Goal: Information Seeking & Learning: Learn about a topic

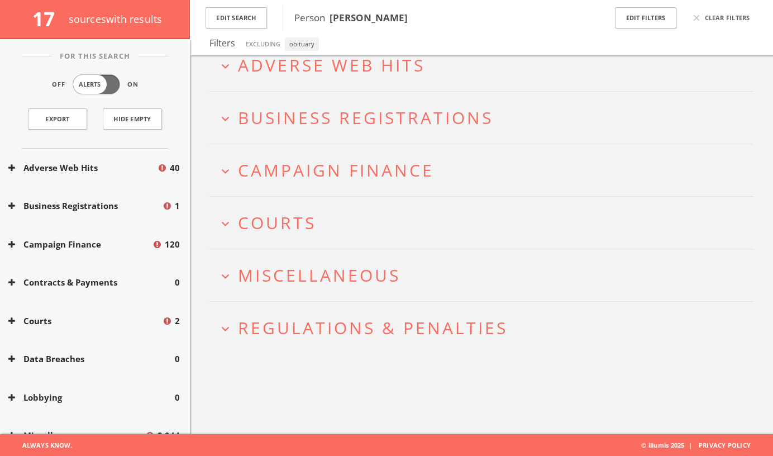
click at [227, 72] on icon "expand_more" at bounding box center [225, 66] width 15 height 15
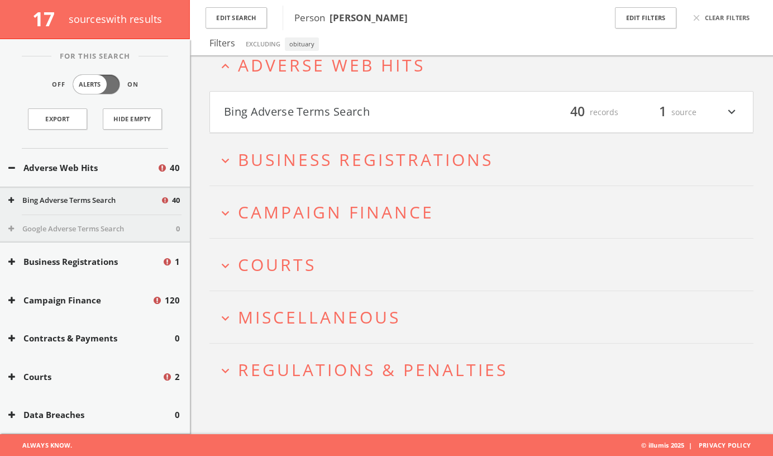
click at [229, 367] on icon "expand_more" at bounding box center [225, 370] width 15 height 15
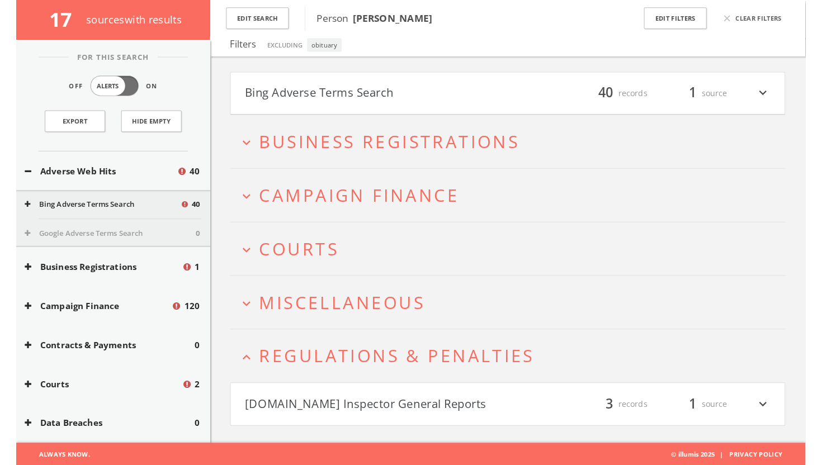
scroll to position [65, 0]
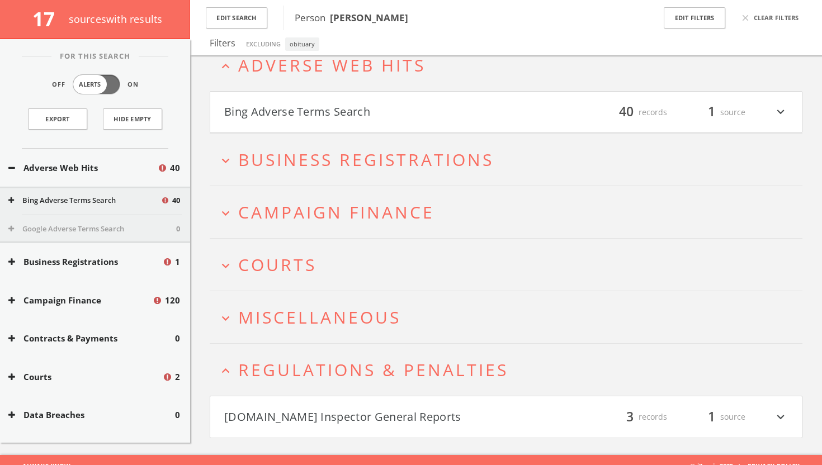
click at [773, 416] on icon "expand_more" at bounding box center [780, 416] width 15 height 19
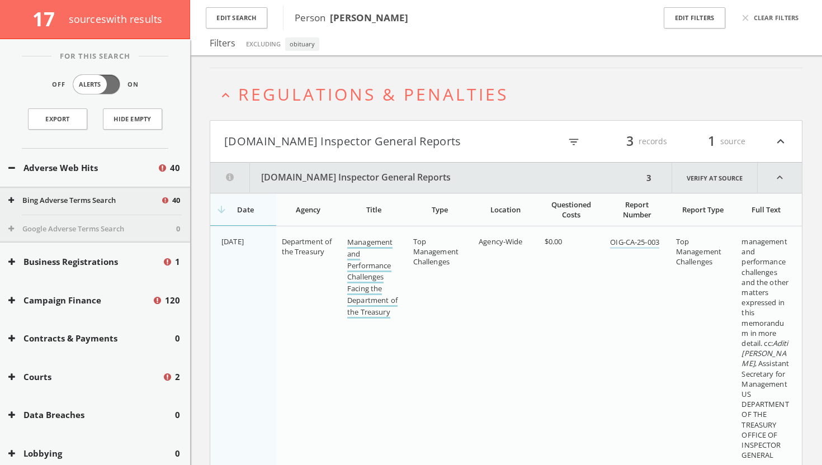
scroll to position [322, 0]
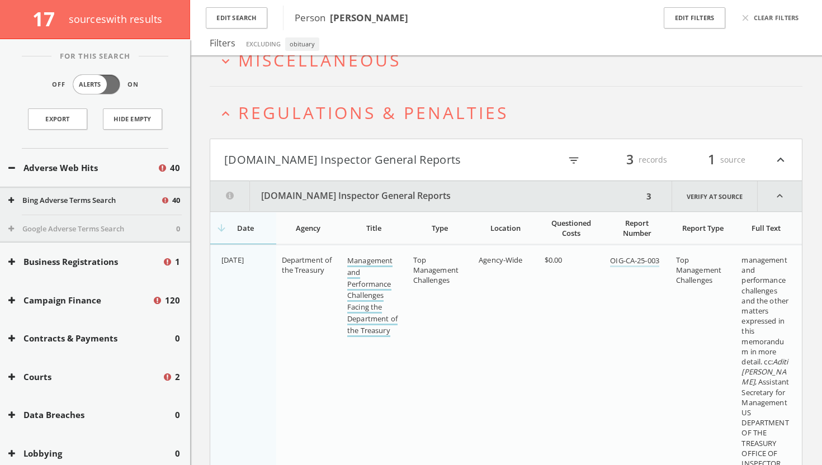
click at [367, 258] on link "Management and Performance Challenges Facing the Department of the Treasury" at bounding box center [372, 296] width 50 height 82
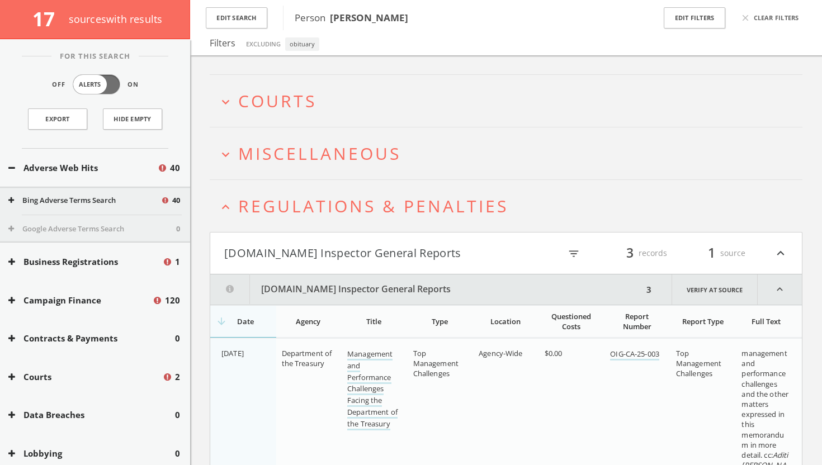
click at [223, 215] on h2 "expand_less Regulations & Penalties" at bounding box center [506, 206] width 592 height 52
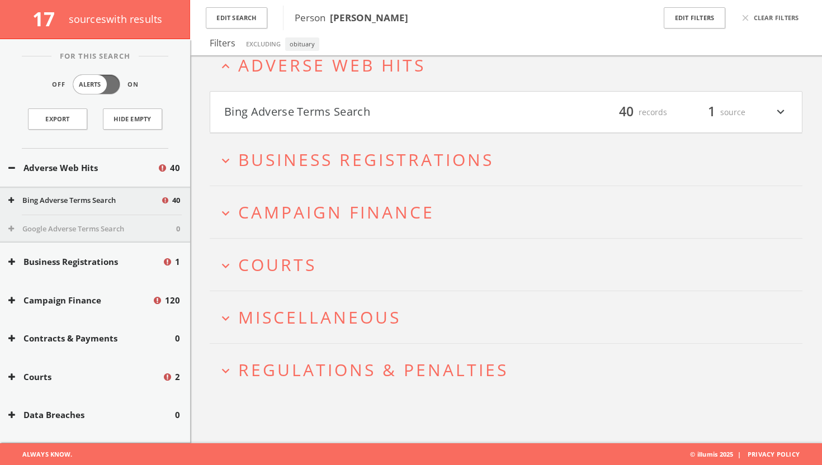
click at [222, 317] on icon "expand_more" at bounding box center [225, 318] width 15 height 15
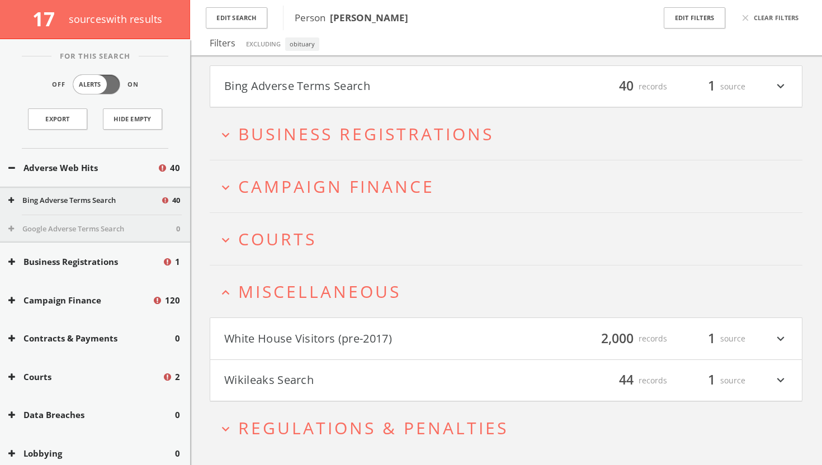
scroll to position [118, 0]
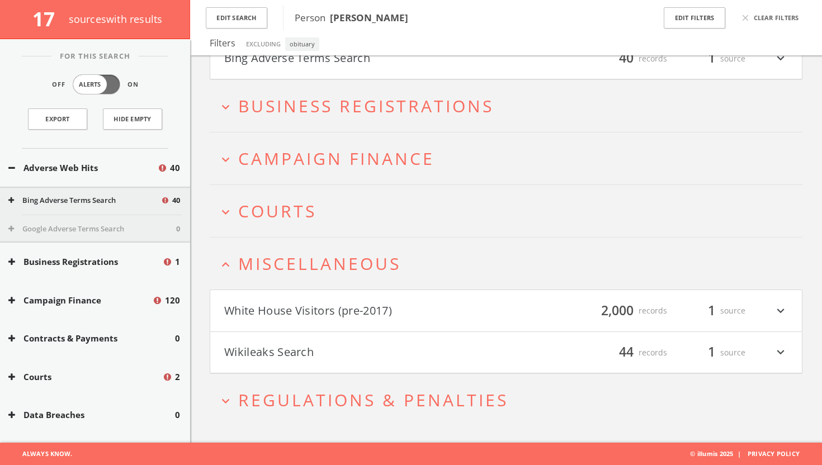
click at [757, 322] on h4 "White House Visitors (pre-2017) filter_list 2,000 records 1 source expand_more" at bounding box center [505, 310] width 591 height 41
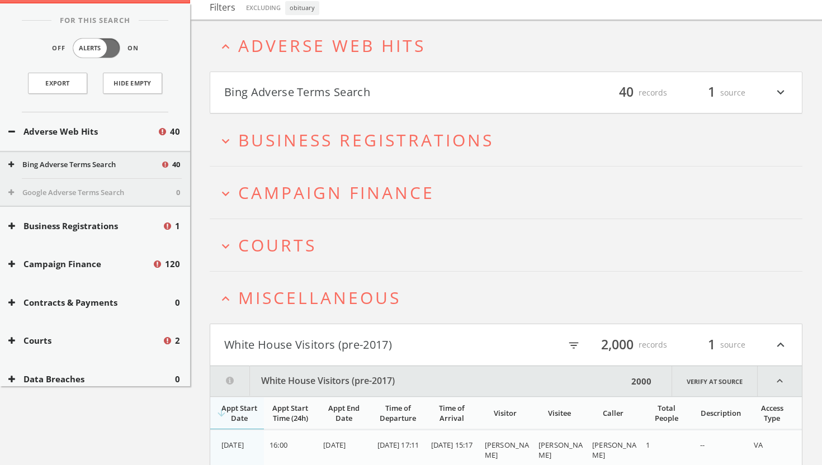
scroll to position [269, 0]
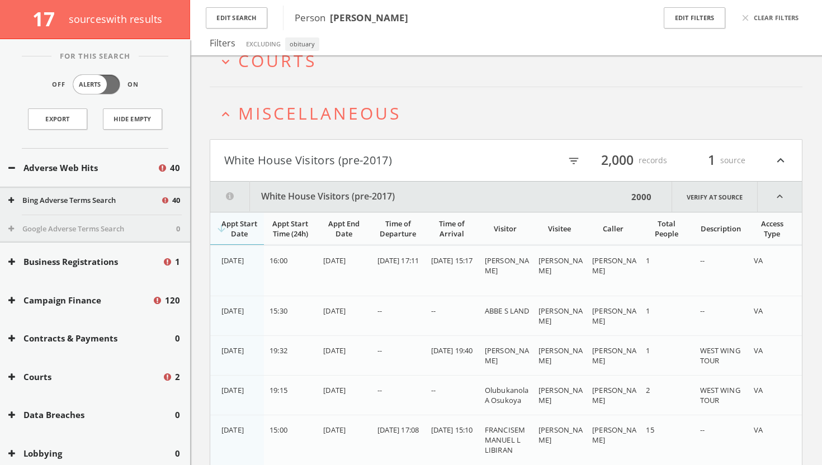
click at [229, 116] on icon "expand_less" at bounding box center [225, 114] width 15 height 15
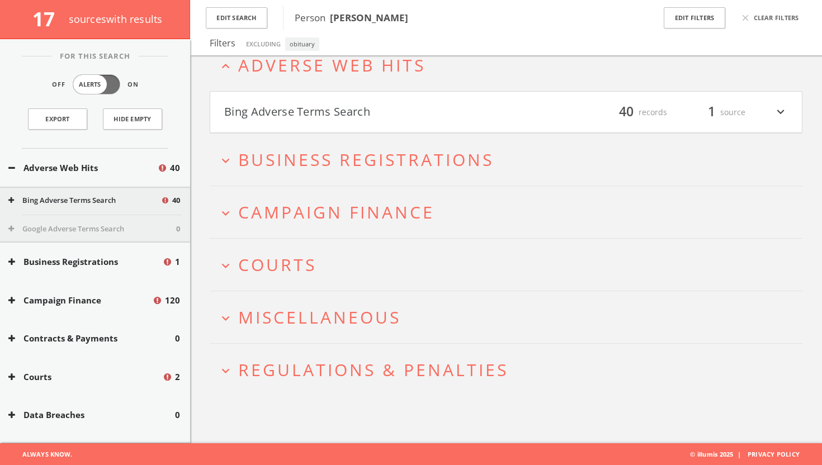
click at [230, 268] on icon "expand_more" at bounding box center [225, 265] width 15 height 15
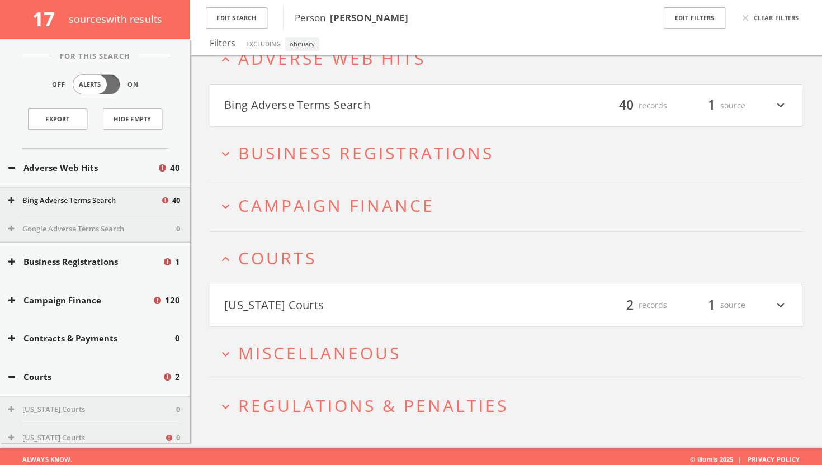
scroll to position [77, 0]
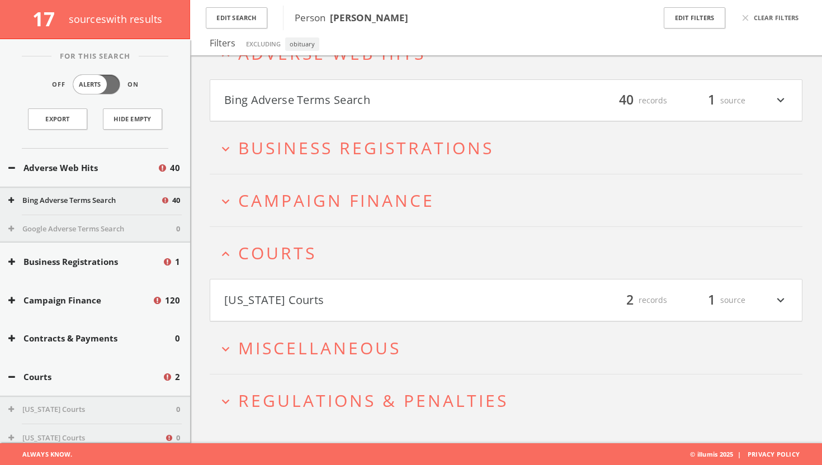
click at [357, 325] on h2 "expand_more Miscellaneous" at bounding box center [506, 348] width 592 height 52
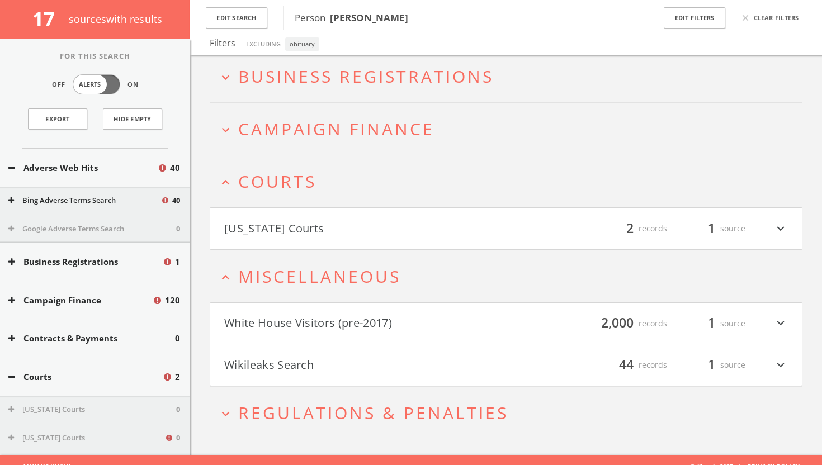
scroll to position [160, 0]
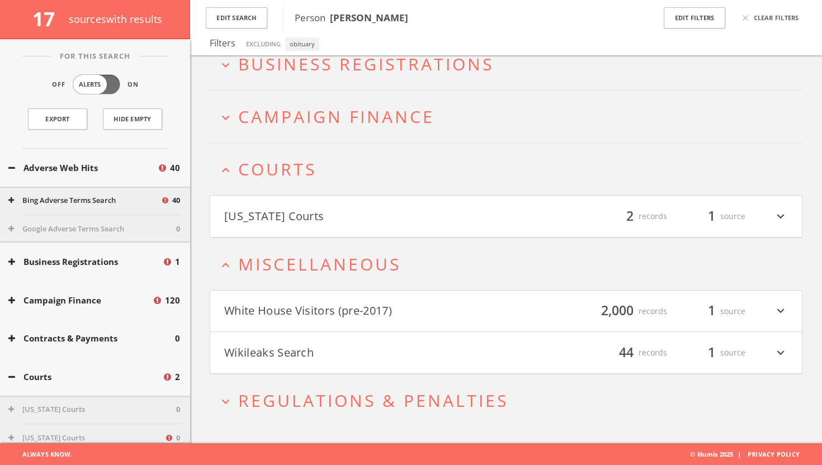
click at [366, 345] on button "Wikileaks Search" at bounding box center [365, 352] width 282 height 19
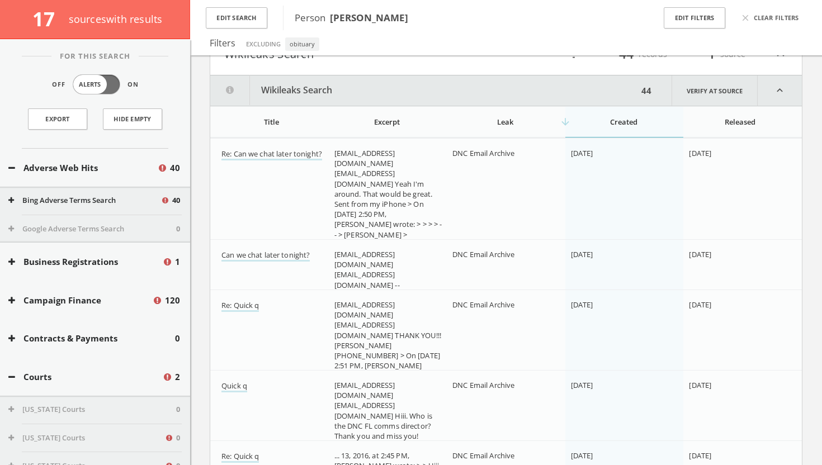
scroll to position [461, 0]
click at [300, 154] on link "Re: Can we chat later tonight?" at bounding box center [271, 152] width 101 height 12
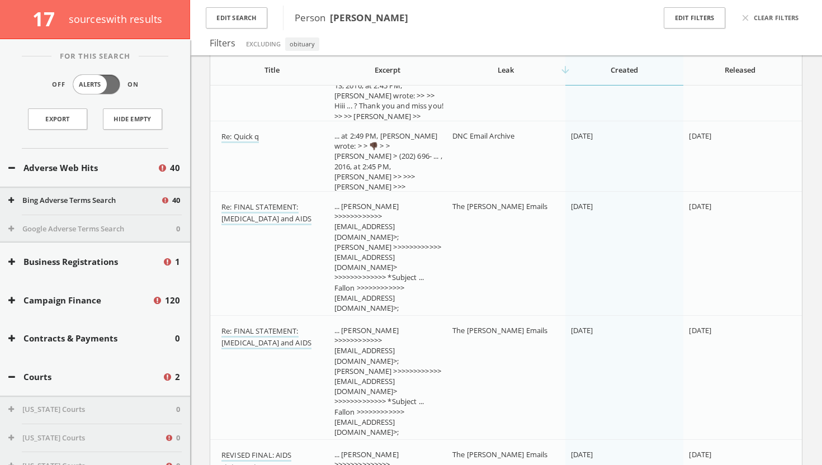
scroll to position [951, 0]
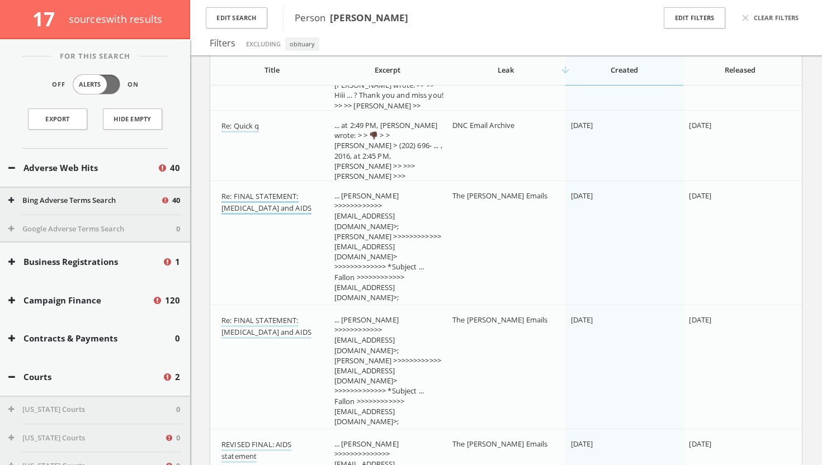
click at [287, 201] on link "Re: FINAL STATEMENT: [MEDICAL_DATA] and AIDS" at bounding box center [266, 202] width 90 height 23
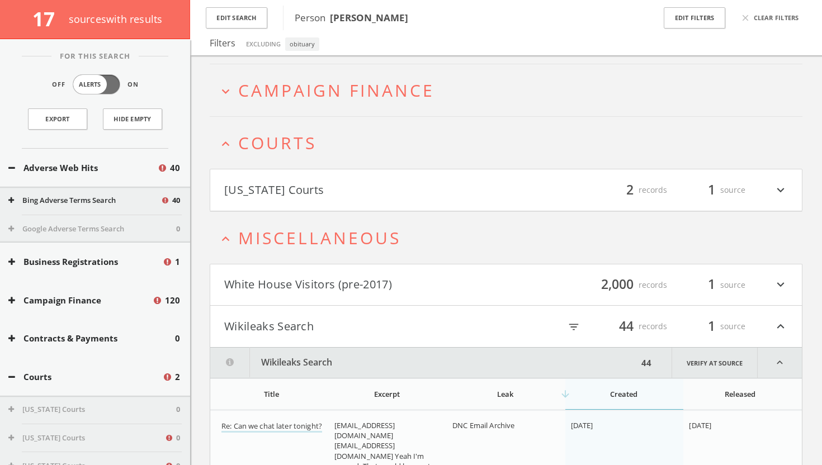
scroll to position [248, 0]
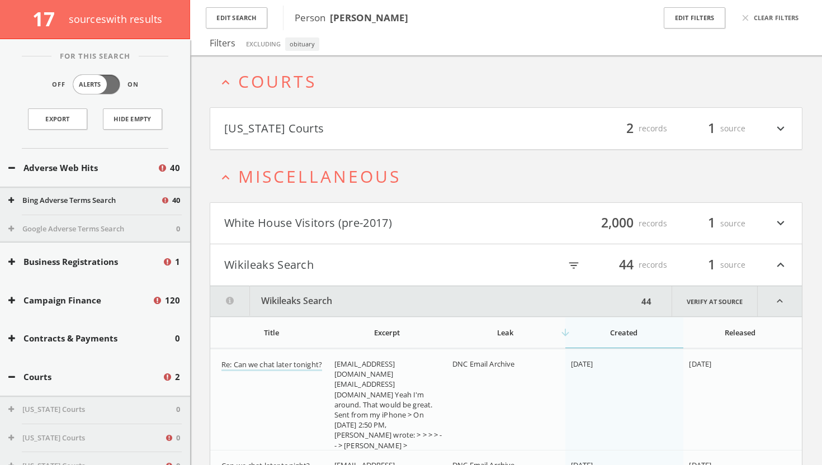
click at [773, 263] on icon "expand_less" at bounding box center [780, 264] width 15 height 19
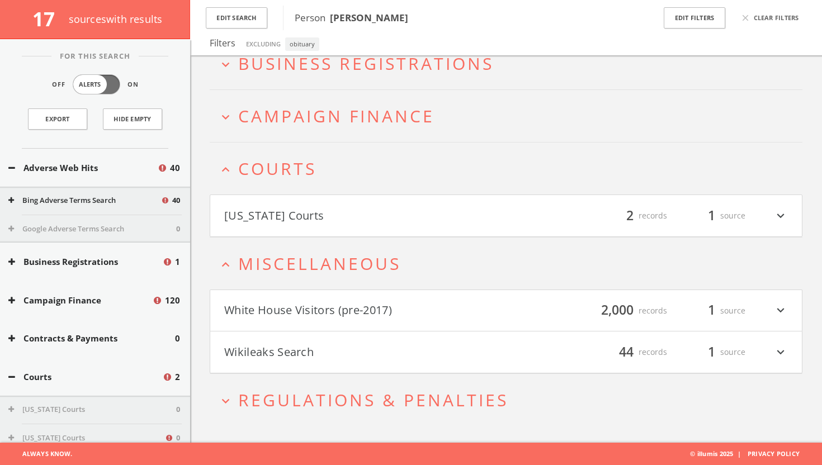
scroll to position [160, 0]
click at [227, 267] on icon "expand_less" at bounding box center [225, 265] width 15 height 15
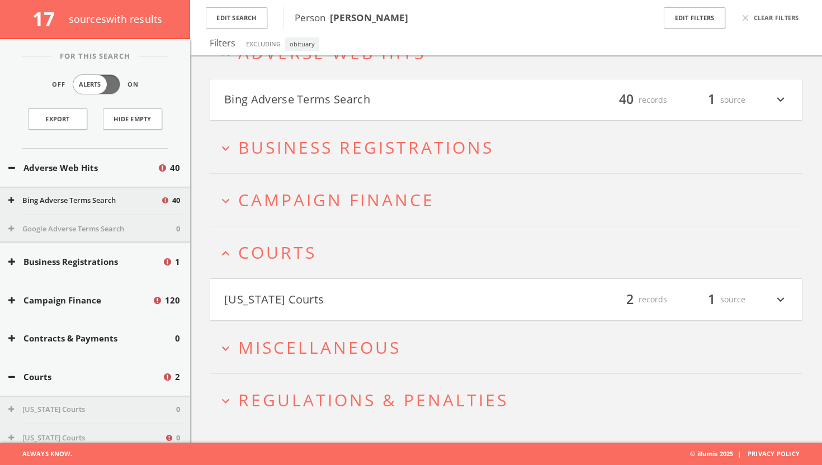
scroll to position [77, 0]
click at [382, 300] on button "[US_STATE] Courts" at bounding box center [365, 300] width 282 height 19
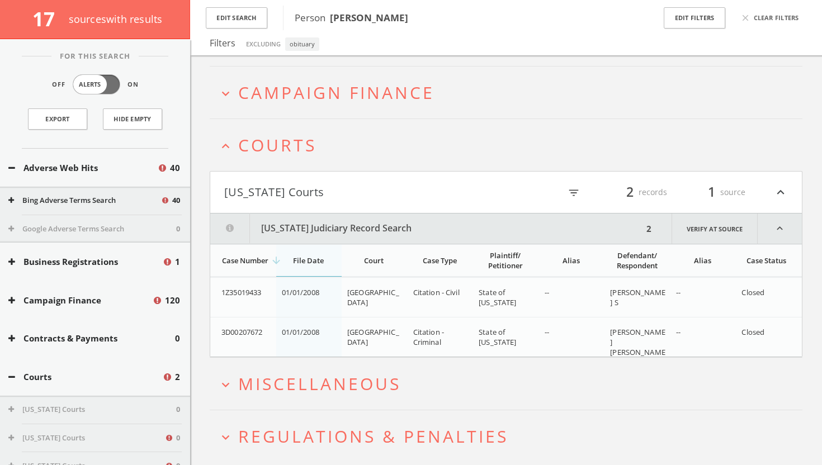
scroll to position [221, 0]
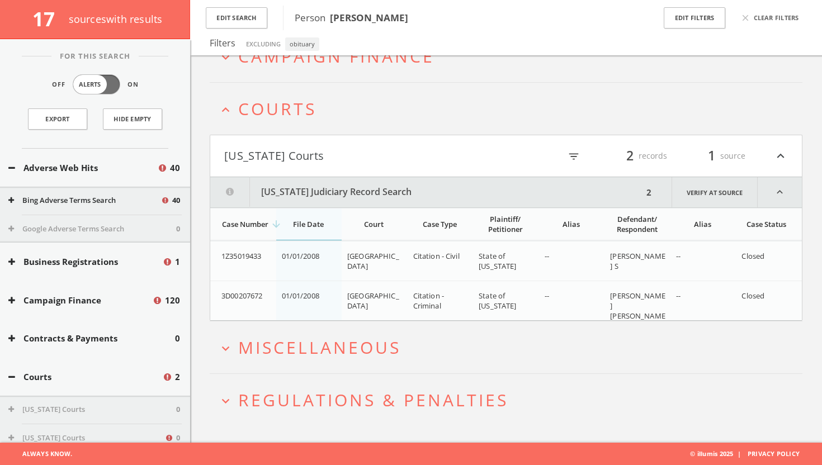
click at [305, 260] on span "01/01/2008" at bounding box center [300, 256] width 37 height 10
click at [300, 254] on span "01/01/2008" at bounding box center [300, 256] width 37 height 10
click at [429, 308] on span "Citation - Criminal" at bounding box center [428, 301] width 31 height 20
click at [254, 296] on span "3D00207672" at bounding box center [241, 296] width 41 height 10
click at [385, 295] on div "[GEOGRAPHIC_DATA]" at bounding box center [375, 301] width 57 height 20
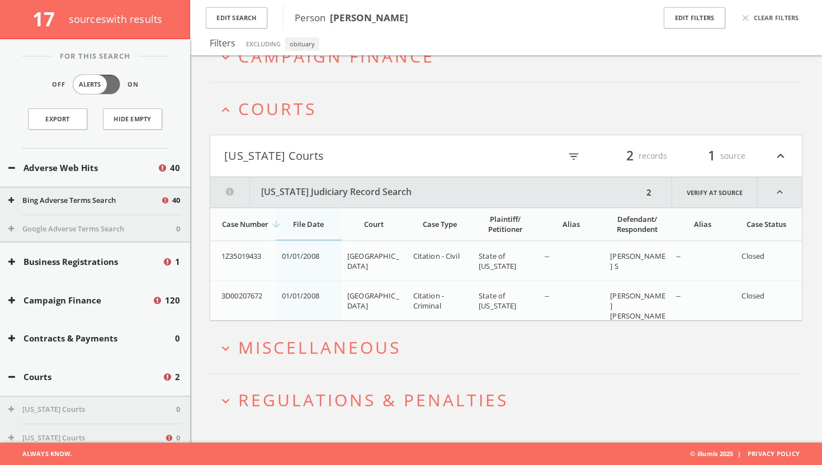
click at [412, 291] on td "Citation - Criminal" at bounding box center [440, 311] width 66 height 60
click at [649, 249] on td "[PERSON_NAME] S" at bounding box center [637, 261] width 66 height 40
click at [547, 282] on td "--" at bounding box center [572, 311] width 66 height 60
click at [383, 19] on b "[PERSON_NAME]" at bounding box center [369, 17] width 78 height 13
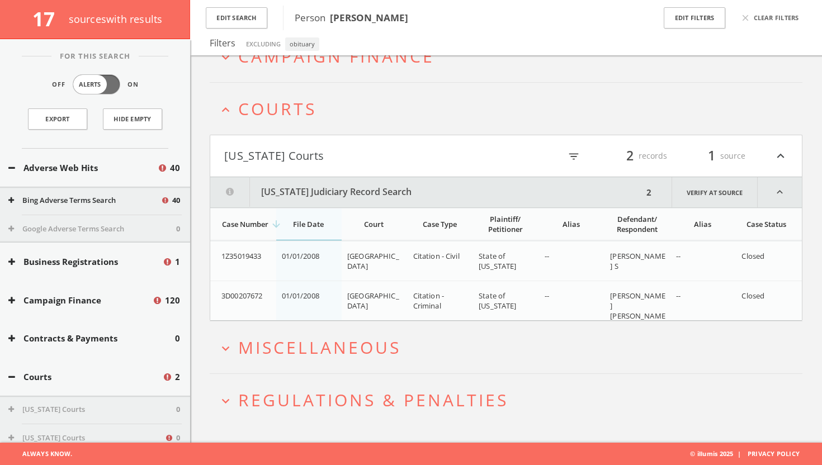
copy b "[PERSON_NAME]"
click at [773, 162] on icon "expand_less" at bounding box center [780, 155] width 15 height 19
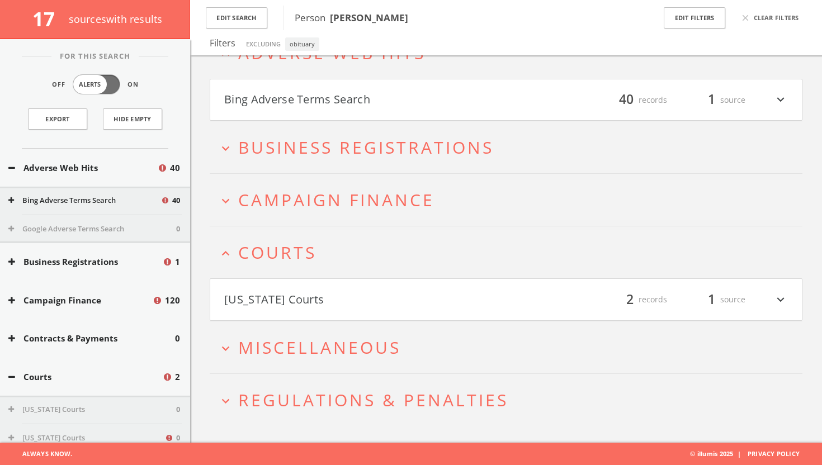
scroll to position [77, 0]
click at [231, 246] on icon "expand_less" at bounding box center [225, 253] width 15 height 15
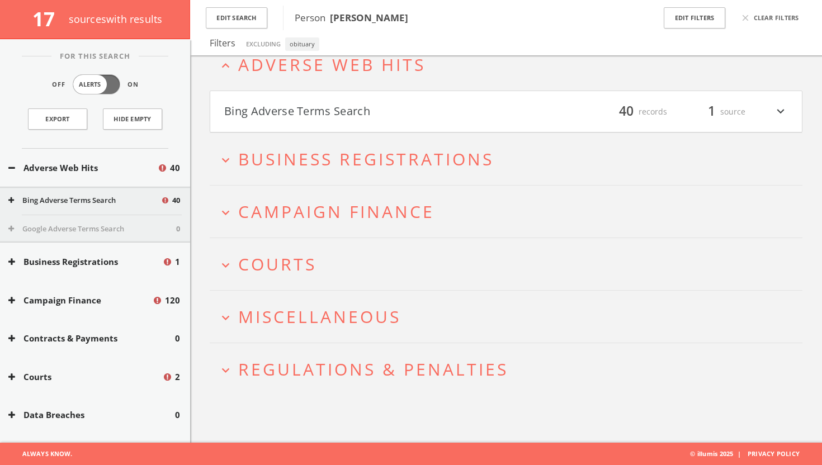
scroll to position [65, 0]
click at [229, 262] on icon "expand_more" at bounding box center [225, 265] width 15 height 15
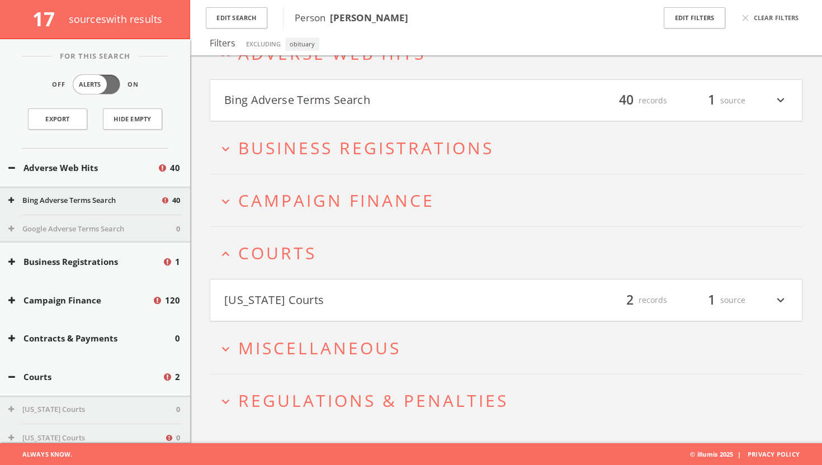
click at [228, 252] on icon "expand_less" at bounding box center [225, 253] width 15 height 15
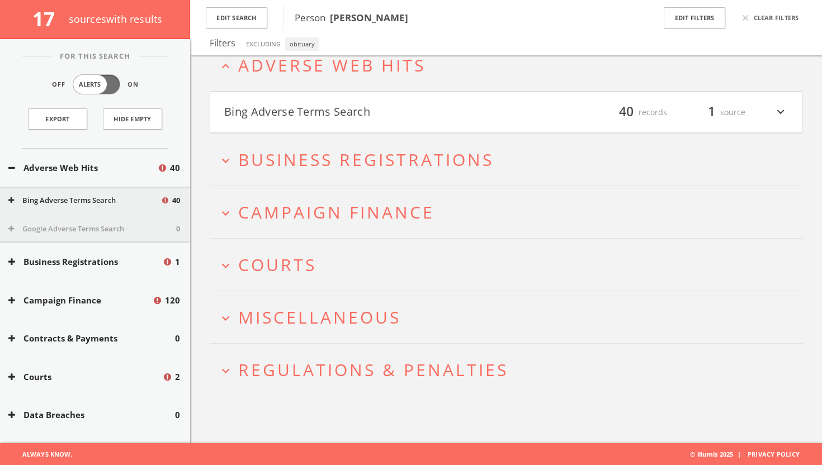
click at [229, 224] on h2 "expand_more Campaign Finance" at bounding box center [506, 212] width 592 height 52
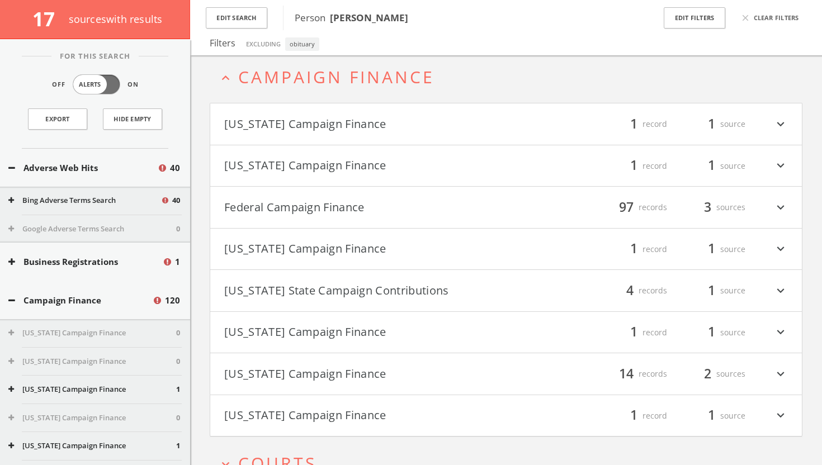
click at [361, 201] on button "Federal Campaign Finance" at bounding box center [365, 207] width 282 height 19
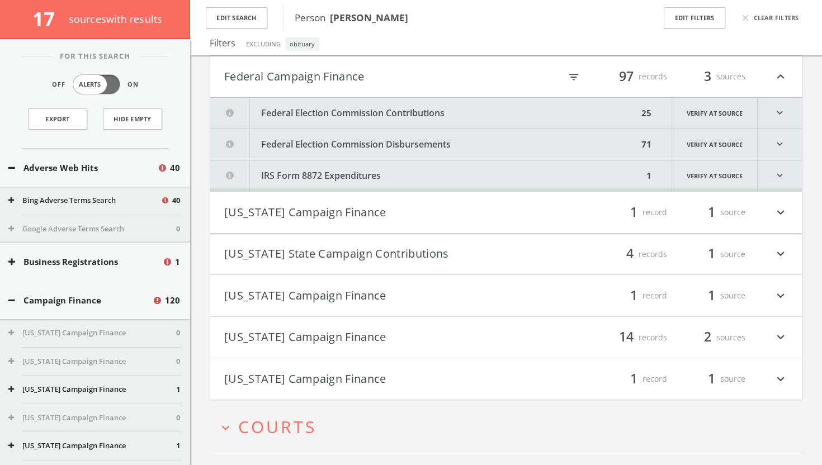
click at [545, 108] on button "Federal Election Commission Contributions" at bounding box center [424, 113] width 428 height 31
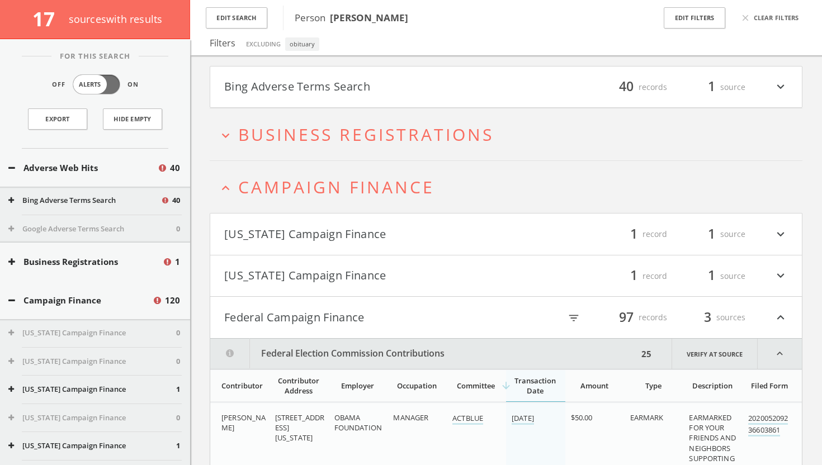
scroll to position [0, 0]
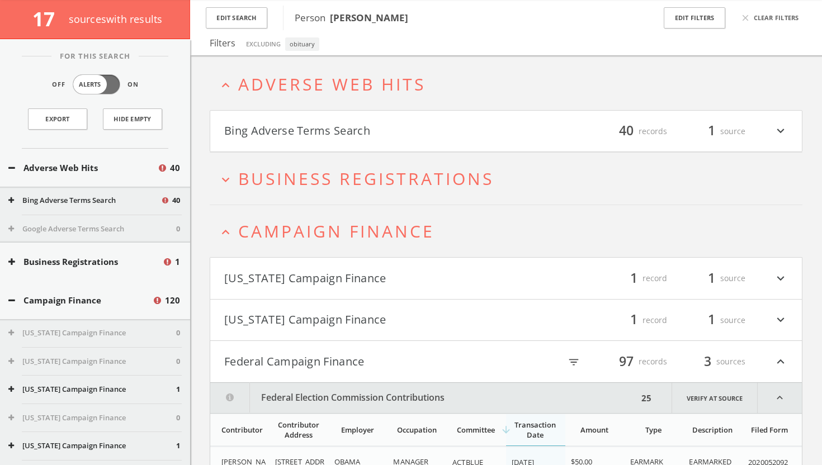
click at [343, 309] on h4 "[US_STATE] Campaign Finance filter_list 1 record 1 source expand_more" at bounding box center [505, 320] width 591 height 41
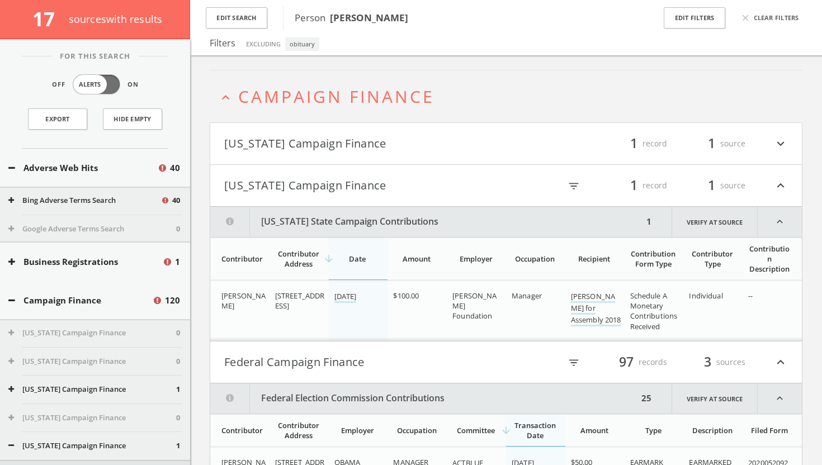
click at [228, 105] on icon "expand_less" at bounding box center [225, 97] width 15 height 15
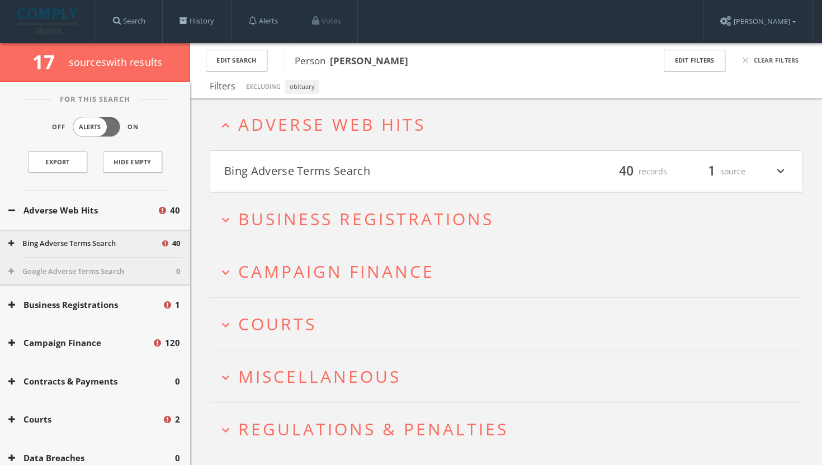
click at [229, 122] on icon "expand_less" at bounding box center [225, 125] width 15 height 15
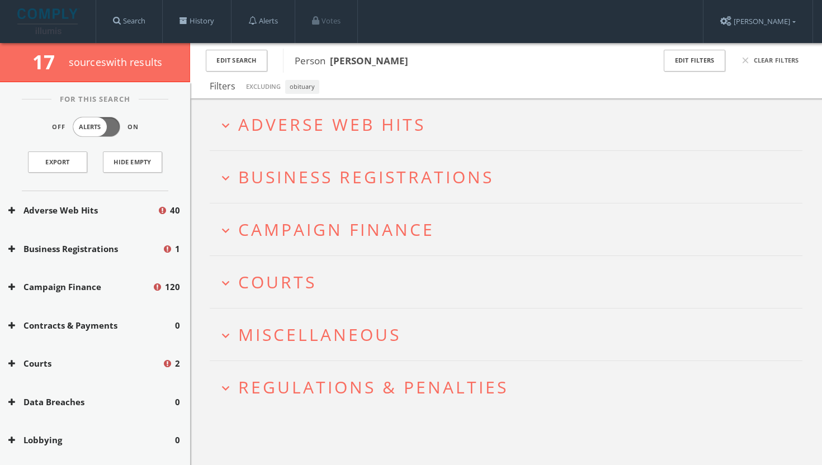
click at [230, 175] on icon "expand_more" at bounding box center [225, 177] width 15 height 15
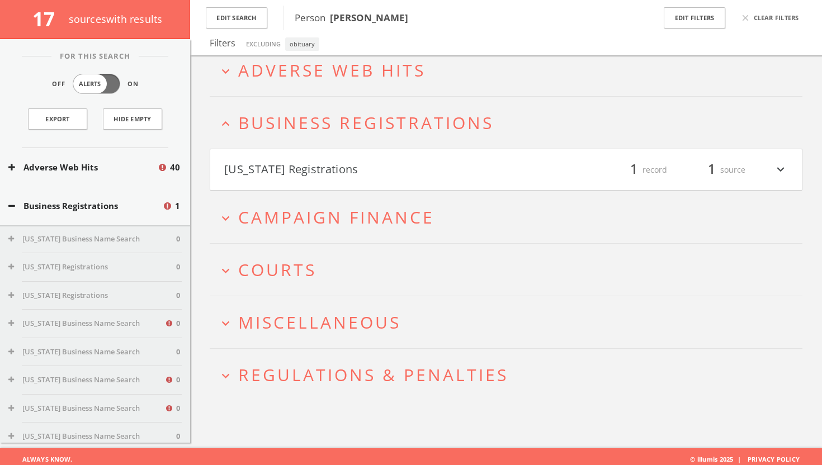
scroll to position [65, 0]
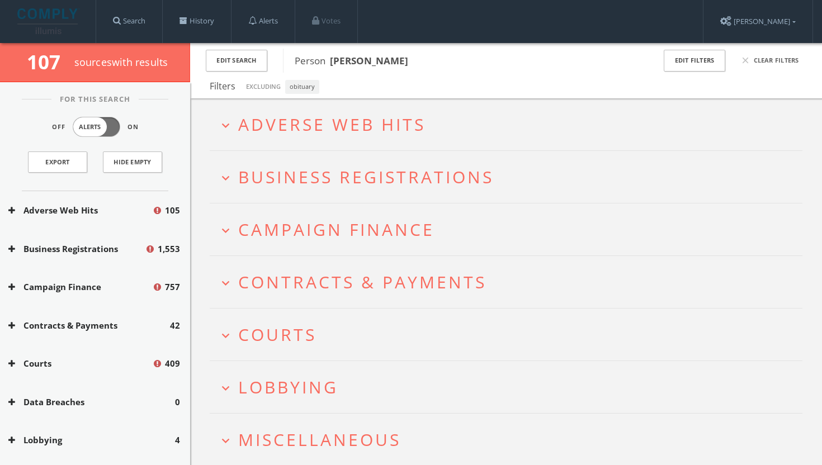
scroll to position [150, 0]
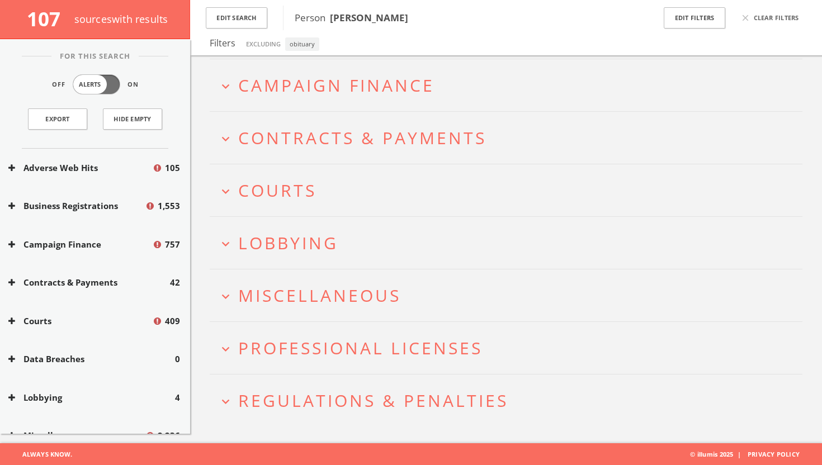
click at [234, 393] on button "expand_more Regulations & Penalties" at bounding box center [510, 400] width 584 height 18
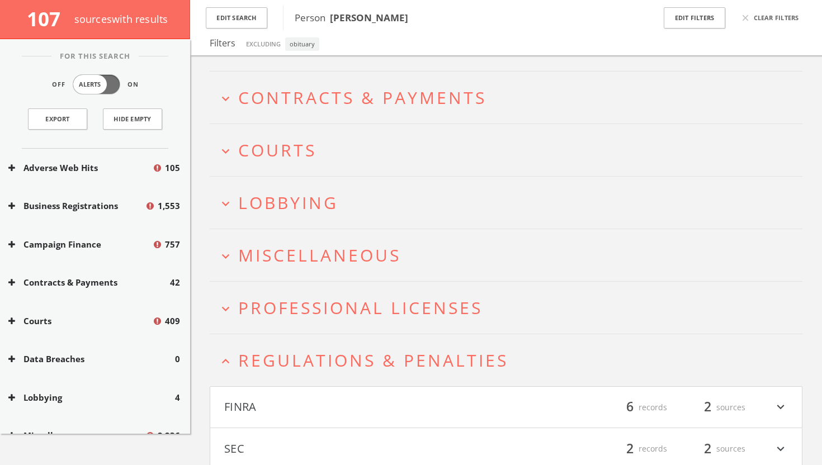
scroll to position [234, 0]
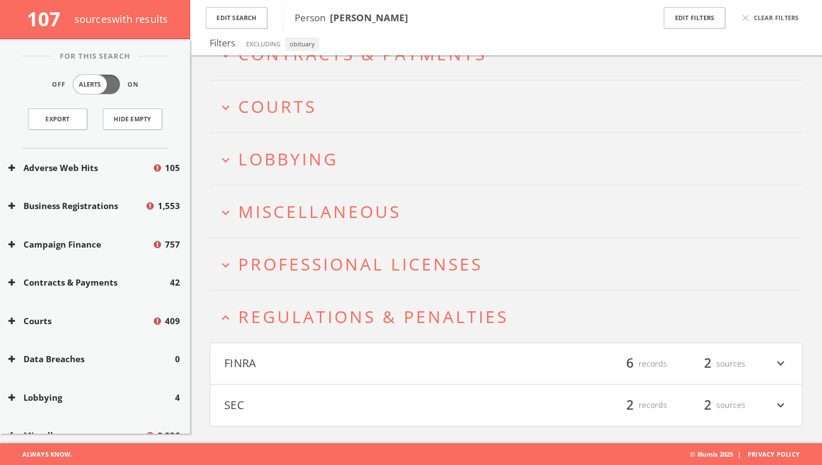
click at [321, 359] on button "FINRA" at bounding box center [365, 363] width 282 height 19
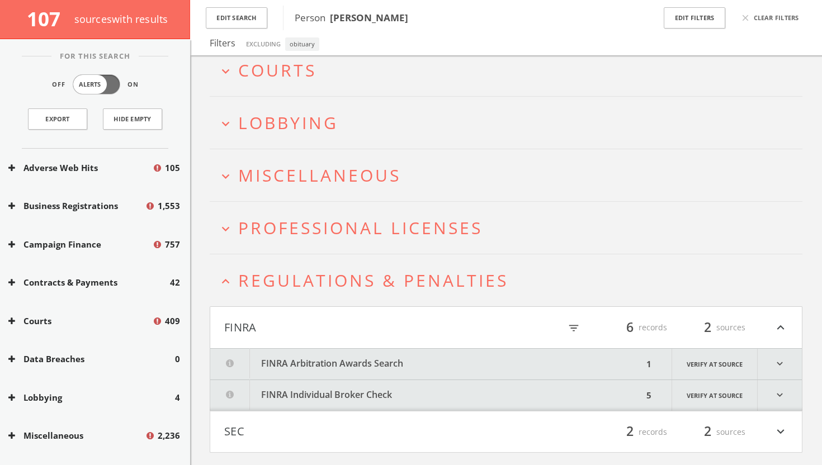
scroll to position [297, 0]
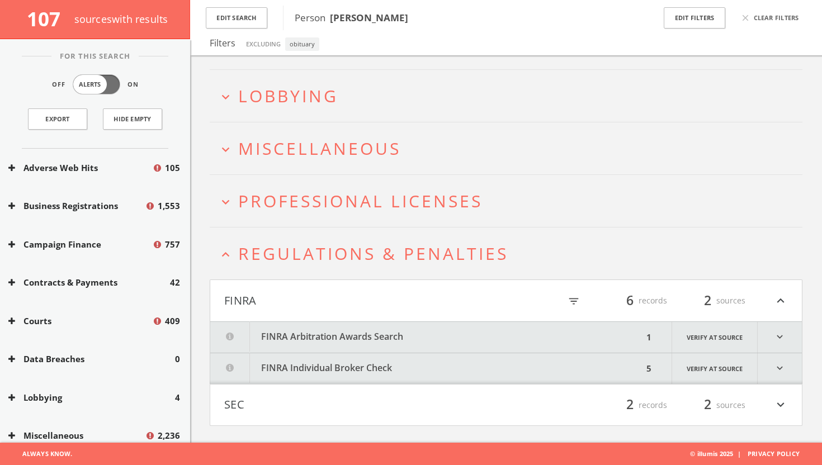
click at [329, 401] on button "SEC" at bounding box center [365, 405] width 282 height 19
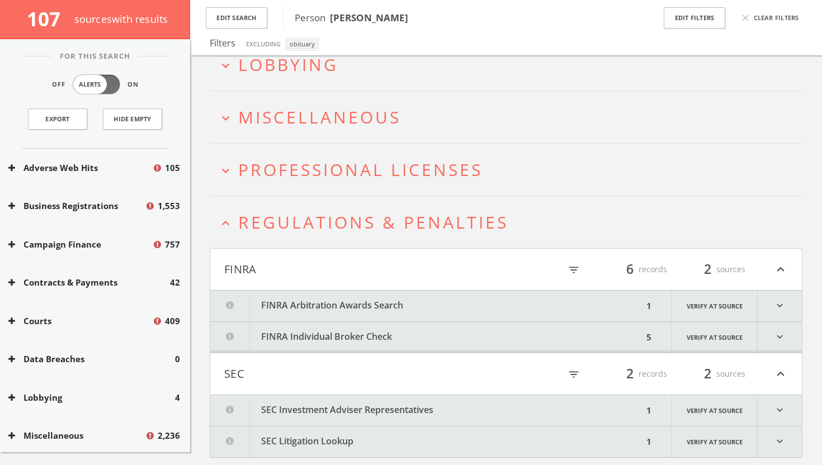
scroll to position [359, 0]
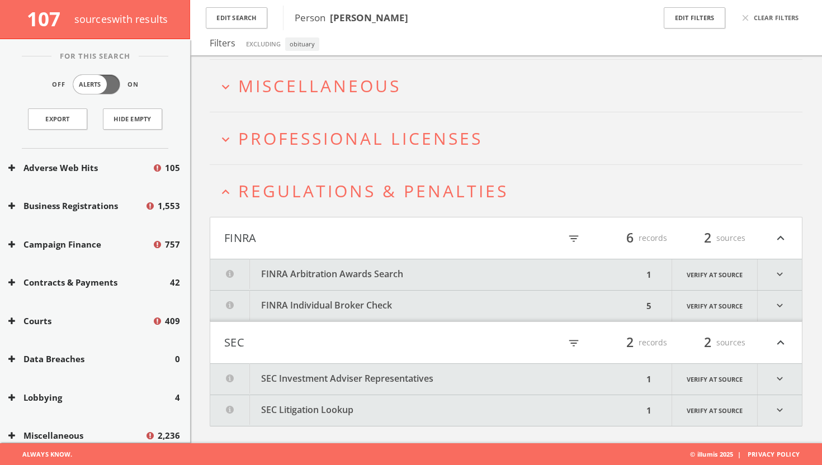
click at [471, 409] on button "SEC Litigation Lookup" at bounding box center [426, 410] width 433 height 31
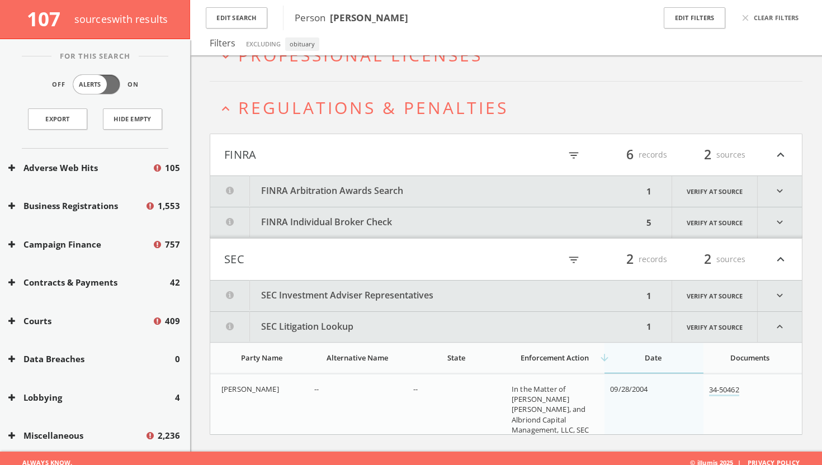
scroll to position [452, 0]
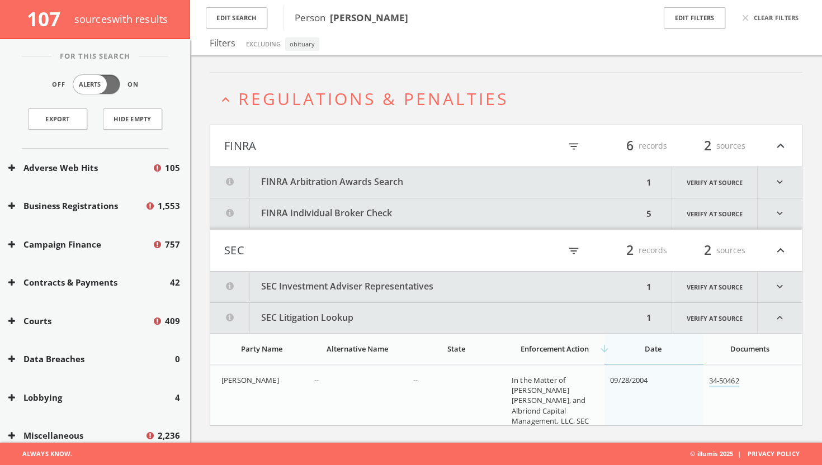
click at [526, 253] on div "filter_list 2 records 2 sources expand_less" at bounding box center [647, 250] width 282 height 19
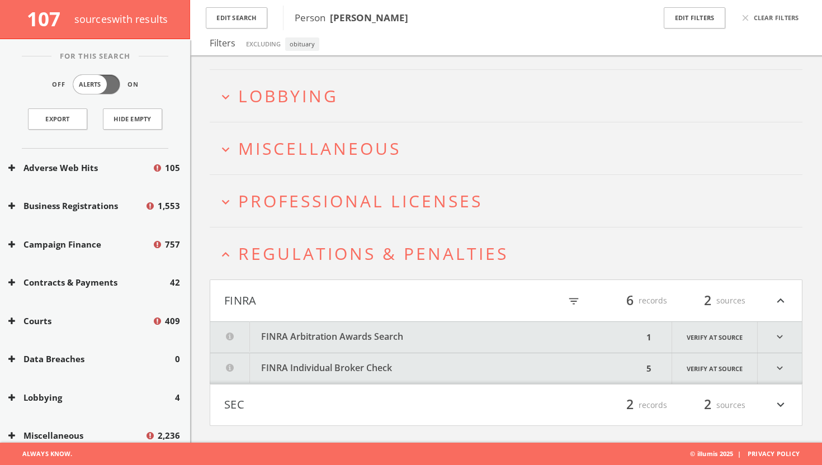
scroll to position [297, 0]
click at [500, 364] on button "FINRA Individual Broker Check" at bounding box center [426, 368] width 433 height 31
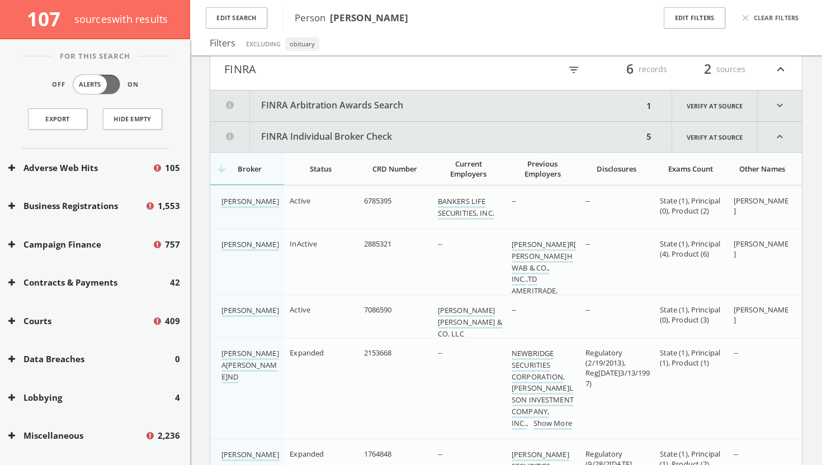
scroll to position [286, 0]
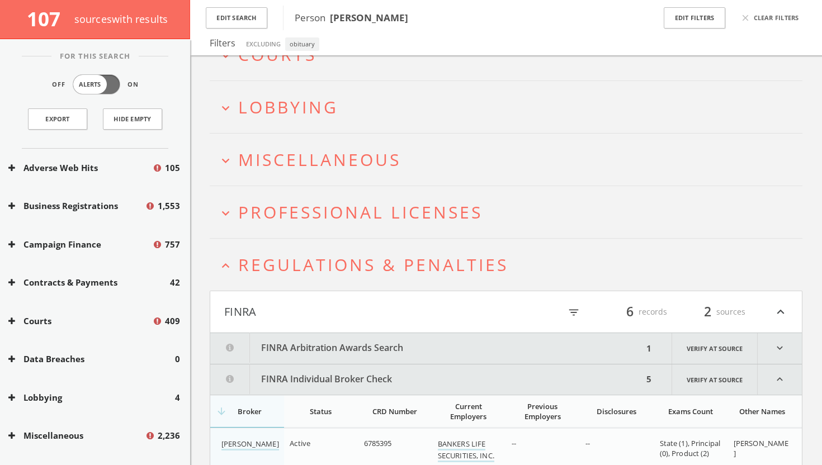
click at [487, 321] on h4 "FINRA filter_list 6 records 2 sources expand_less" at bounding box center [505, 311] width 591 height 41
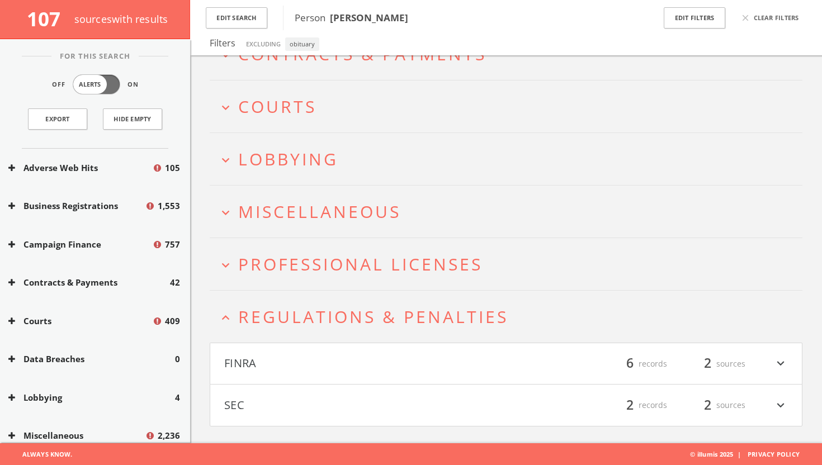
click at [415, 317] on span "Regulations & Penalties" at bounding box center [373, 316] width 270 height 23
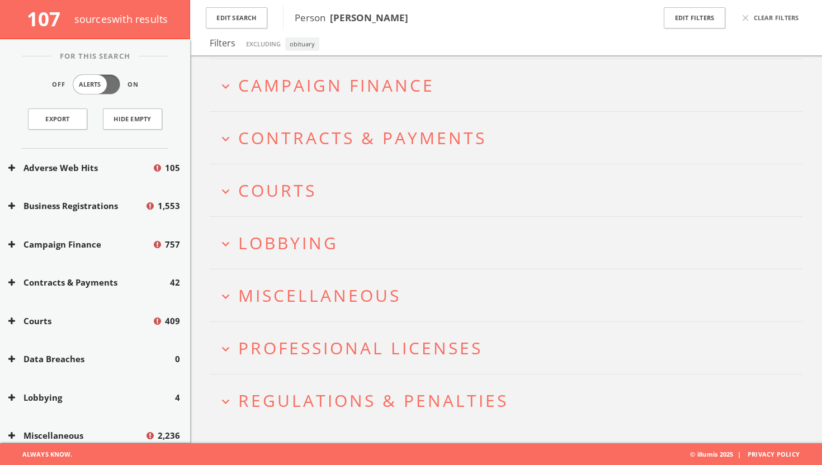
click at [400, 341] on span "Professional Licenses" at bounding box center [360, 347] width 244 height 23
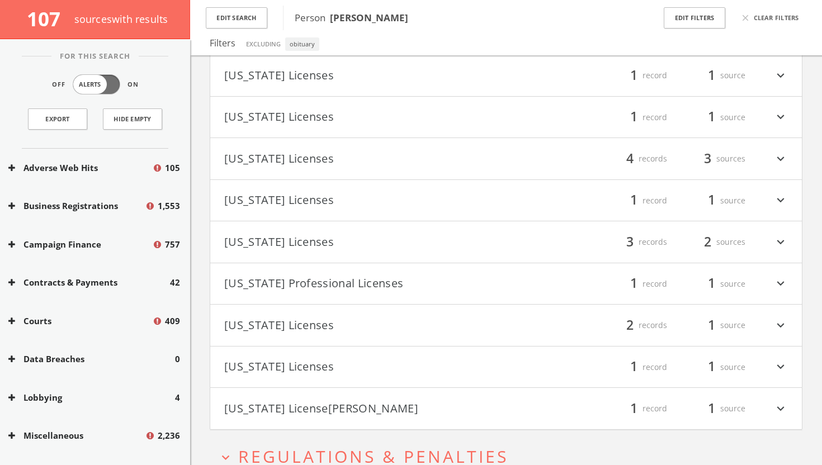
scroll to position [506, 0]
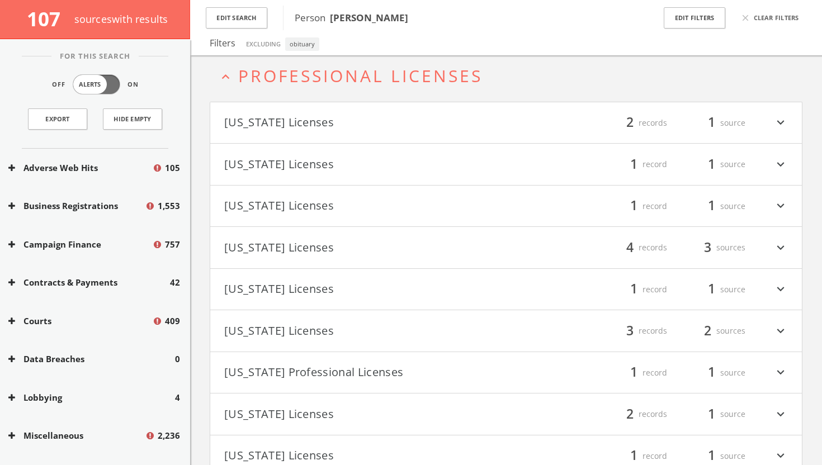
click at [415, 277] on h4 "Georgia Licenses filter_list 1 record 1 source expand_more" at bounding box center [505, 289] width 591 height 41
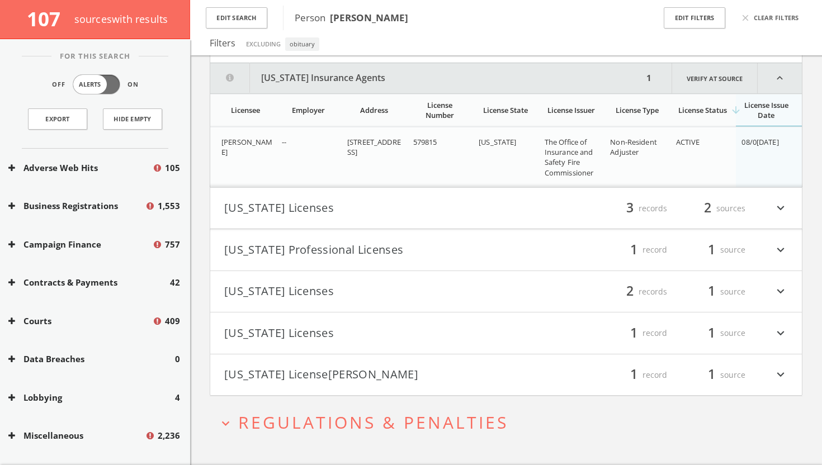
scroll to position [676, 0]
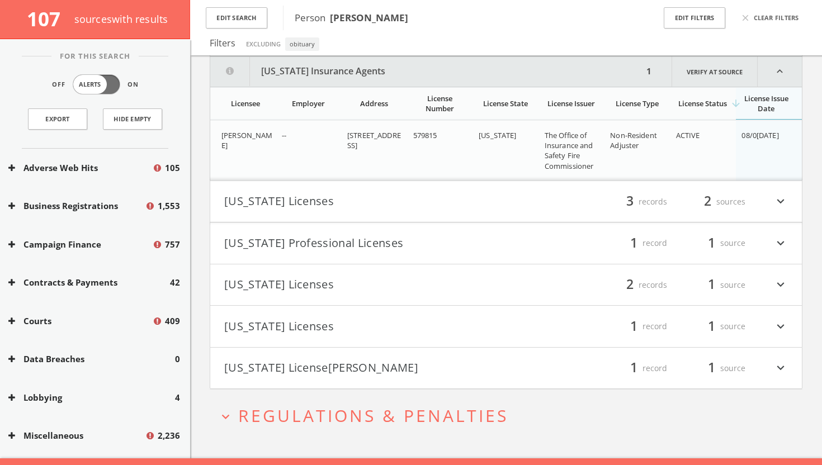
click at [420, 83] on button "Georgia Insurance Agents" at bounding box center [426, 71] width 433 height 30
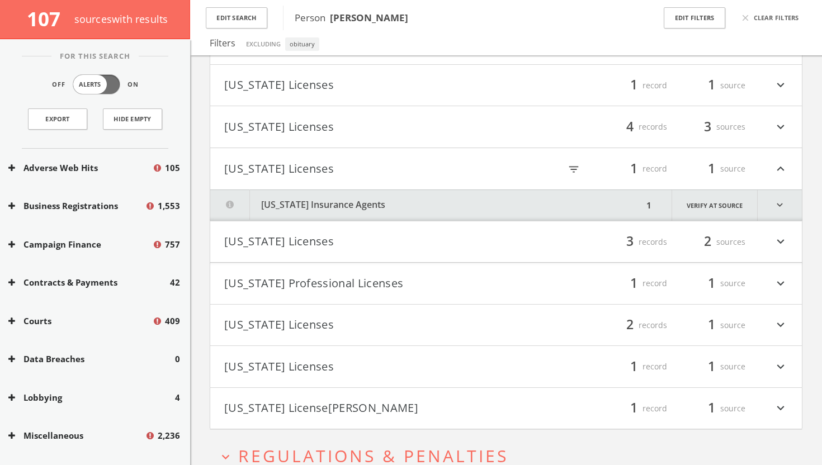
click at [426, 113] on h4 "Florida Licenses filter_list 4 records 3 sources expand_more" at bounding box center [505, 126] width 591 height 41
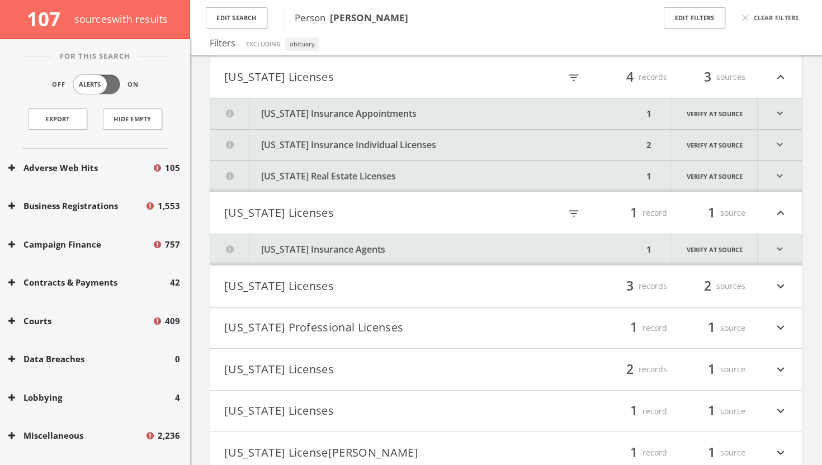
scroll to position [593, 0]
click at [428, 208] on button "Georgia Licenses" at bounding box center [365, 212] width 282 height 19
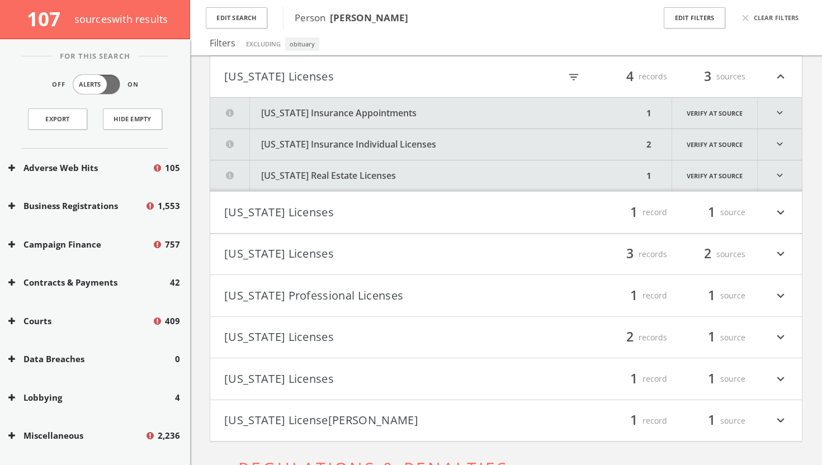
scroll to position [445, 0]
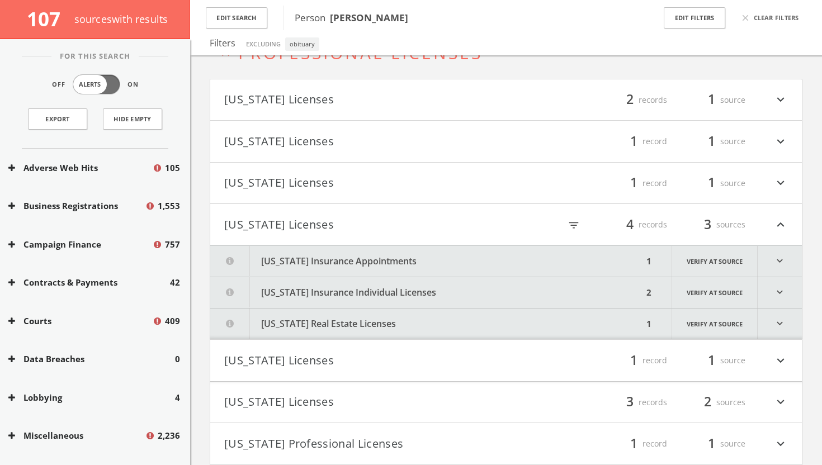
click at [436, 217] on button "Florida Licenses" at bounding box center [365, 224] width 282 height 19
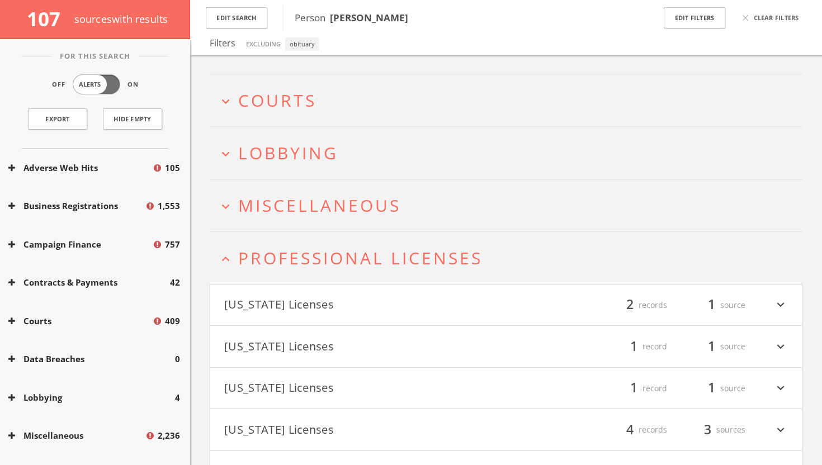
click at [435, 232] on h2 "expand_less Professional Licenses" at bounding box center [506, 258] width 592 height 52
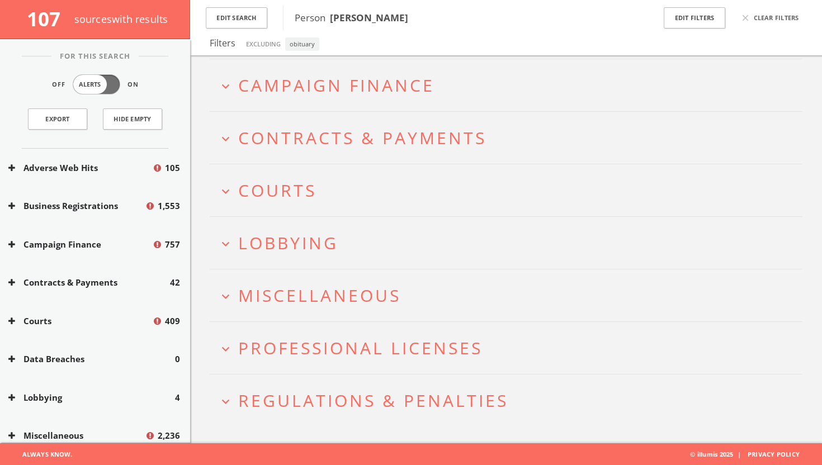
click at [414, 278] on h2 "expand_more Miscellaneous" at bounding box center [506, 295] width 592 height 52
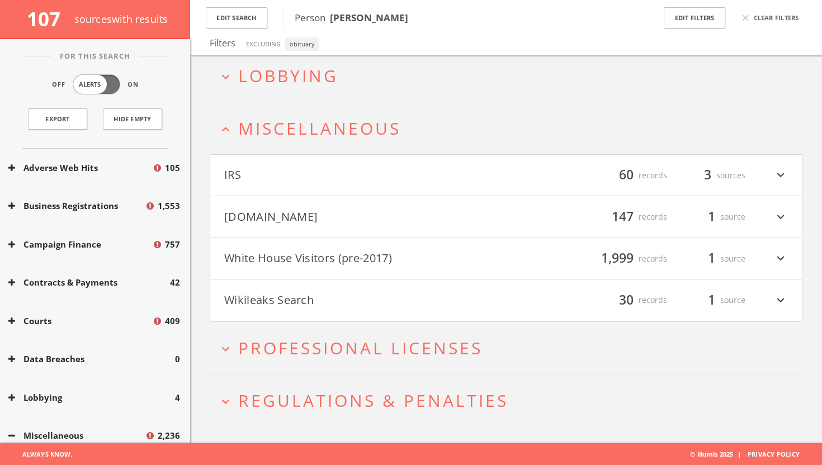
click at [418, 178] on button "IRS" at bounding box center [365, 175] width 282 height 19
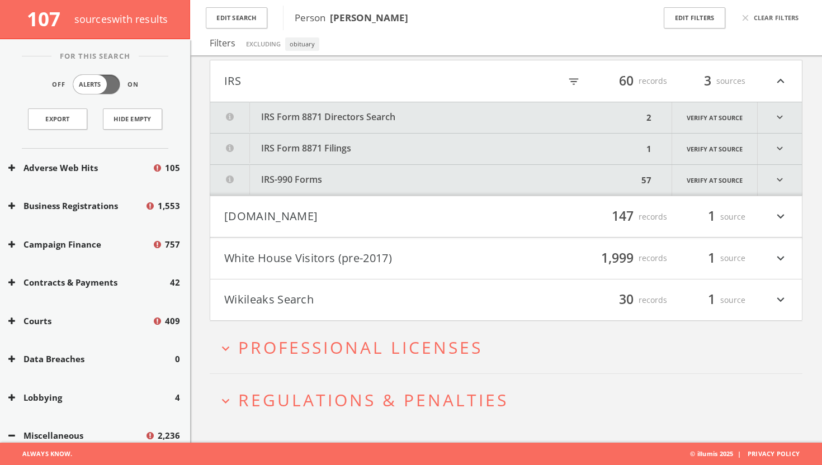
click at [431, 245] on h4 "White House Visitors (pre-2017) filter_list 1,999 records 1 source expand_more" at bounding box center [505, 258] width 591 height 41
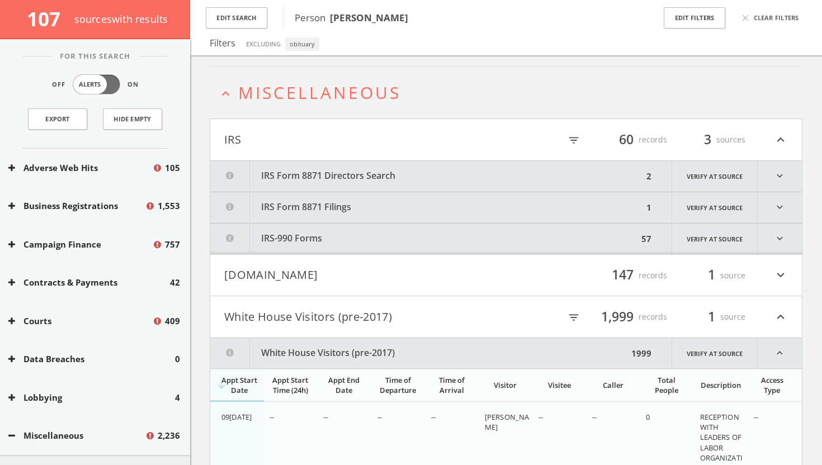
scroll to position [366, 0]
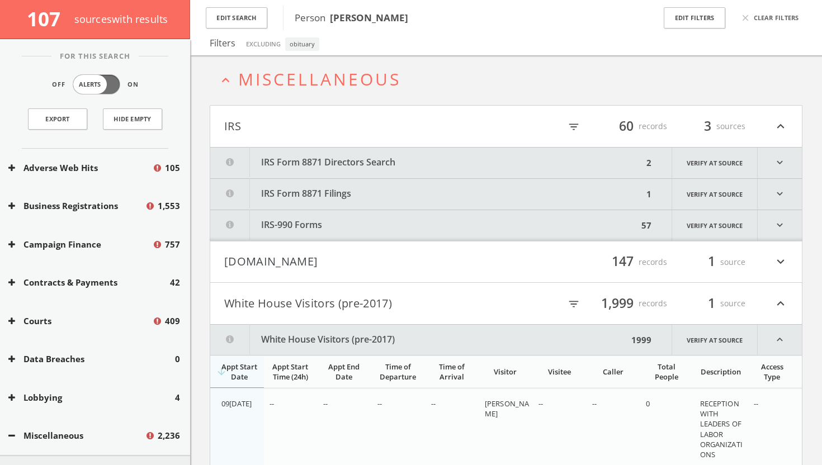
click at [517, 295] on div "filter_list 1,999 records 1 source expand_less" at bounding box center [647, 303] width 282 height 19
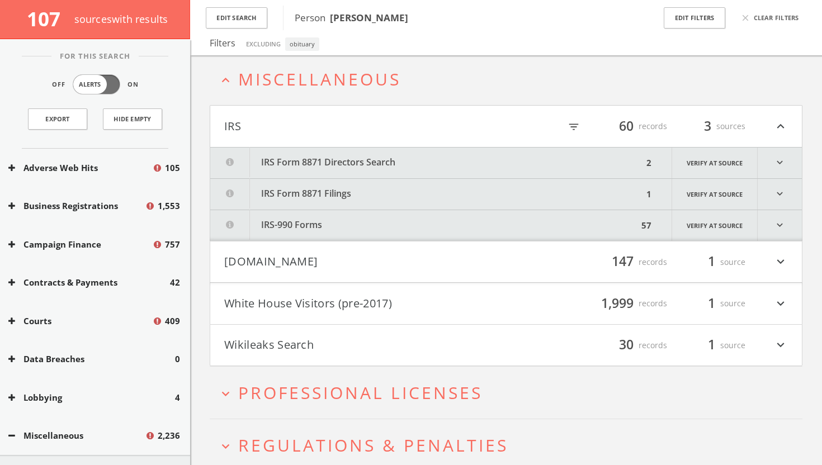
click at [520, 162] on button "IRS Form 8871 Directors Search" at bounding box center [426, 163] width 433 height 31
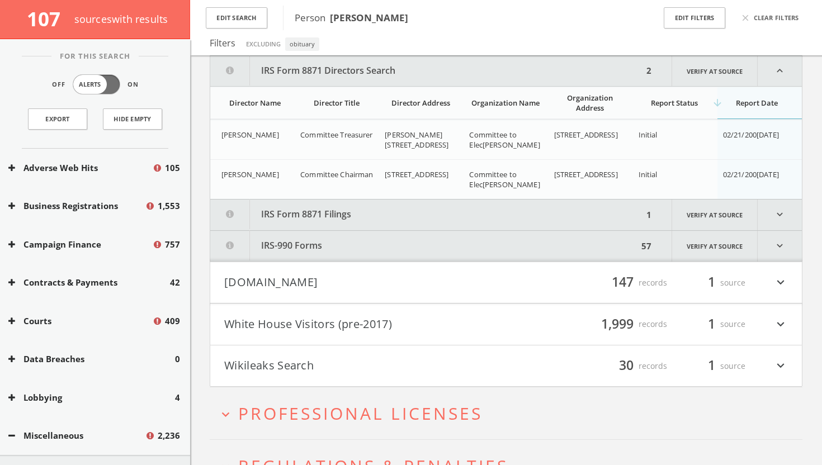
click at [520, 73] on button "IRS Form 8871 Directors Search" at bounding box center [426, 71] width 433 height 30
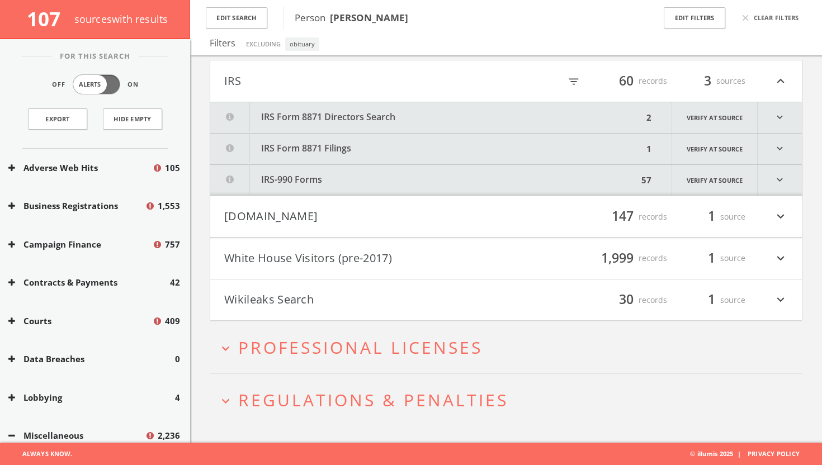
scroll to position [411, 0]
click at [520, 145] on button "IRS Form 8871 Filings" at bounding box center [426, 149] width 433 height 31
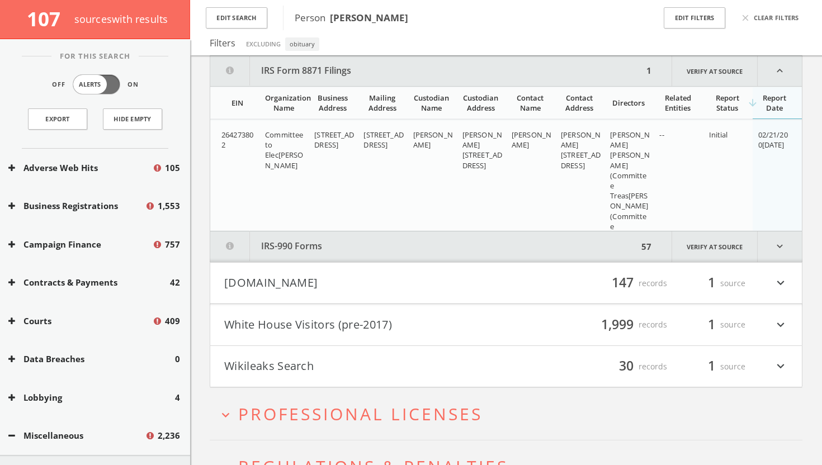
click at [526, 76] on button "IRS Form 8871 Filings" at bounding box center [426, 71] width 433 height 30
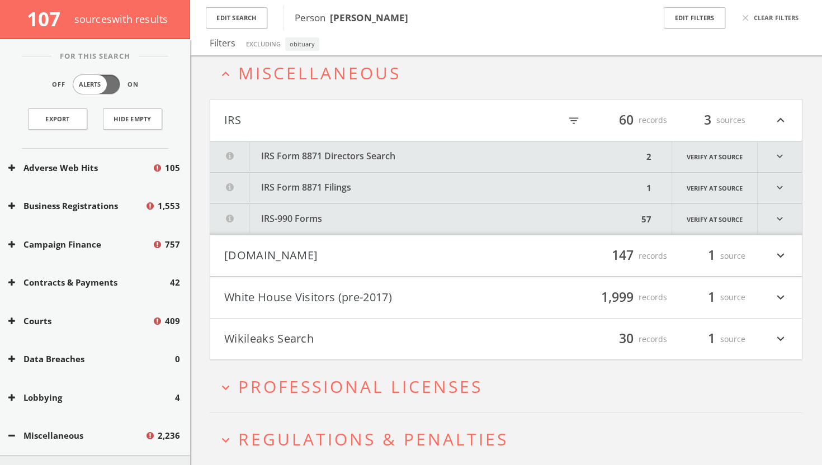
click at [528, 120] on div "filter_list 60 records 3 sources expand_less" at bounding box center [647, 120] width 282 height 19
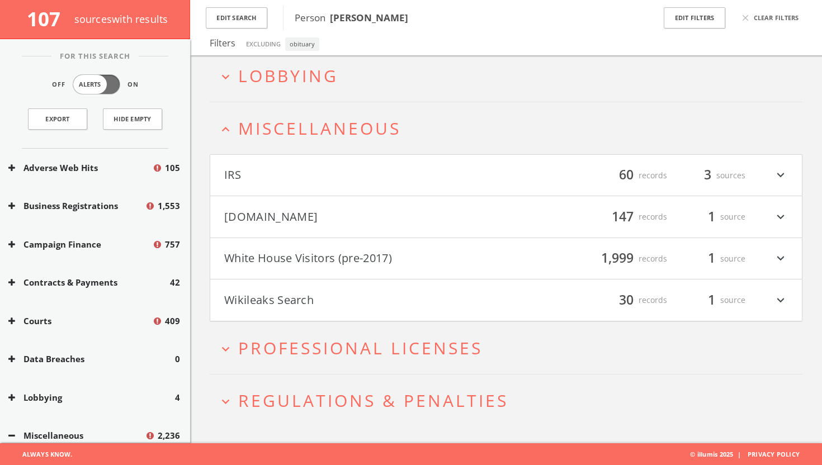
click at [512, 295] on div "filter_list 30 records 1 source expand_more" at bounding box center [647, 300] width 282 height 19
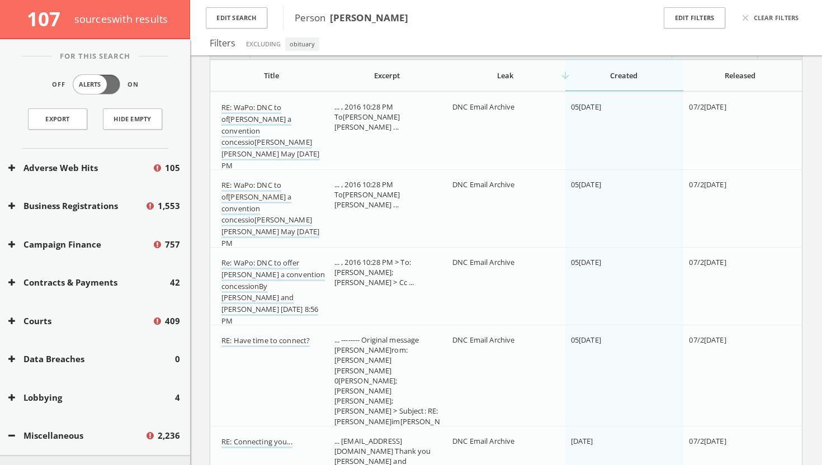
scroll to position [611, 0]
click at [290, 140] on link "RE: WaPo: DNC to offer Sanders a convention concessionBy Abby Phillip and Anne …" at bounding box center [270, 136] width 98 height 70
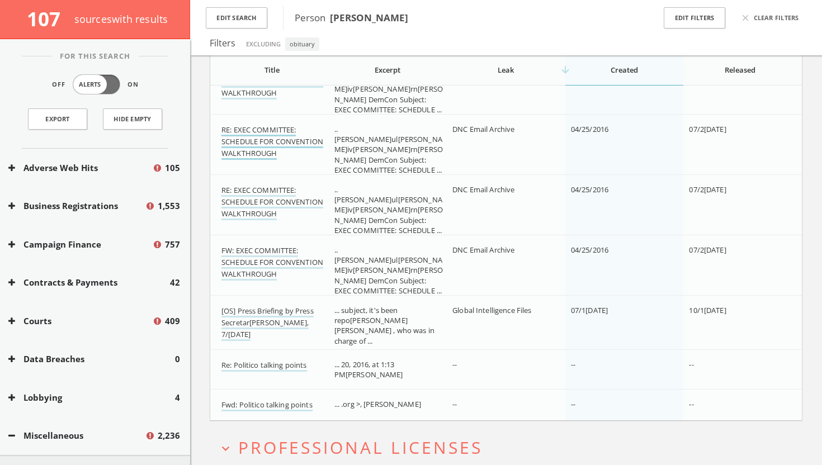
scroll to position [3077, 0]
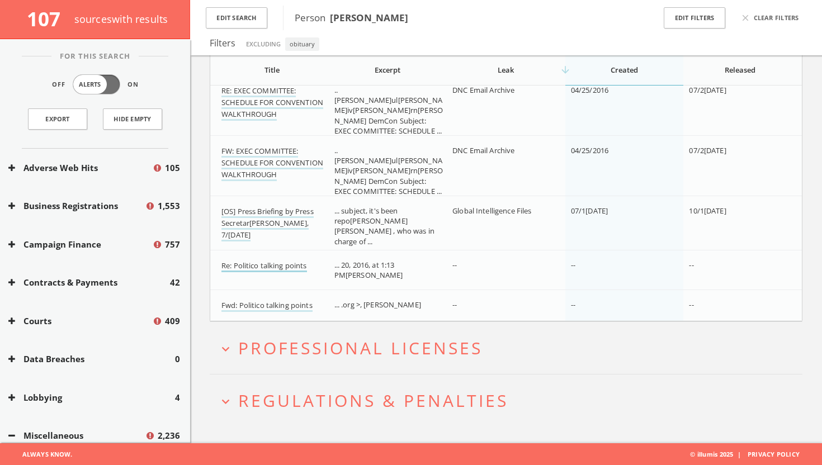
click at [263, 262] on link "Re: Politico talking points" at bounding box center [264, 266] width 86 height 12
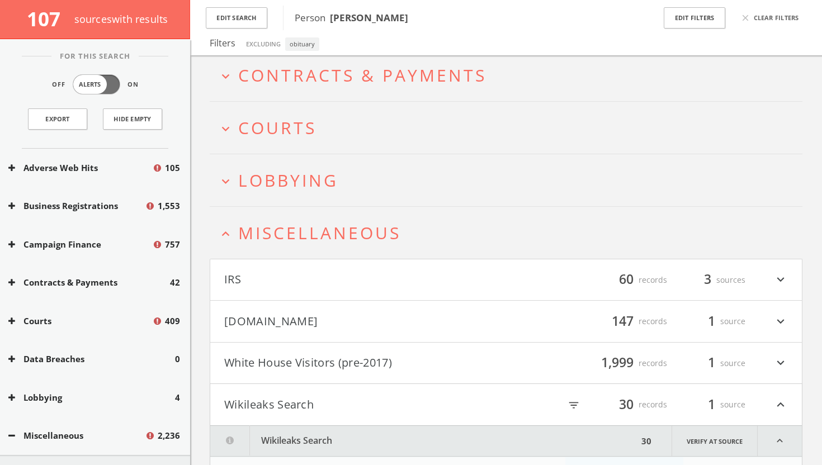
scroll to position [246, 0]
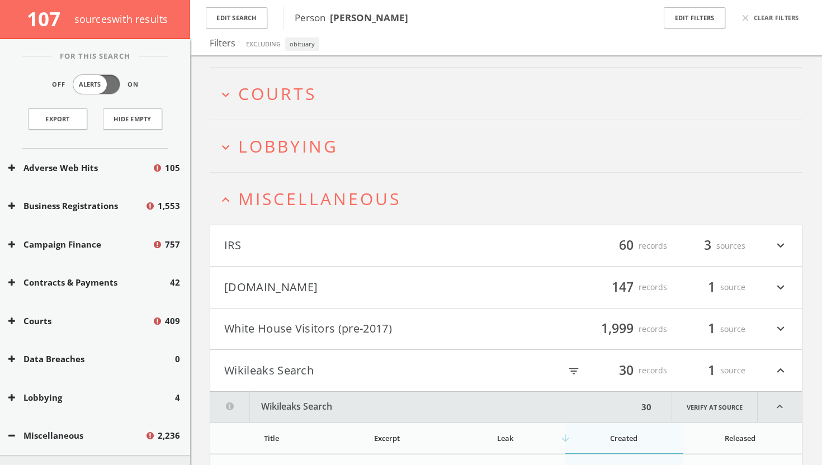
click at [227, 205] on icon "expand_less" at bounding box center [225, 199] width 15 height 15
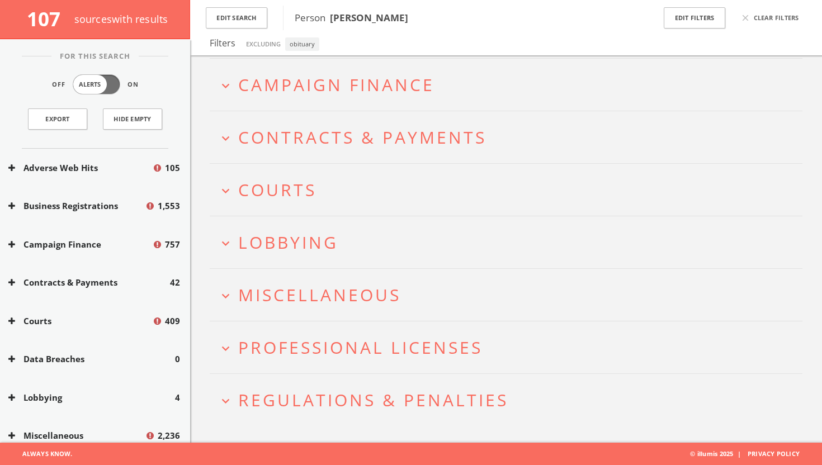
scroll to position [150, 0]
click at [227, 297] on icon "expand_more" at bounding box center [225, 296] width 15 height 15
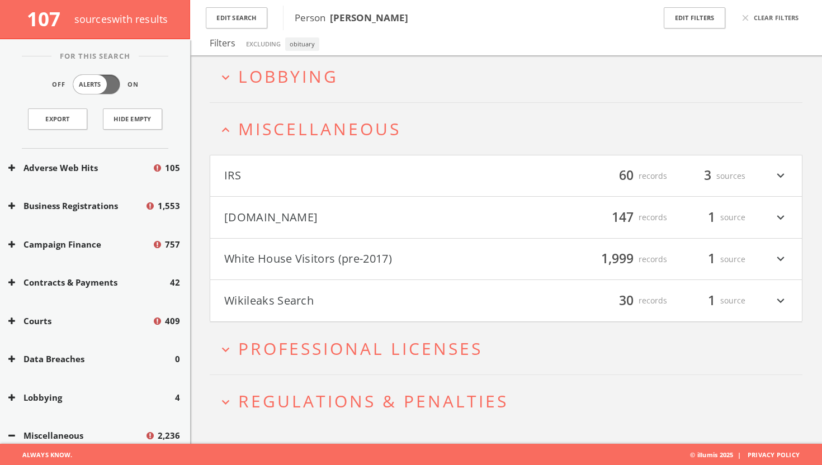
scroll to position [317, 0]
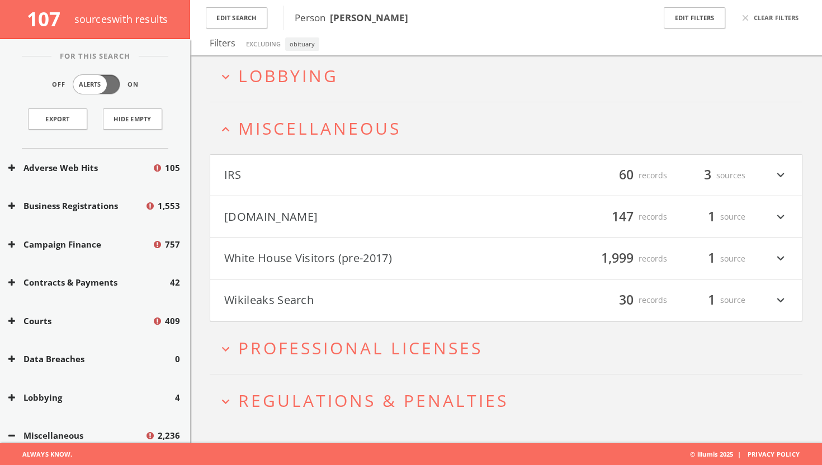
click at [250, 216] on button "[DOMAIN_NAME]" at bounding box center [365, 216] width 282 height 19
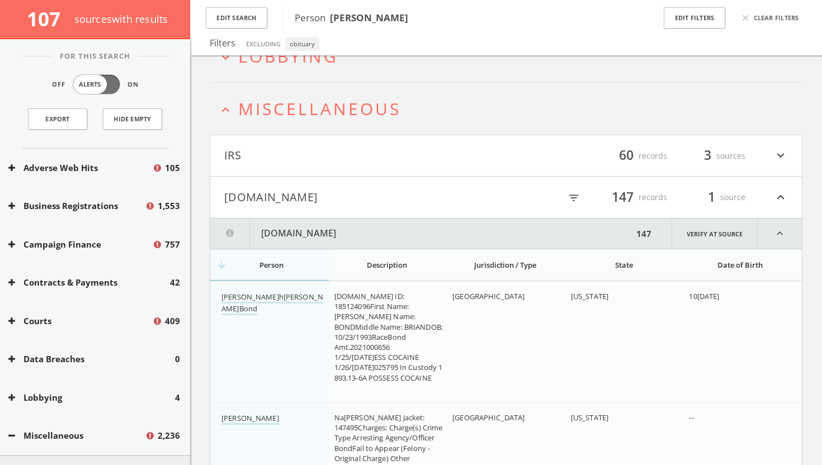
scroll to position [0, 0]
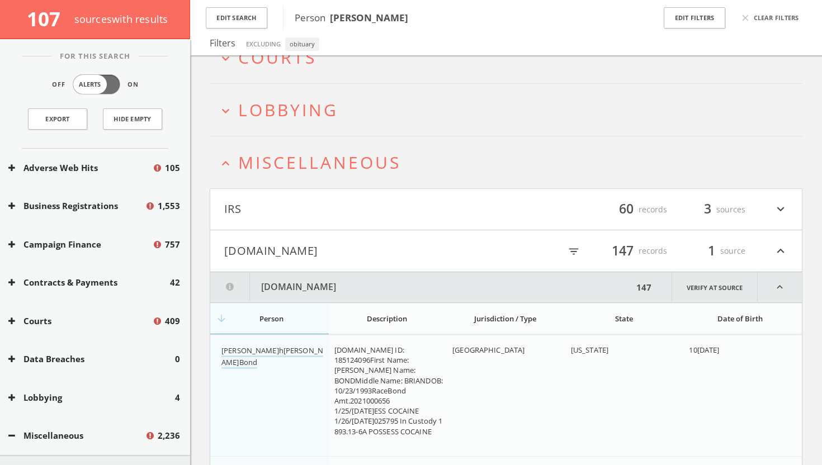
click at [251, 167] on span "Miscellaneous" at bounding box center [319, 162] width 163 height 23
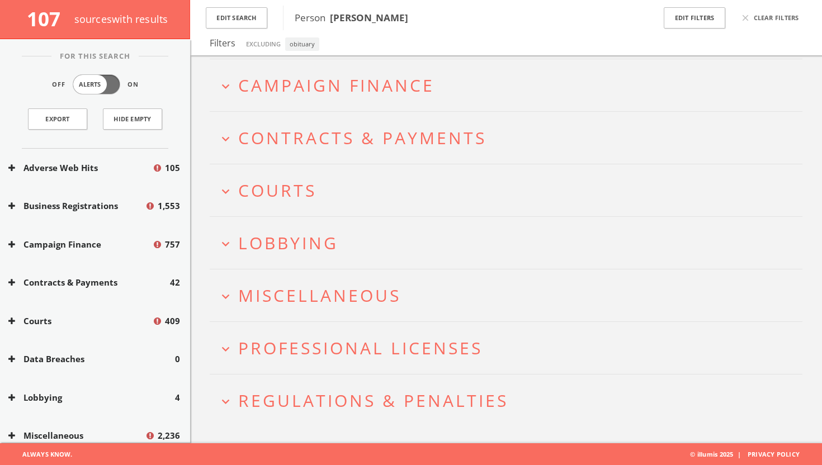
click at [228, 291] on icon "expand_more" at bounding box center [225, 296] width 15 height 15
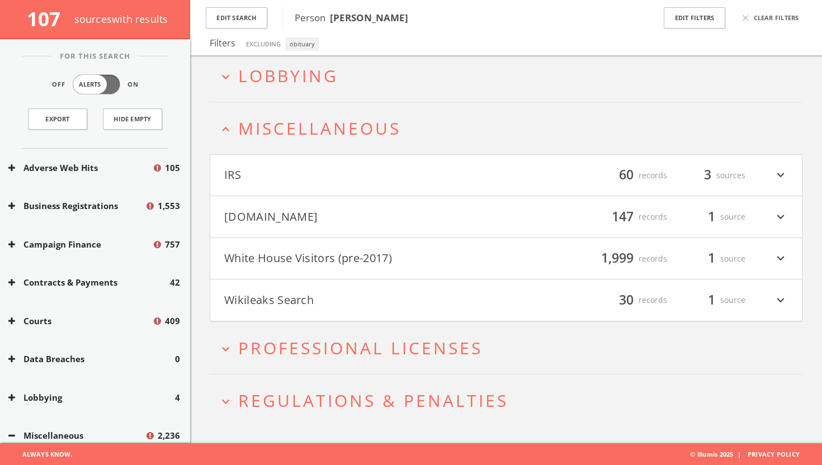
click at [232, 184] on h4 "IRS filter_list 60 records 3 sources expand_more" at bounding box center [505, 175] width 591 height 41
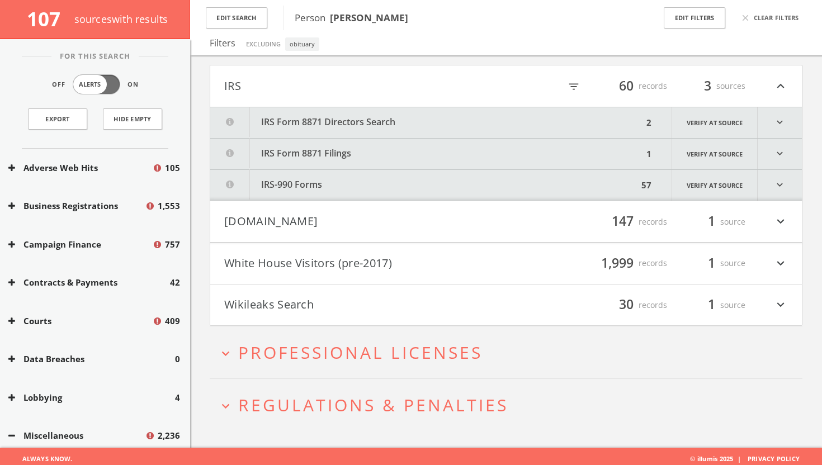
scroll to position [411, 0]
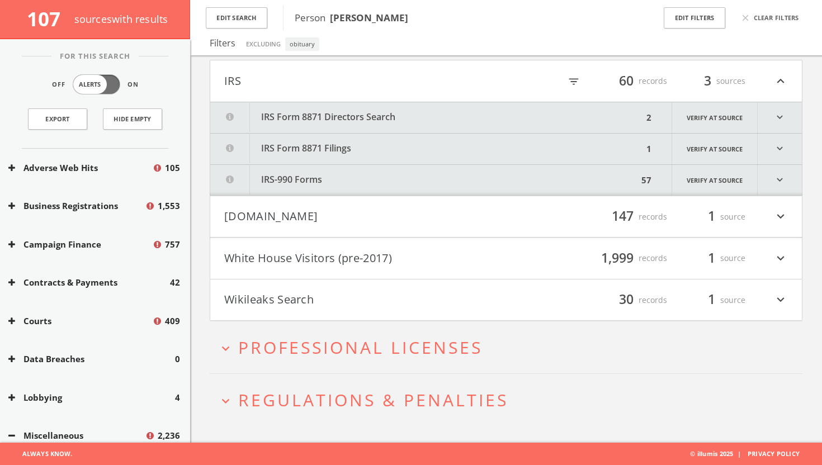
click at [356, 110] on button "IRS Form 8871 Directors Search" at bounding box center [426, 117] width 433 height 31
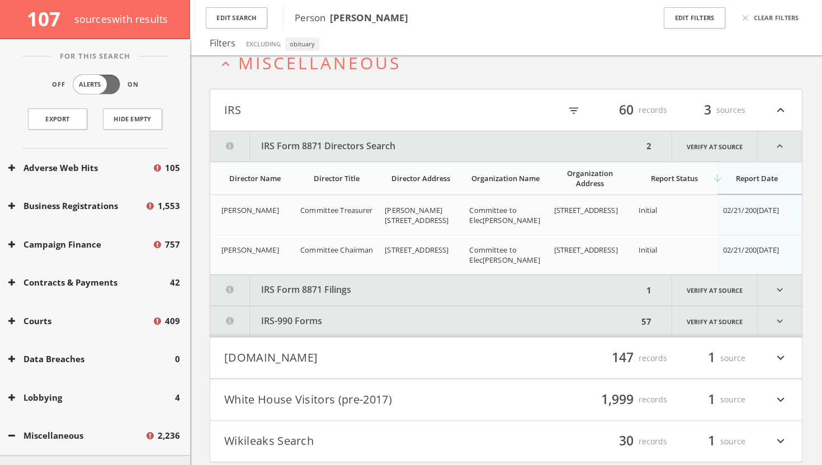
click at [355, 107] on button "IRS" at bounding box center [365, 110] width 282 height 19
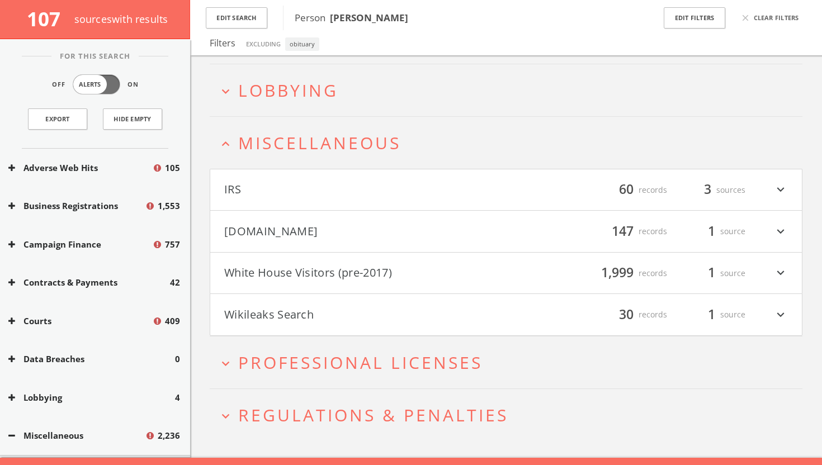
click at [325, 97] on span "Lobbying" at bounding box center [288, 90] width 100 height 23
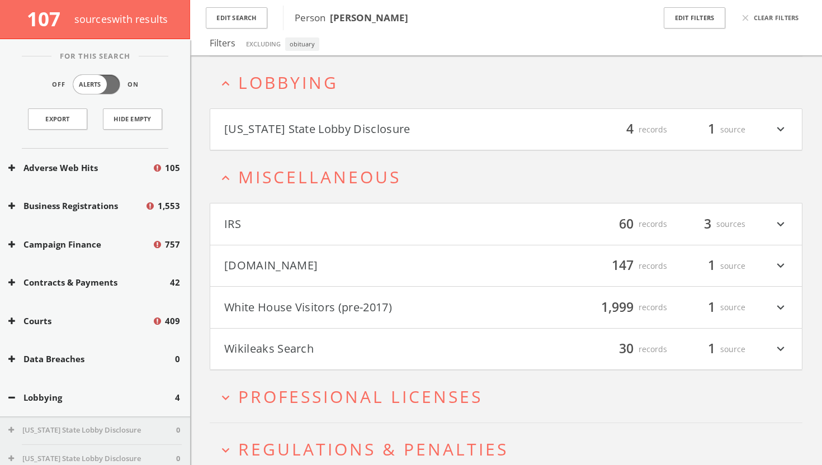
click at [324, 130] on button "Louisiana State Lobby Disclosure" at bounding box center [365, 129] width 282 height 19
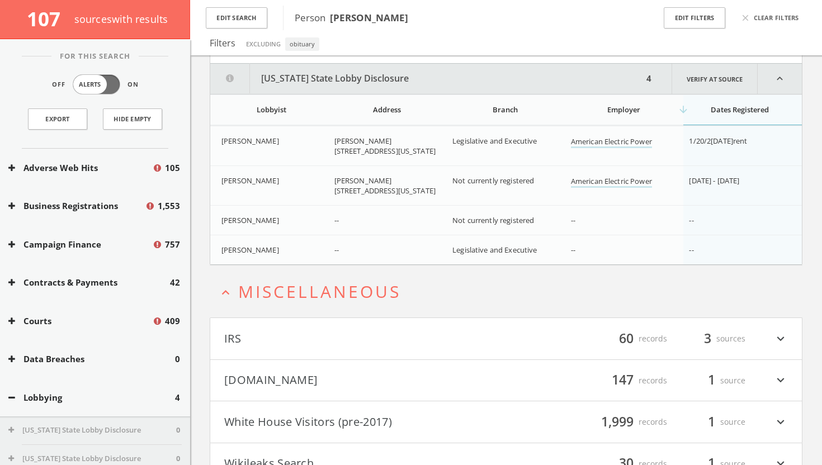
scroll to position [395, 0]
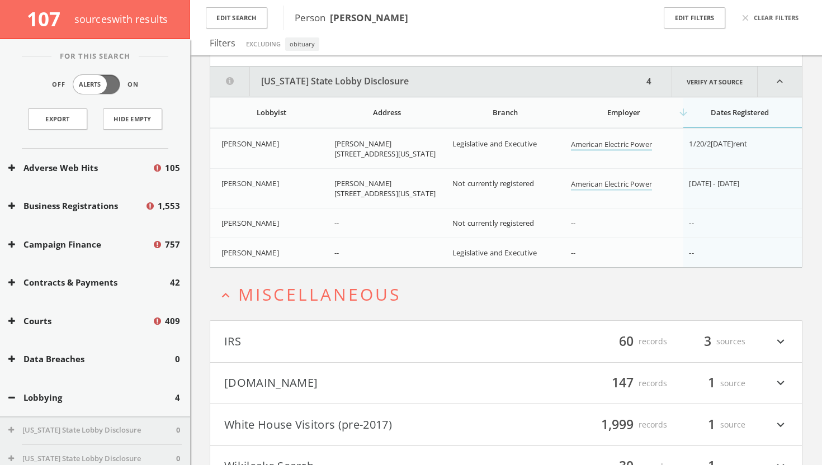
click at [779, 88] on icon "expand_less" at bounding box center [779, 82] width 44 height 30
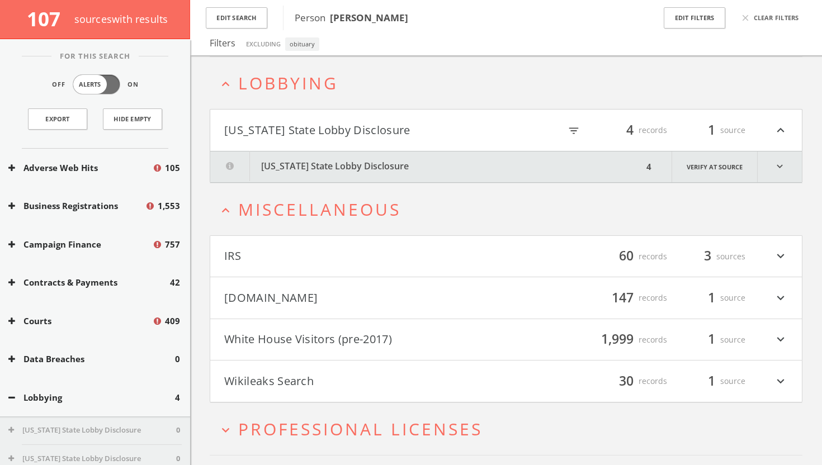
scroll to position [310, 0]
click at [381, 84] on button "expand_less Lobbying" at bounding box center [510, 82] width 584 height 18
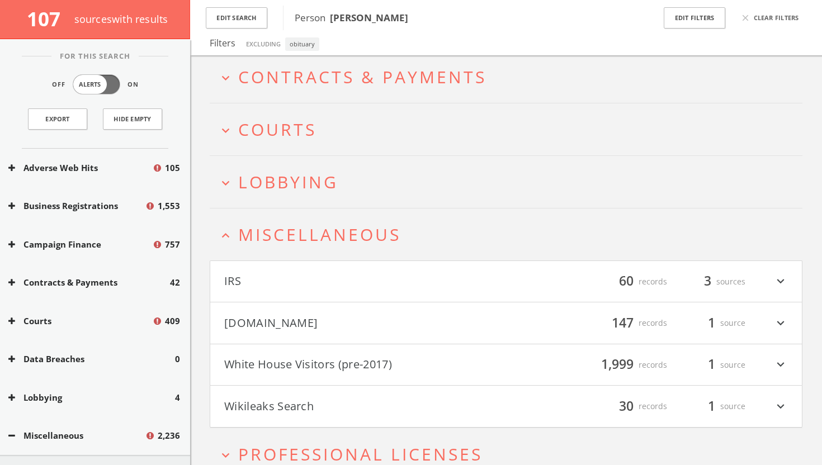
click at [360, 108] on h2 "expand_more Courts" at bounding box center [506, 129] width 592 height 52
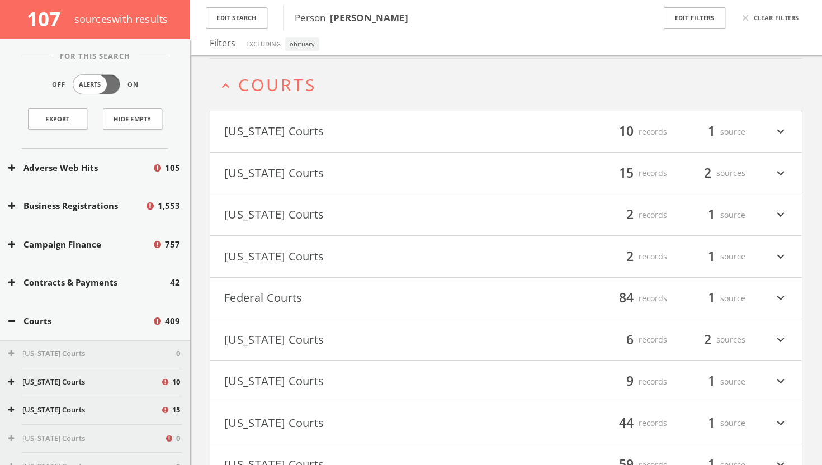
scroll to position [258, 0]
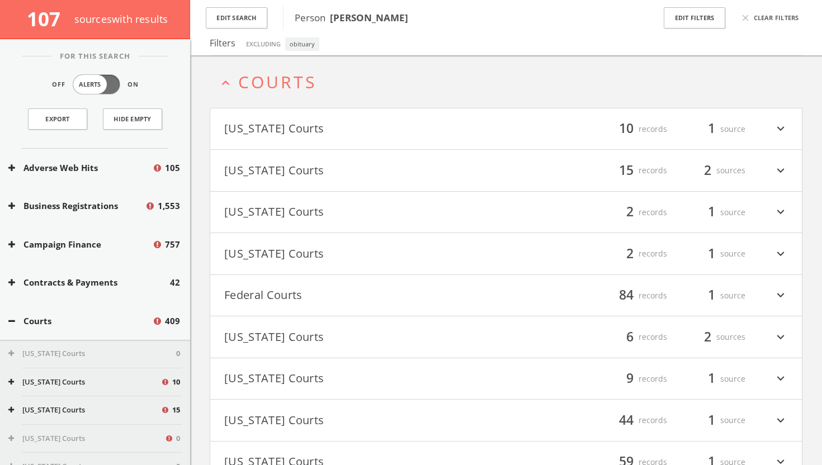
click at [378, 282] on h4 "Federal Courts filter_list 84 records 1 source expand_more" at bounding box center [505, 295] width 591 height 41
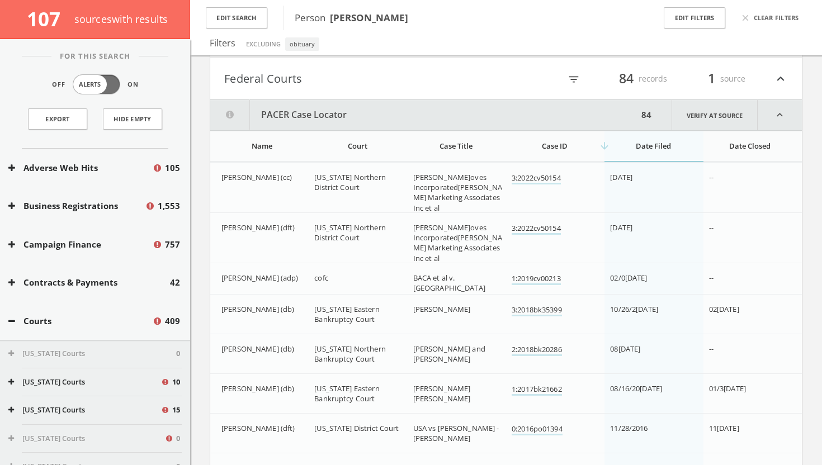
scroll to position [258, 0]
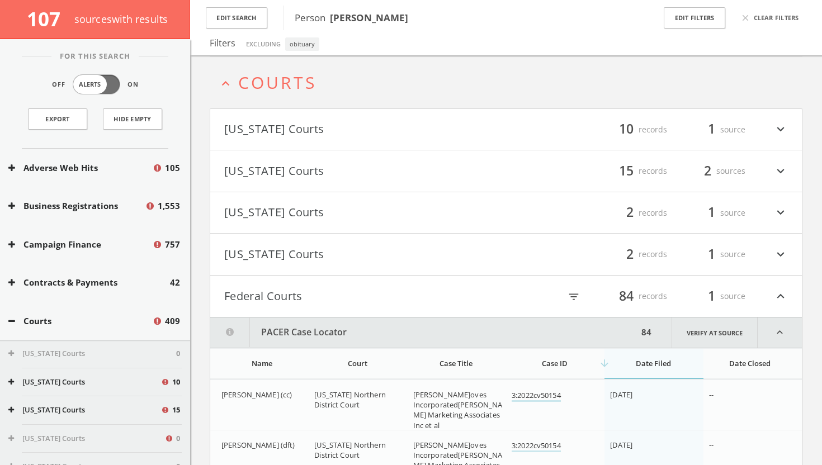
click at [413, 94] on h2 "expand_less Courts" at bounding box center [506, 82] width 592 height 52
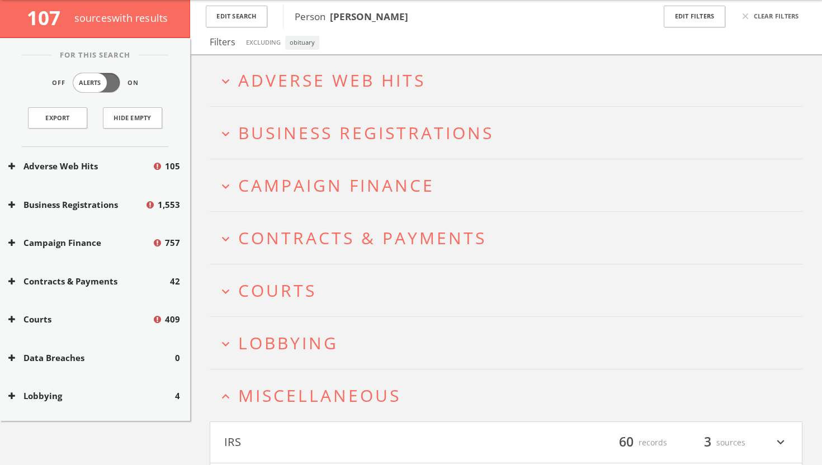
scroll to position [0, 0]
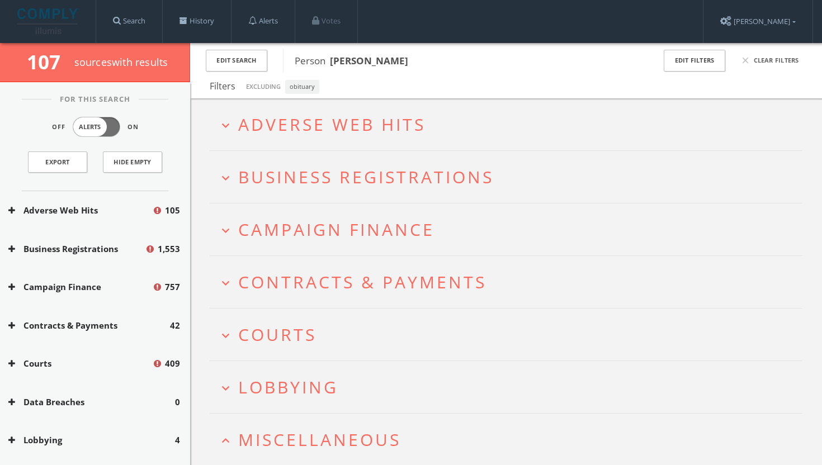
click at [345, 293] on h2 "expand_more Contracts & Payments" at bounding box center [506, 282] width 592 height 52
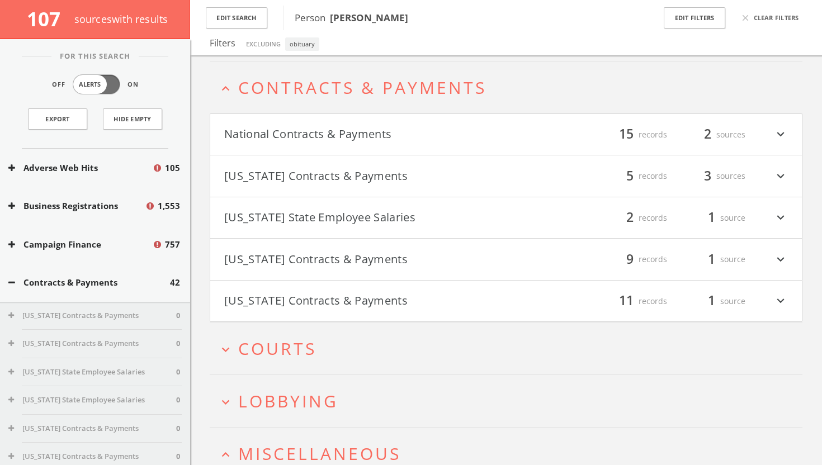
scroll to position [201, 0]
click at [391, 143] on h4 "National Contracts & Payments filter_list 15 records 2 sources expand_more" at bounding box center [505, 133] width 591 height 41
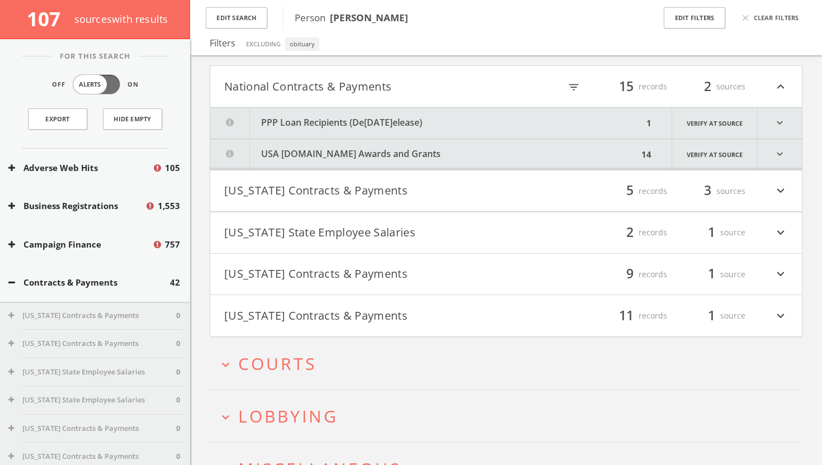
scroll to position [258, 0]
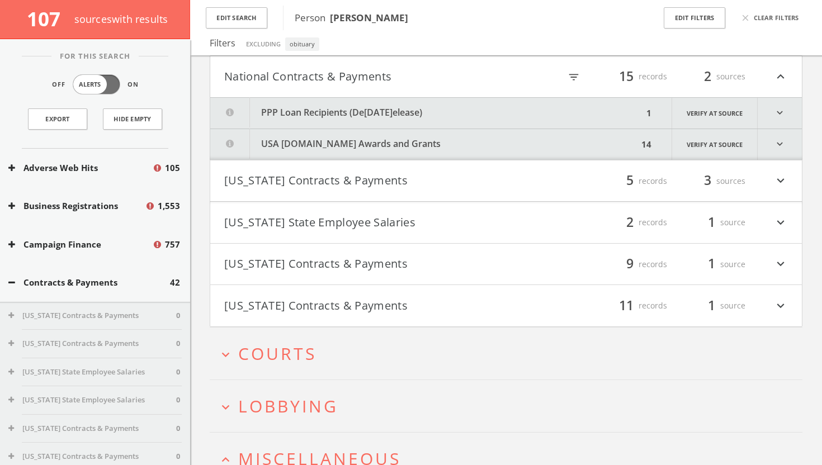
click at [500, 80] on button "National Contracts & Payments" at bounding box center [365, 76] width 282 height 19
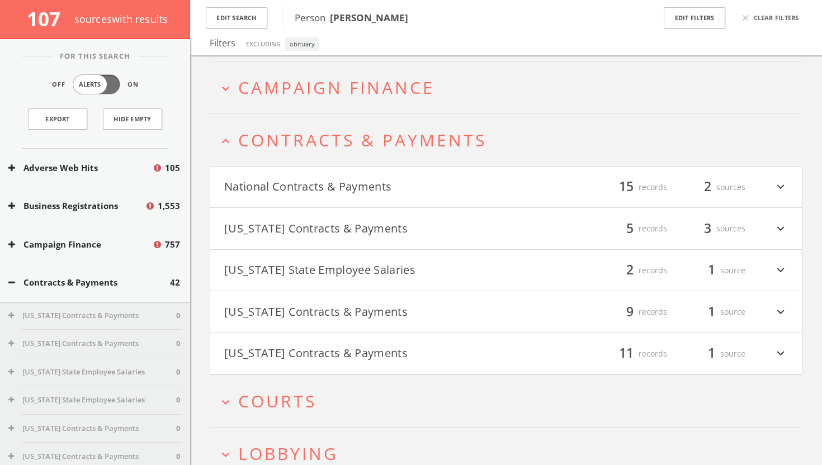
scroll to position [131, 0]
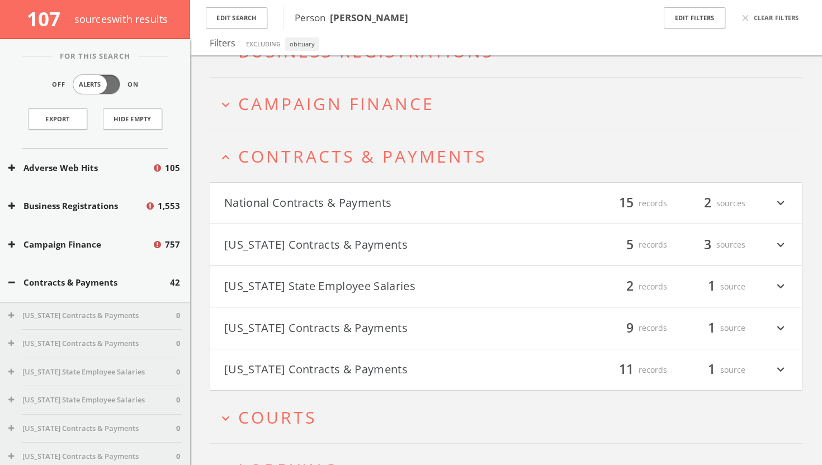
click at [445, 150] on span "Contracts & Payments" at bounding box center [362, 156] width 248 height 23
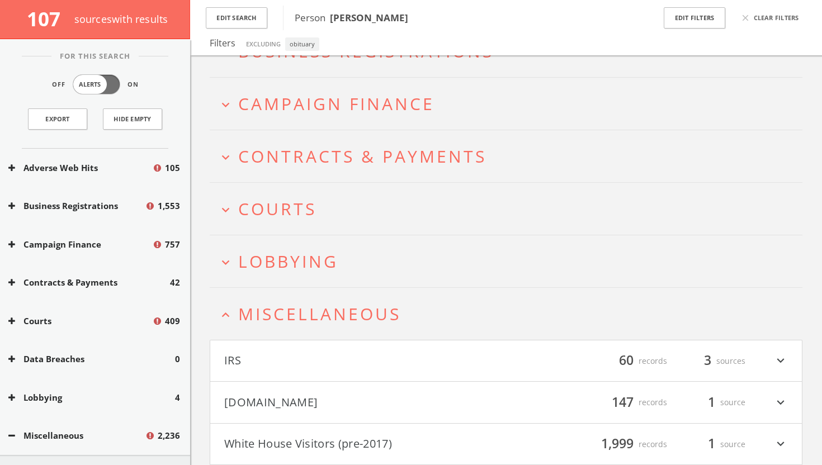
click at [431, 103] on span "Campaign Finance" at bounding box center [336, 103] width 196 height 23
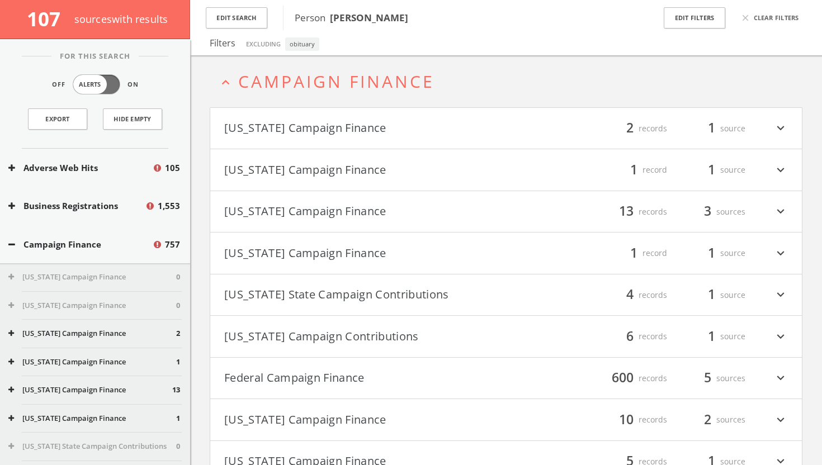
scroll to position [247, 0]
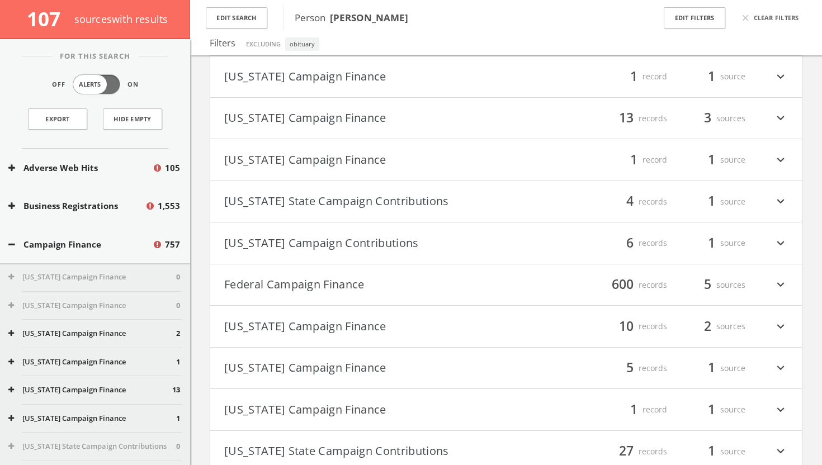
click at [393, 277] on button "Federal Campaign Finance" at bounding box center [365, 285] width 282 height 19
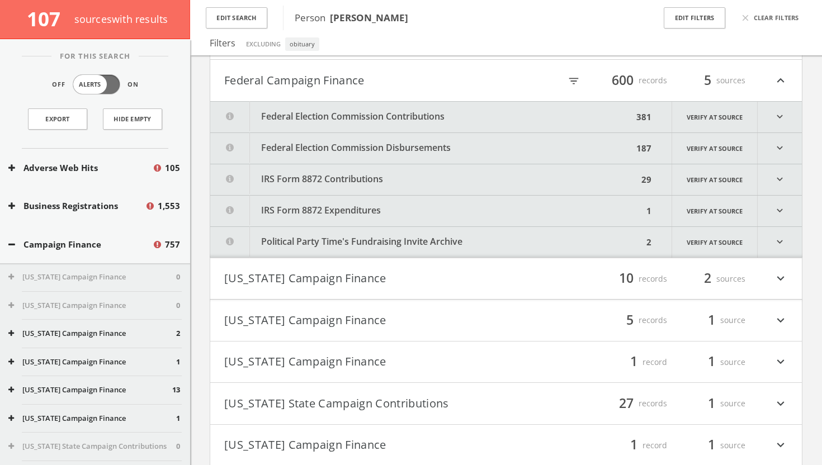
scroll to position [455, 0]
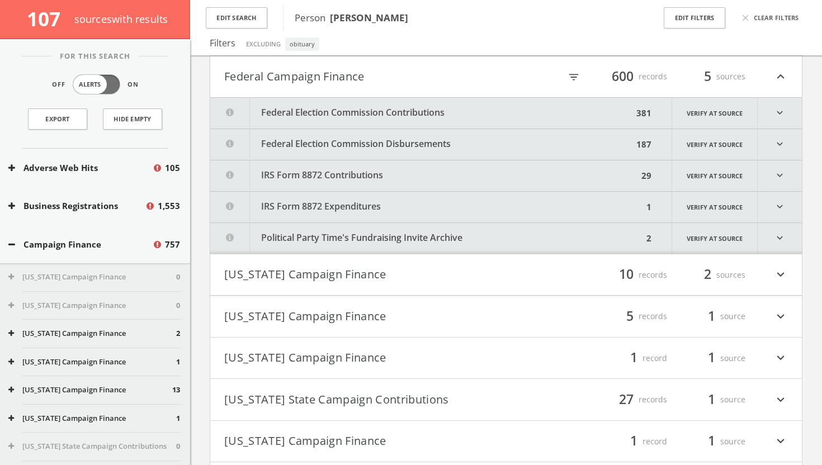
click at [495, 113] on button "Federal Election Commission Contributions" at bounding box center [421, 113] width 423 height 31
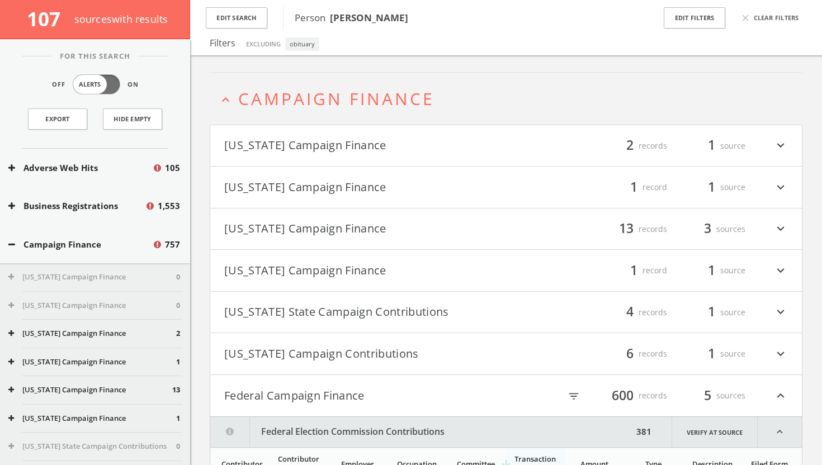
scroll to position [137, 0]
click at [497, 113] on h2 "expand_less Campaign Finance" at bounding box center [506, 98] width 592 height 52
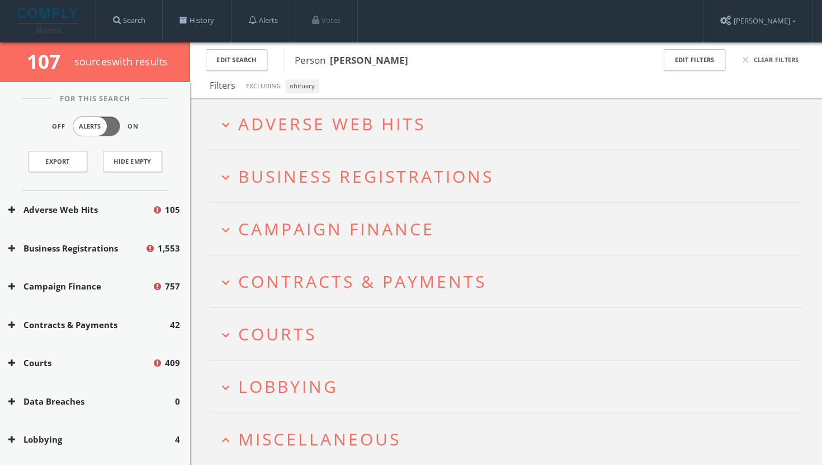
click at [478, 164] on h2 "expand_more Business Registrations" at bounding box center [506, 176] width 592 height 52
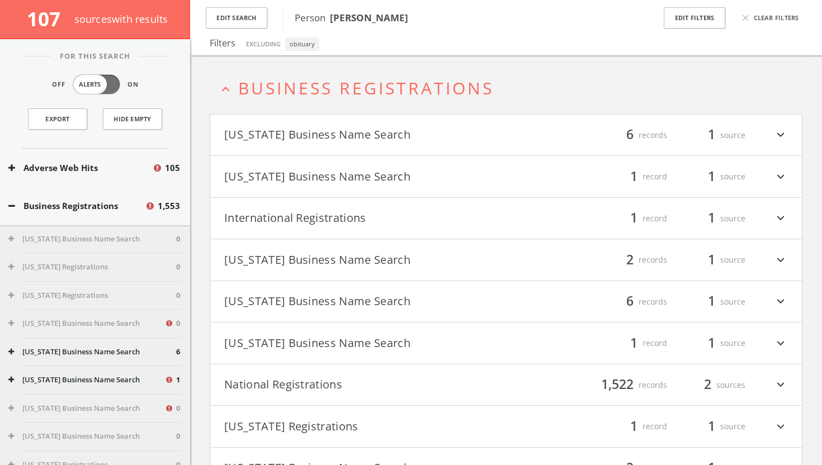
scroll to position [96, 0]
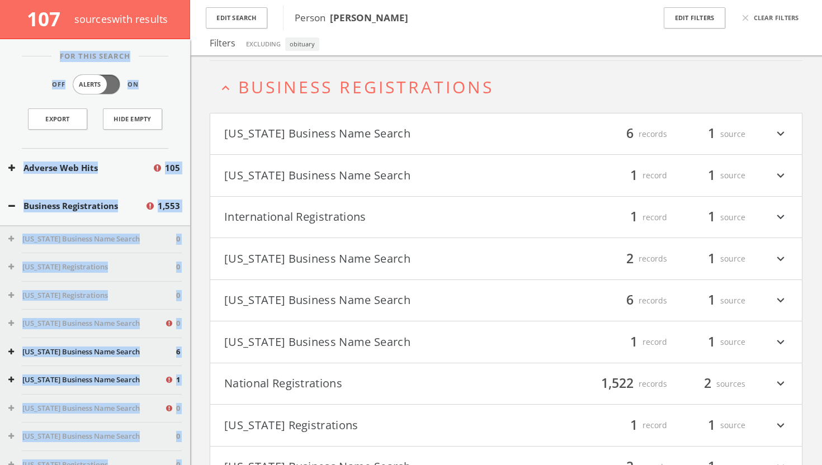
drag, startPoint x: 487, startPoint y: 74, endPoint x: 479, endPoint y: 46, distance: 28.5
click at [449, 390] on button "National Registrations" at bounding box center [365, 383] width 282 height 19
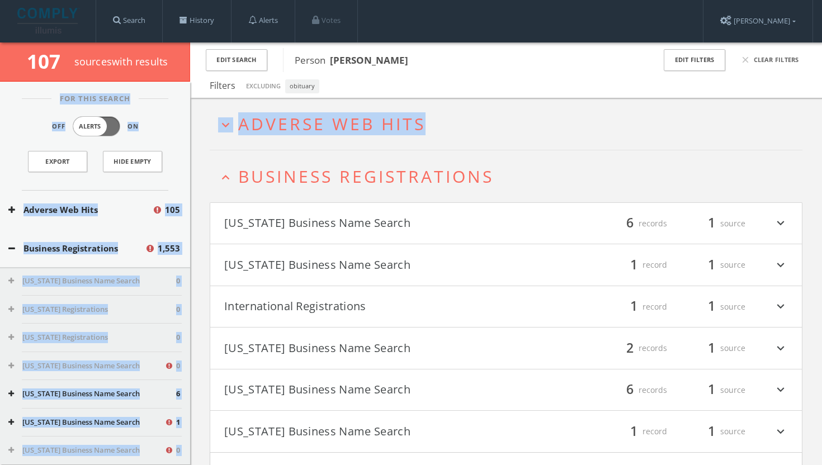
scroll to position [0, 0]
click at [426, 170] on span "Business Registrations" at bounding box center [365, 176] width 255 height 23
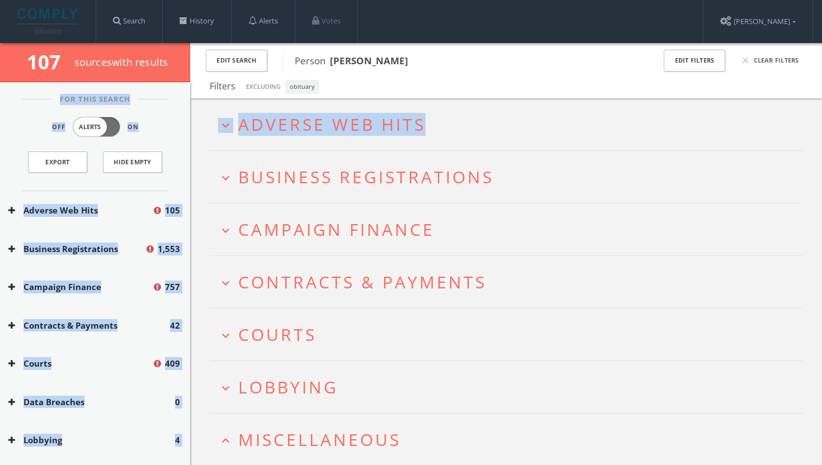
click at [416, 135] on span "Adverse Web Hits" at bounding box center [331, 124] width 187 height 23
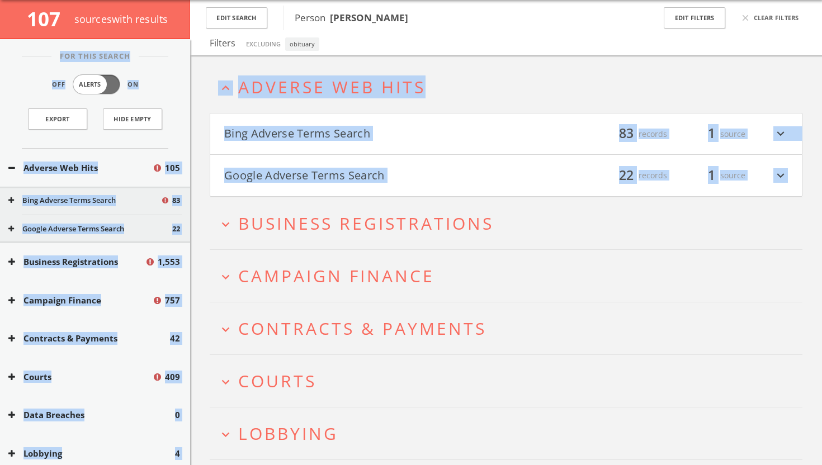
click at [417, 124] on h4 "Bing Adverse Terms Search filter_list 83 records 1 source expand_more" at bounding box center [505, 133] width 591 height 41
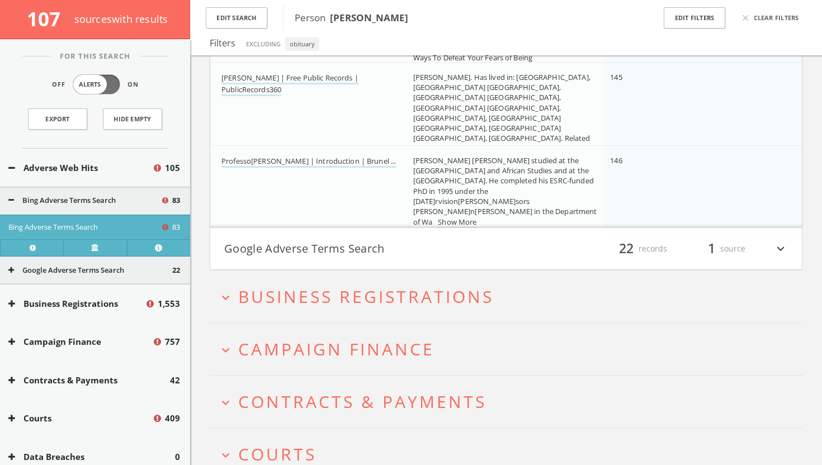
scroll to position [5522, 0]
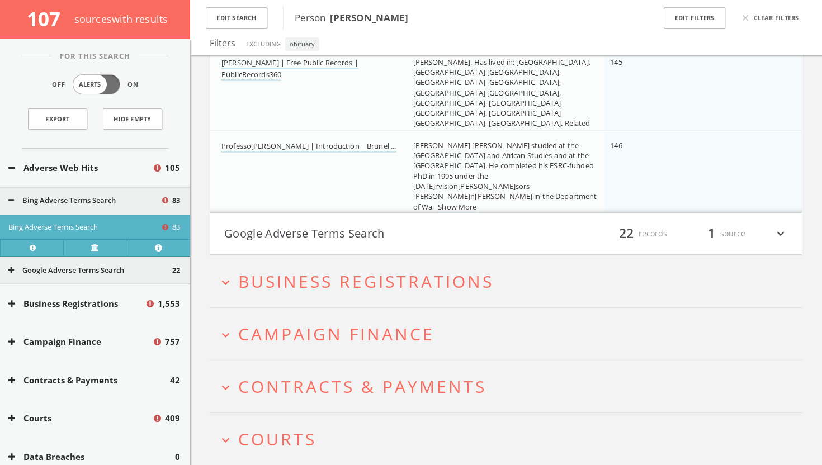
click at [369, 241] on button "Google Adverse Terms Search" at bounding box center [365, 233] width 282 height 19
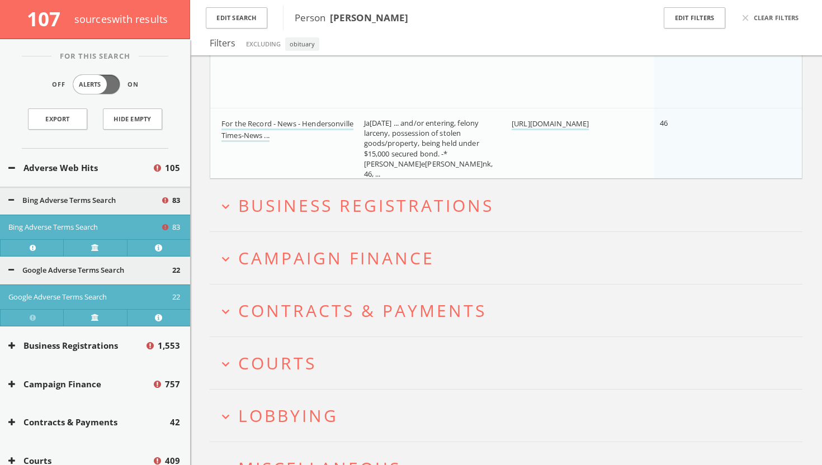
scroll to position [7557, 0]
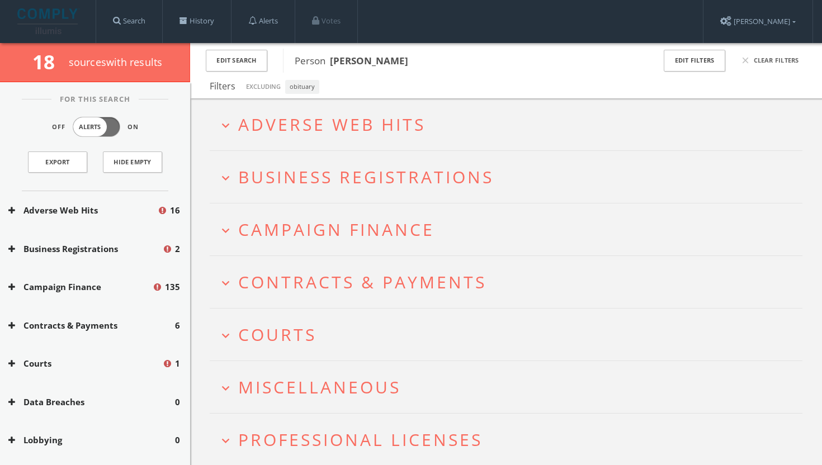
click at [227, 126] on icon "expand_more" at bounding box center [225, 125] width 15 height 15
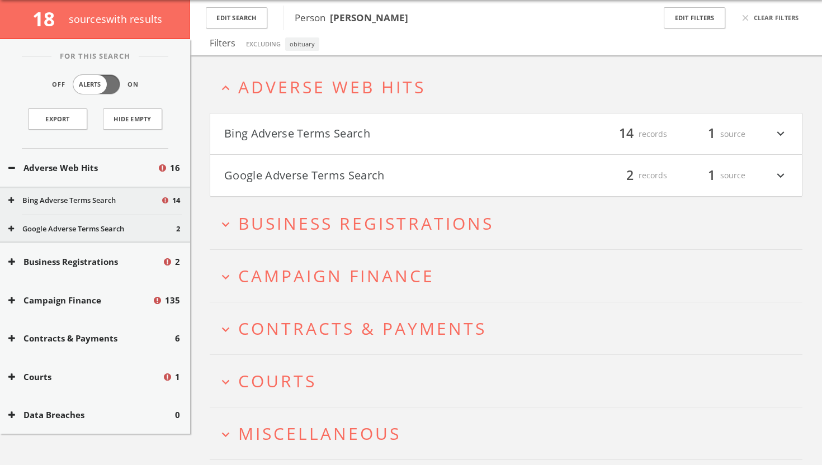
click at [333, 122] on h4 "Bing Adverse Terms Search filter_list 14 records 1 source expand_more" at bounding box center [505, 133] width 591 height 41
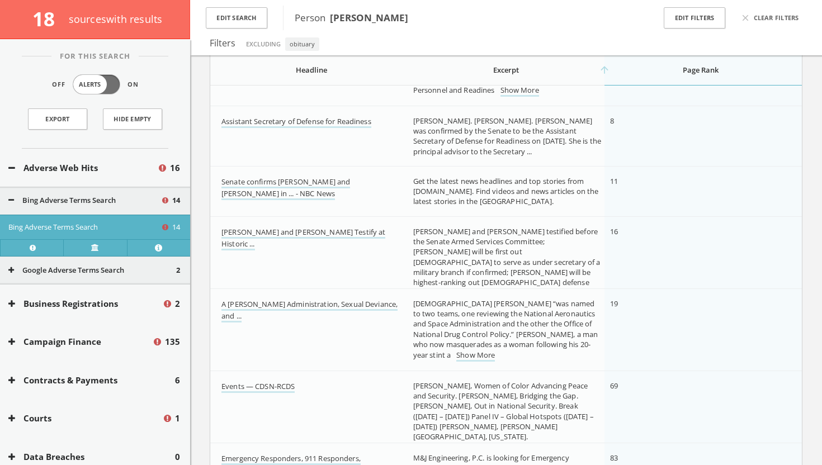
scroll to position [288, 0]
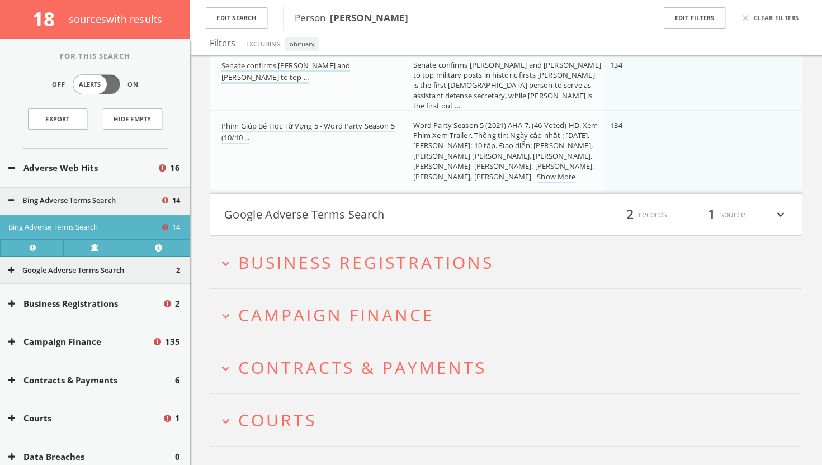
click at [315, 215] on button "Google Adverse Terms Search" at bounding box center [365, 214] width 282 height 19
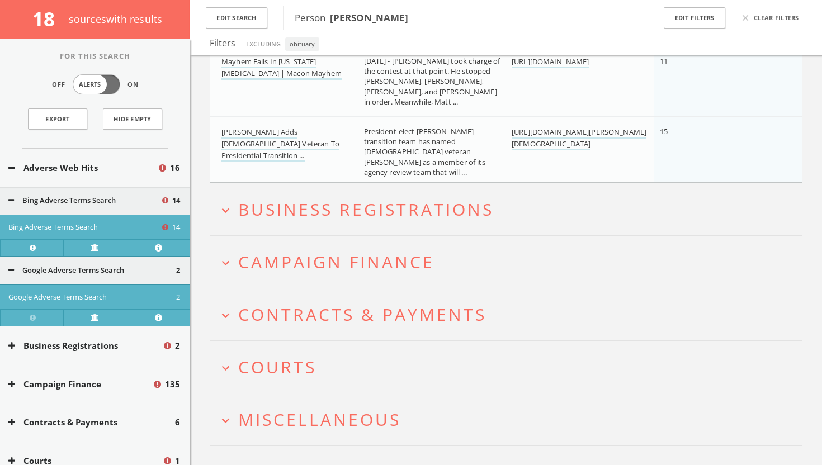
click at [292, 207] on span "Business Registrations" at bounding box center [365, 209] width 255 height 23
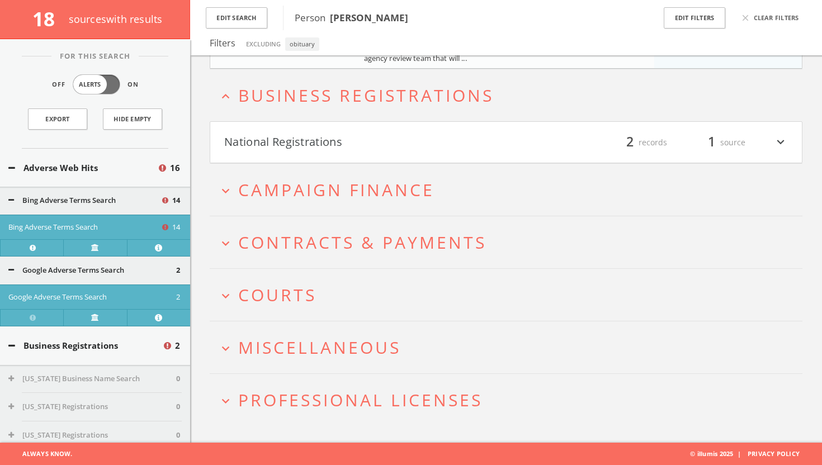
click at [287, 150] on button "National Registrations" at bounding box center [365, 142] width 282 height 19
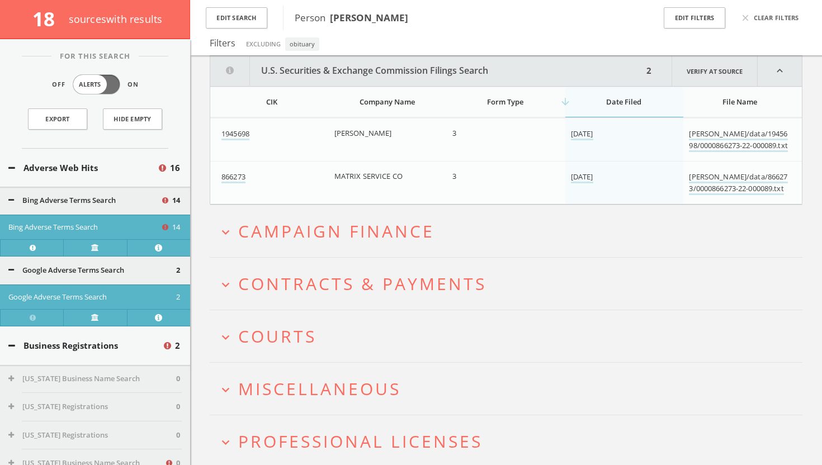
click at [259, 228] on span "Campaign Finance" at bounding box center [336, 231] width 196 height 23
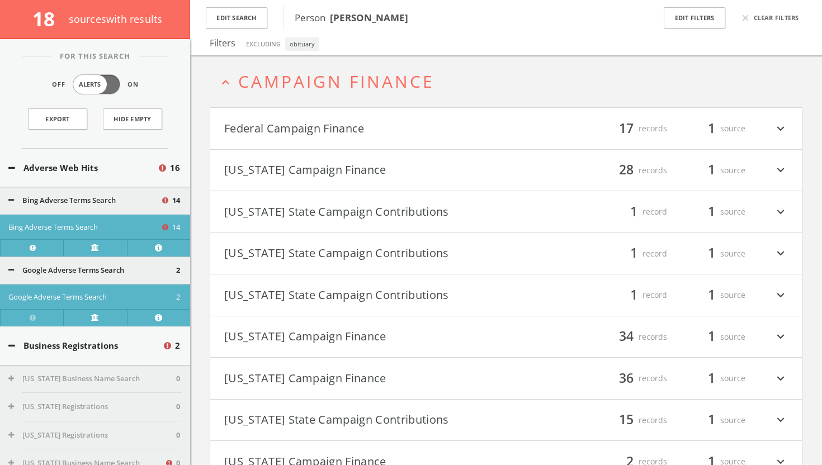
click at [282, 139] on h4 "Federal Campaign Finance filter_list 17 records 1 source expand_more" at bounding box center [505, 128] width 591 height 41
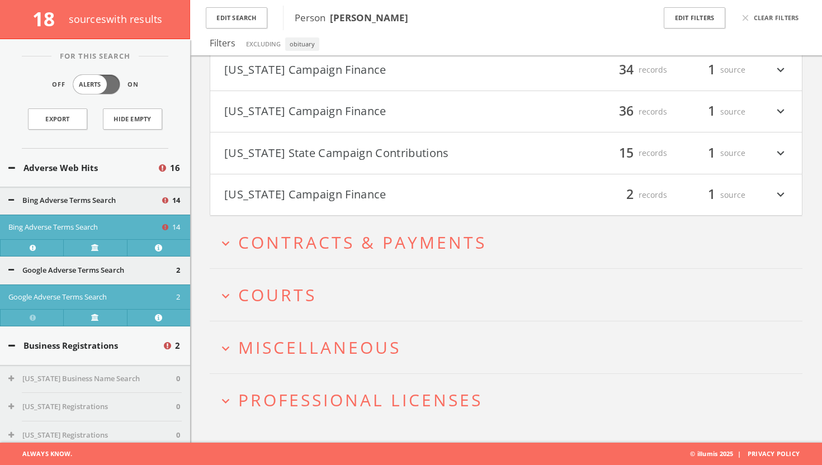
click at [245, 246] on span "Contracts & Payments" at bounding box center [362, 242] width 248 height 23
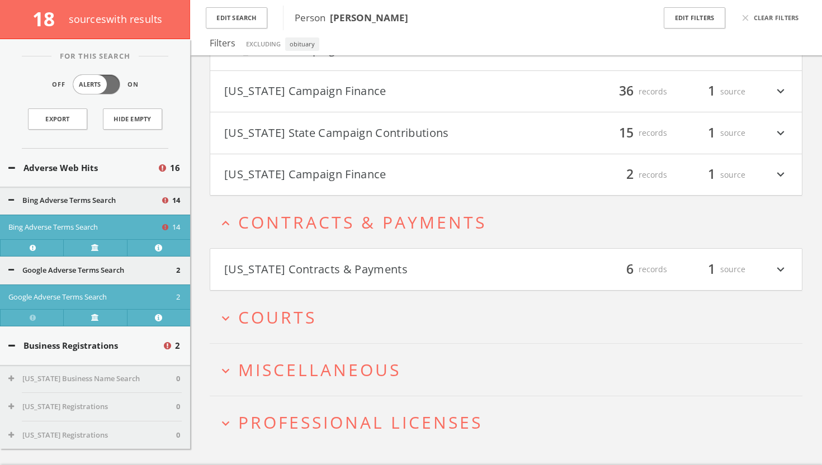
scroll to position [3072, 0]
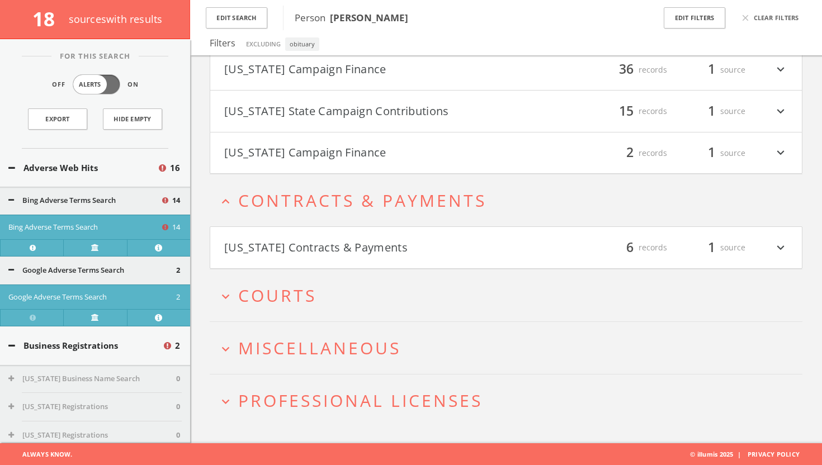
click at [251, 316] on h2 "expand_more Courts" at bounding box center [506, 295] width 592 height 52
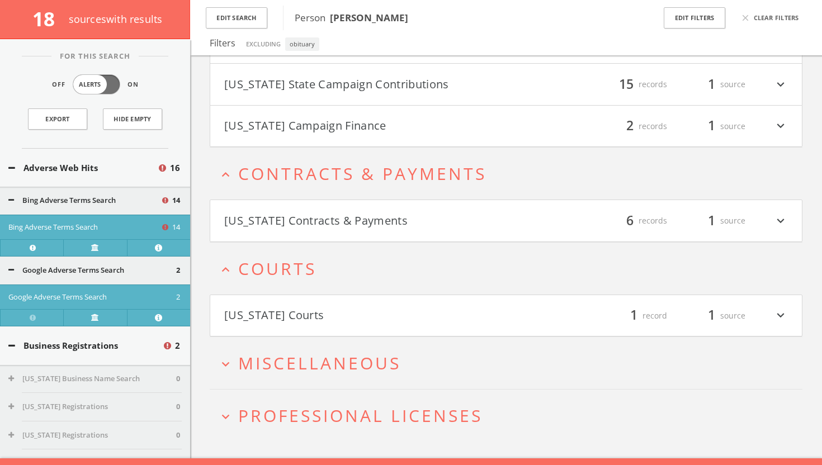
scroll to position [3115, 0]
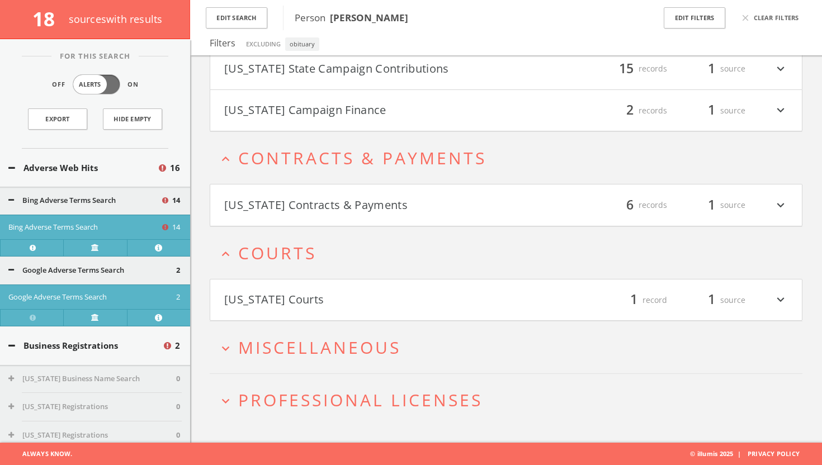
click at [265, 312] on h4 "Indiana Courts filter_list 1 record 1 source expand_more" at bounding box center [505, 299] width 591 height 41
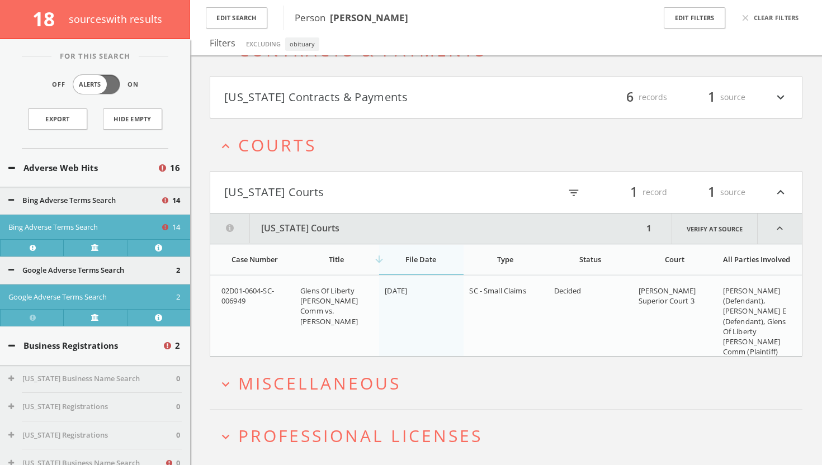
scroll to position [3258, 0]
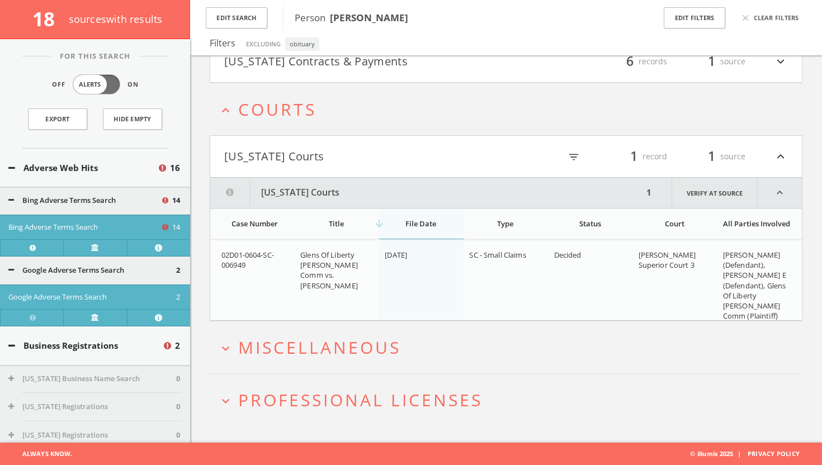
click at [268, 336] on span "Miscellaneous" at bounding box center [319, 347] width 163 height 23
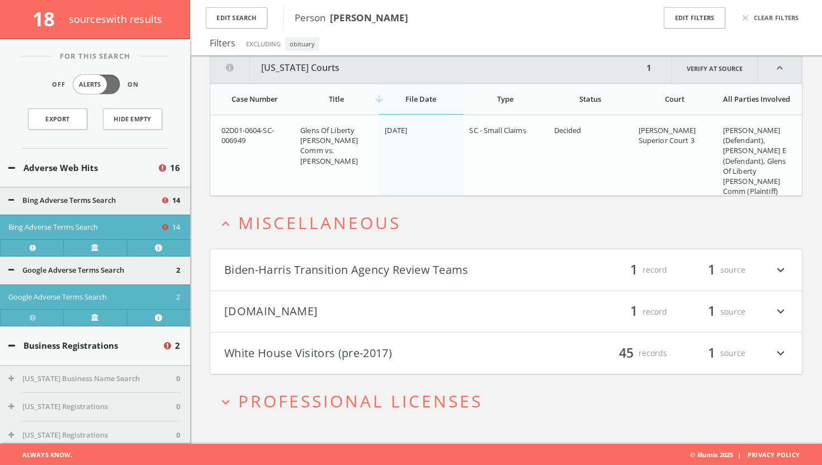
scroll to position [3383, 0]
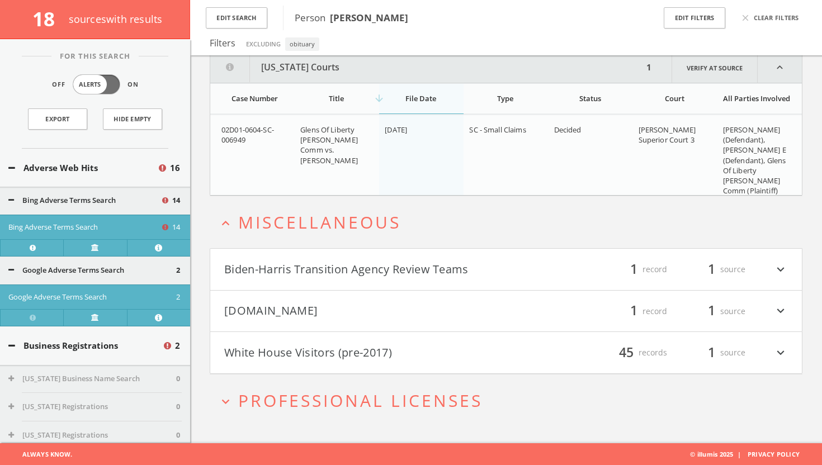
click at [277, 308] on button "[DOMAIN_NAME]" at bounding box center [365, 311] width 282 height 19
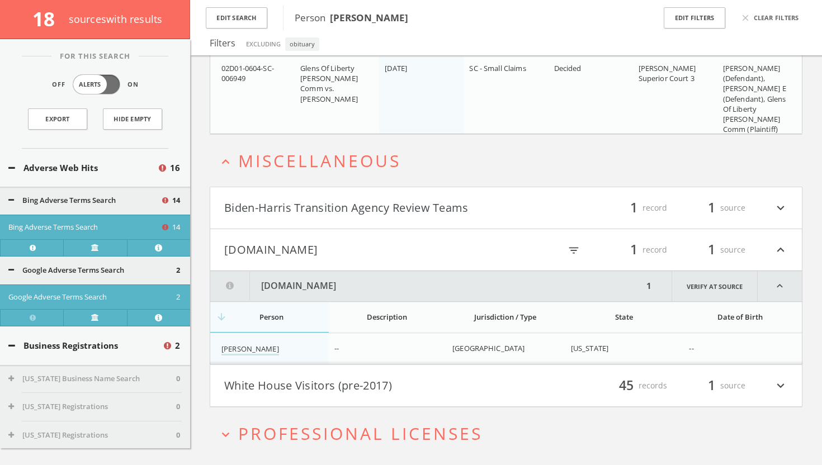
scroll to position [3478, 0]
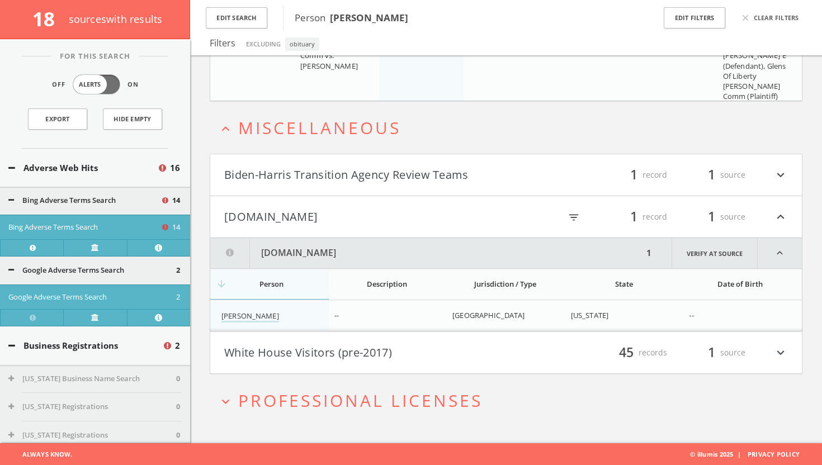
click at [253, 387] on h2 "expand_more Professional Licenses" at bounding box center [506, 400] width 592 height 52
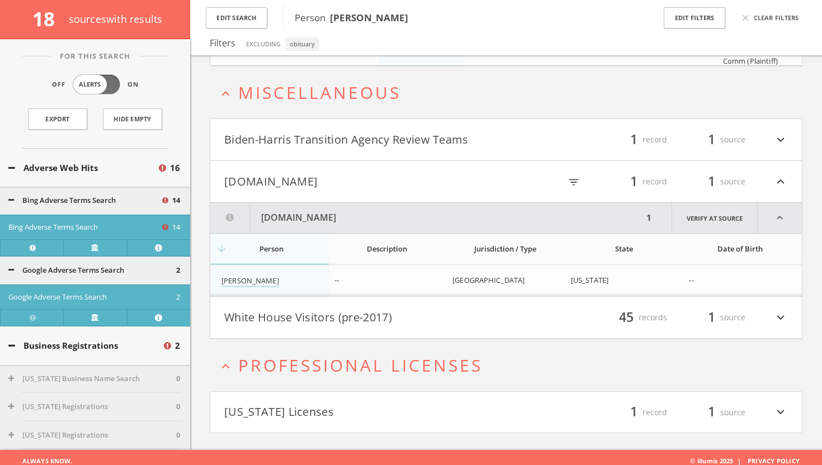
scroll to position [3520, 0]
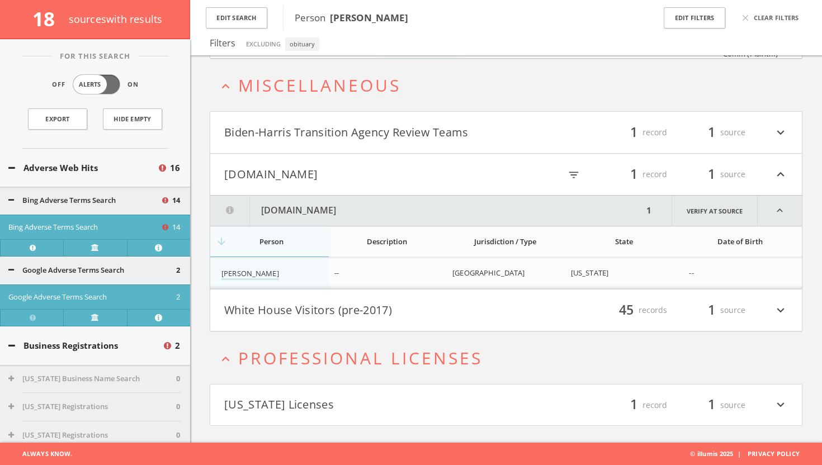
click at [271, 412] on button "Florida Licenses" at bounding box center [365, 405] width 282 height 19
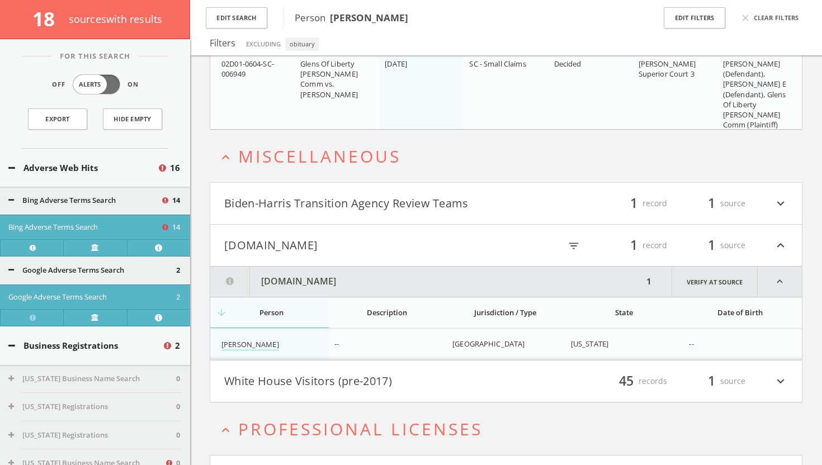
click at [317, 221] on h4 "Biden-Harris Transition Agency Review Teams filter_list 1 record 1 source expan…" at bounding box center [505, 203] width 591 height 41
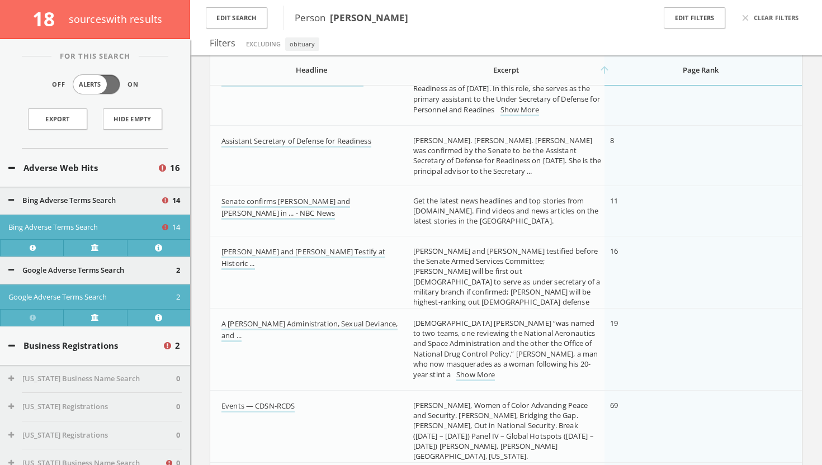
scroll to position [0, 0]
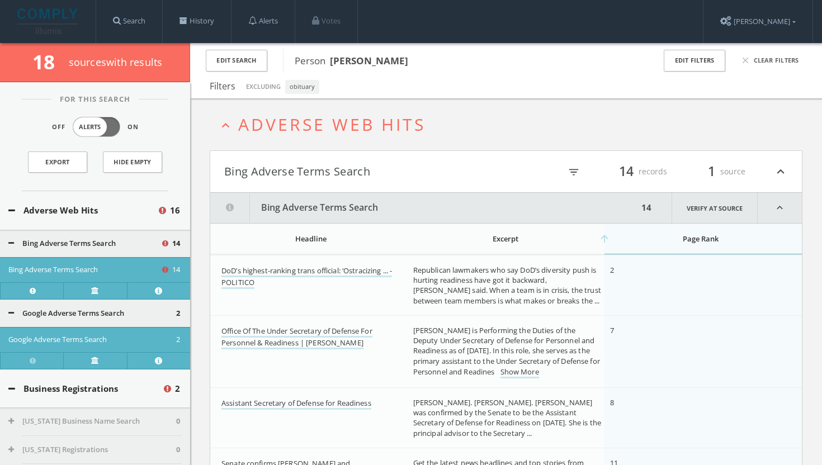
click at [226, 132] on icon "expand_less" at bounding box center [225, 125] width 15 height 15
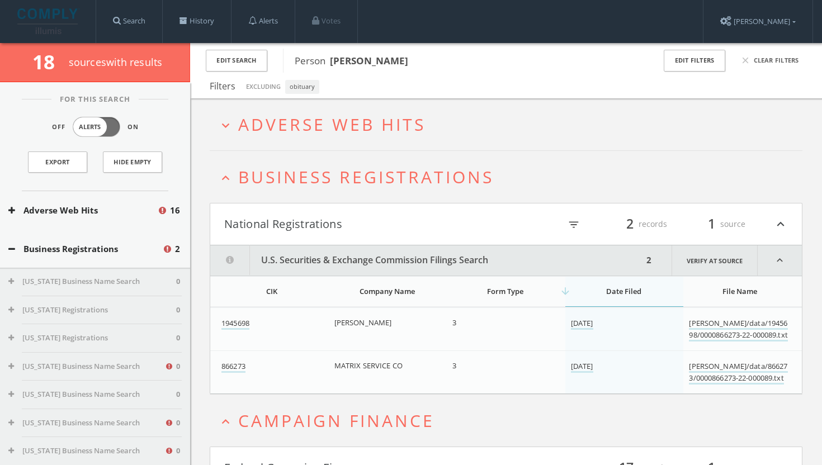
click at [224, 186] on h2 "expand_less Business Registrations" at bounding box center [506, 177] width 592 height 52
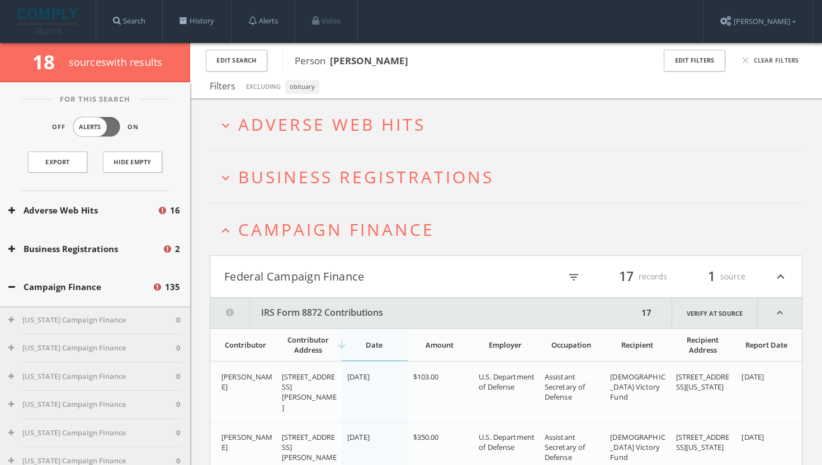
click at [224, 231] on icon "expand_less" at bounding box center [225, 230] width 15 height 15
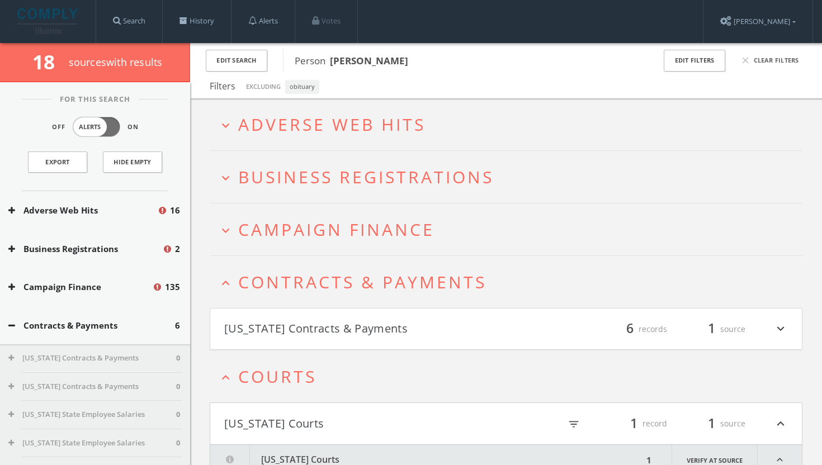
click at [220, 288] on icon "expand_less" at bounding box center [225, 283] width 15 height 15
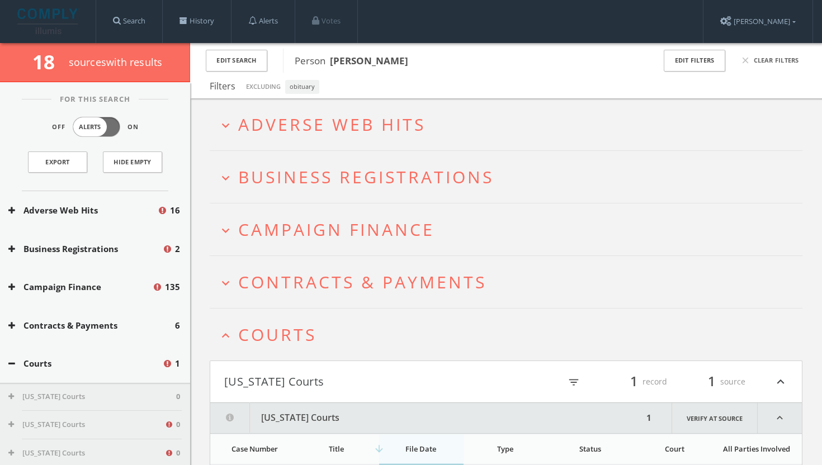
click at [219, 334] on icon "expand_less" at bounding box center [225, 335] width 15 height 15
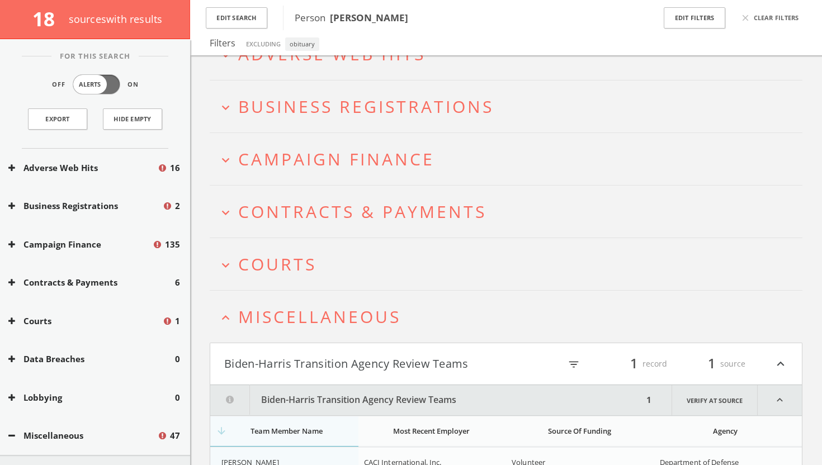
click at [221, 319] on icon "expand_less" at bounding box center [225, 317] width 15 height 15
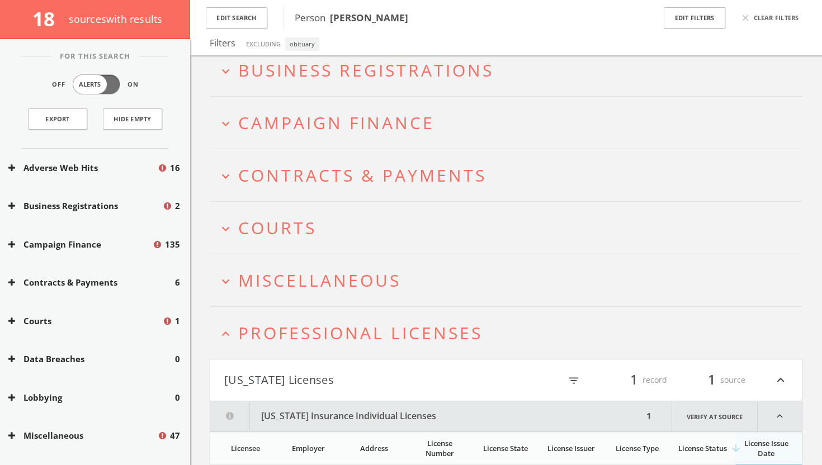
scroll to position [178, 0]
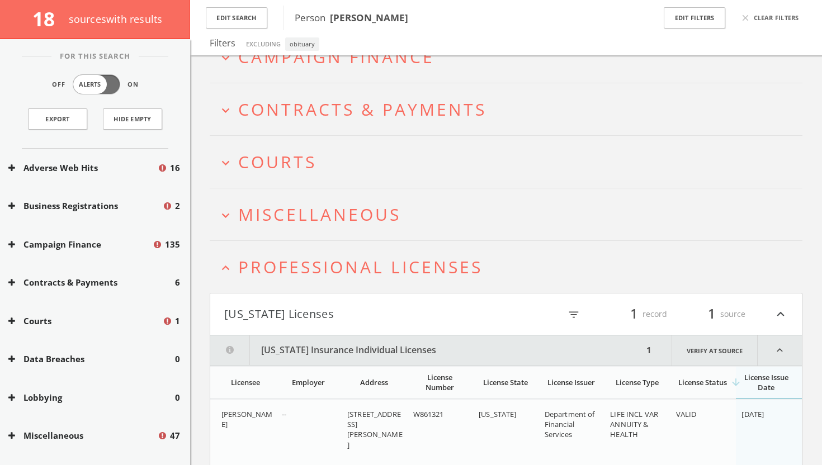
click at [227, 274] on icon "expand_less" at bounding box center [225, 267] width 15 height 15
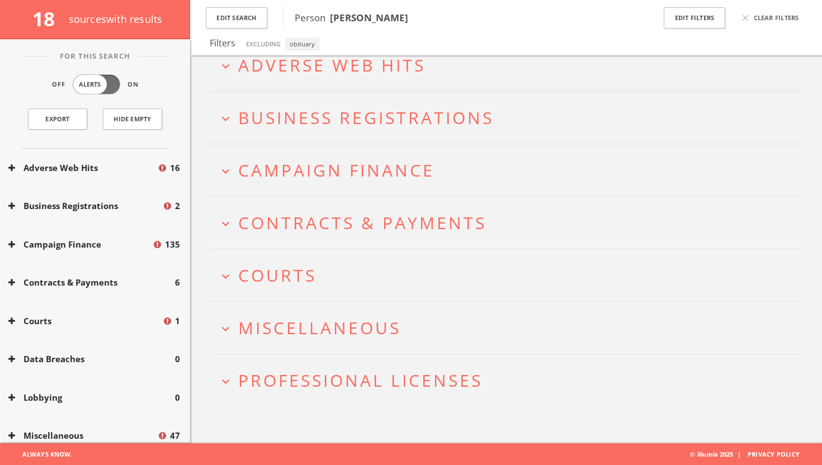
click at [229, 224] on icon "expand_more" at bounding box center [225, 223] width 15 height 15
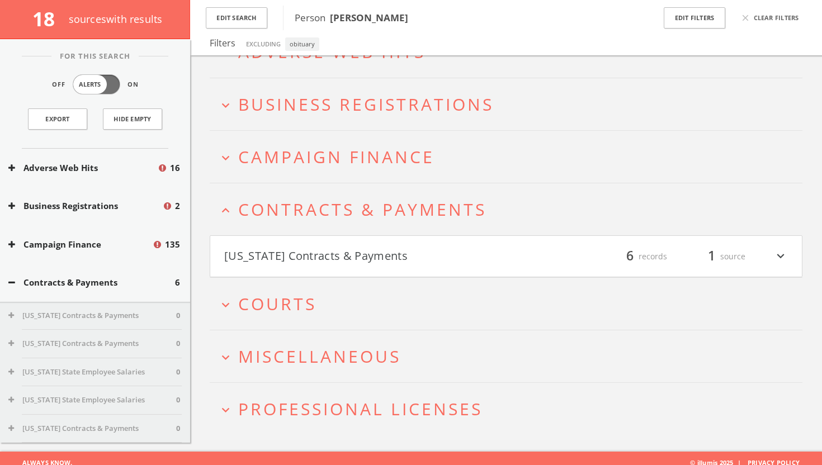
scroll to position [87, 0]
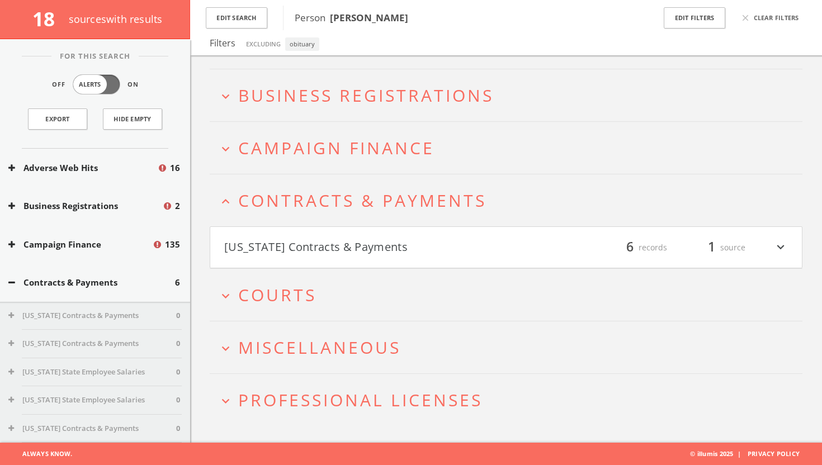
click at [225, 294] on icon "expand_more" at bounding box center [225, 295] width 15 height 15
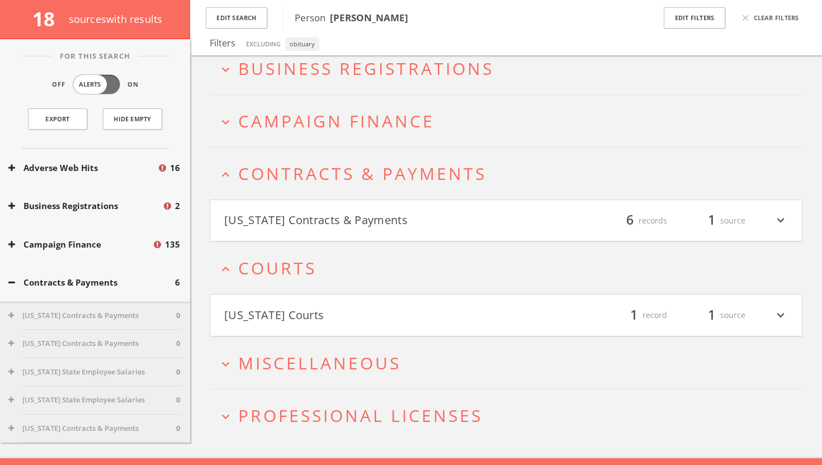
scroll to position [129, 0]
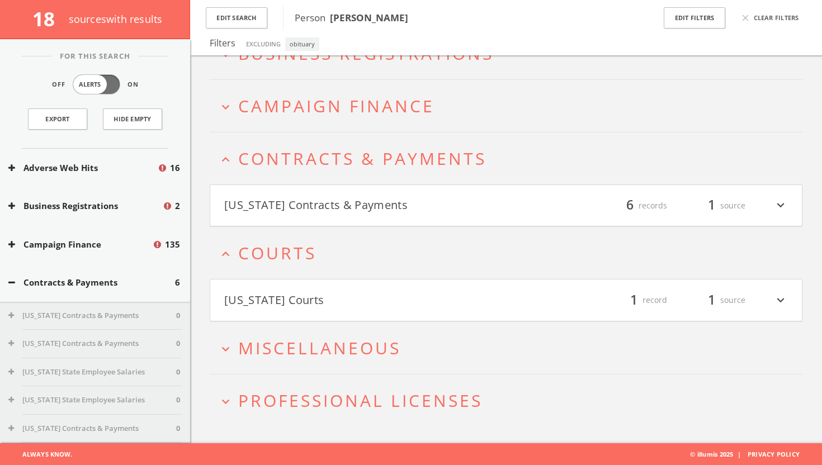
click at [222, 139] on h2 "expand_less Contracts & Payments" at bounding box center [506, 158] width 592 height 52
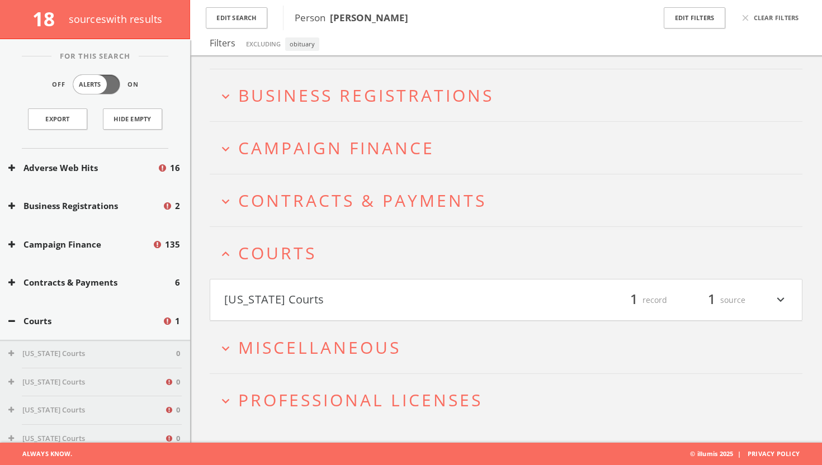
click at [222, 130] on h2 "expand_more Campaign Finance" at bounding box center [506, 148] width 592 height 52
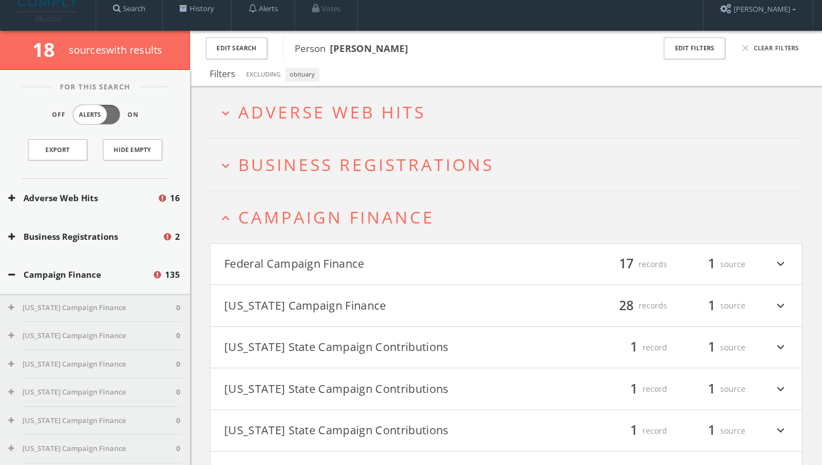
click at [224, 112] on icon "expand_more" at bounding box center [225, 113] width 15 height 15
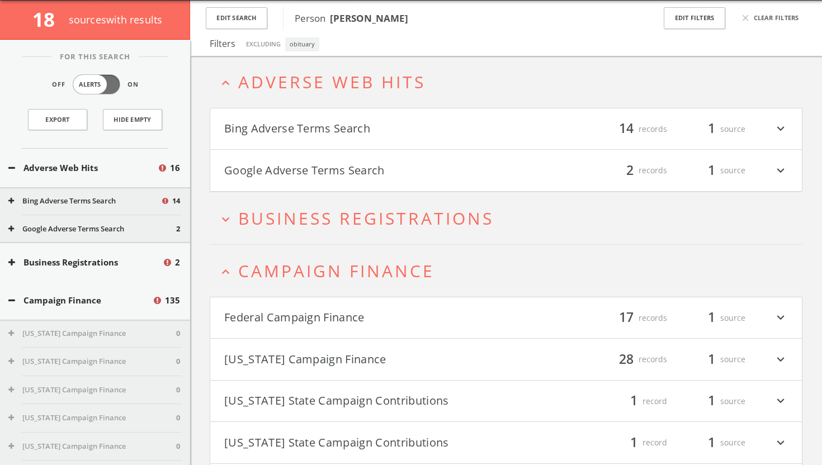
click at [274, 136] on button "Bing Adverse Terms Search" at bounding box center [365, 129] width 282 height 19
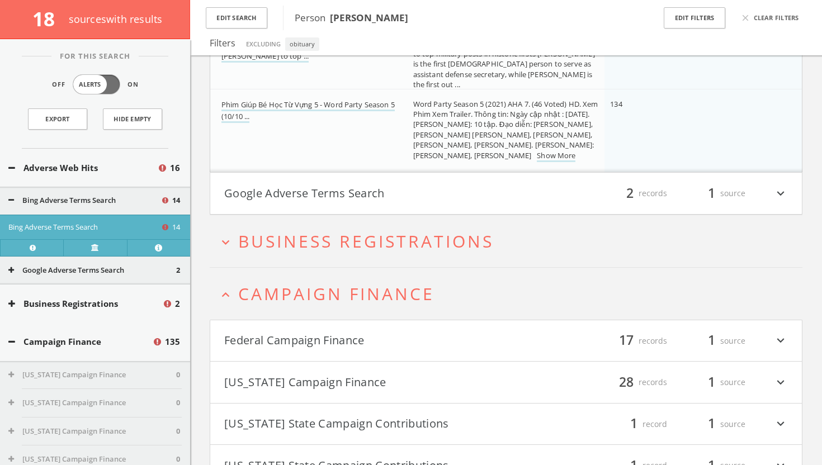
scroll to position [1279, 0]
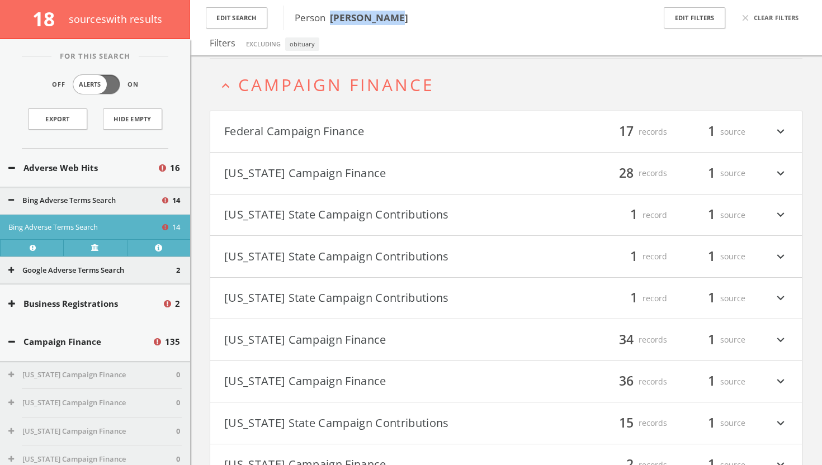
drag, startPoint x: 392, startPoint y: 21, endPoint x: 332, endPoint y: 18, distance: 60.4
click at [331, 18] on b "Shawn Skelly" at bounding box center [369, 17] width 78 height 13
copy b "Shawn Skelly"
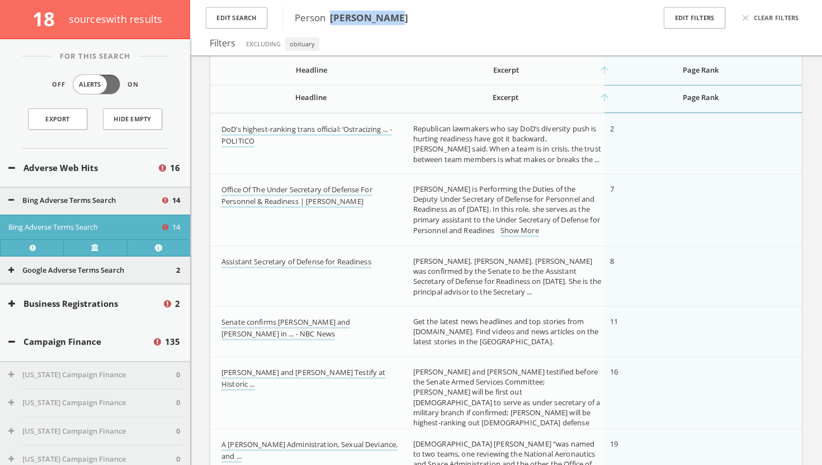
scroll to position [0, 0]
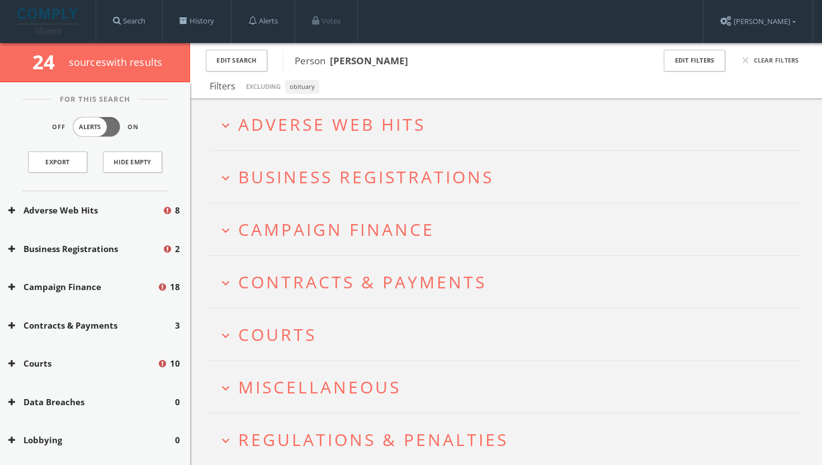
click at [220, 132] on icon "expand_more" at bounding box center [225, 125] width 15 height 15
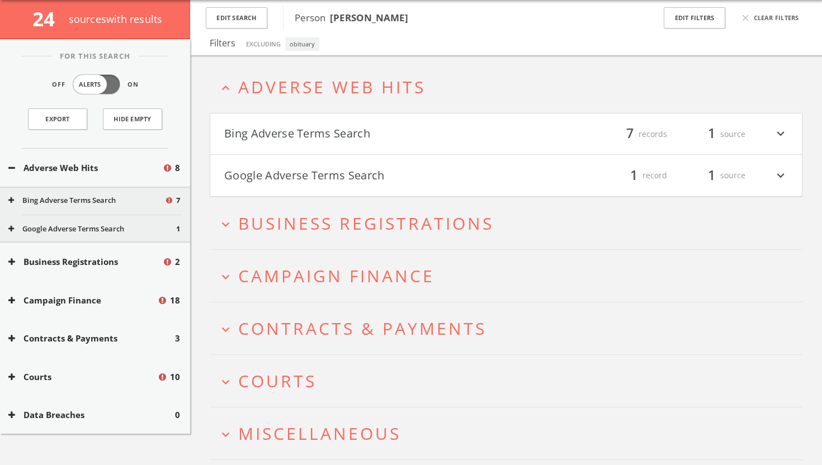
click at [227, 129] on button "Bing Adverse Terms Search" at bounding box center [365, 134] width 282 height 19
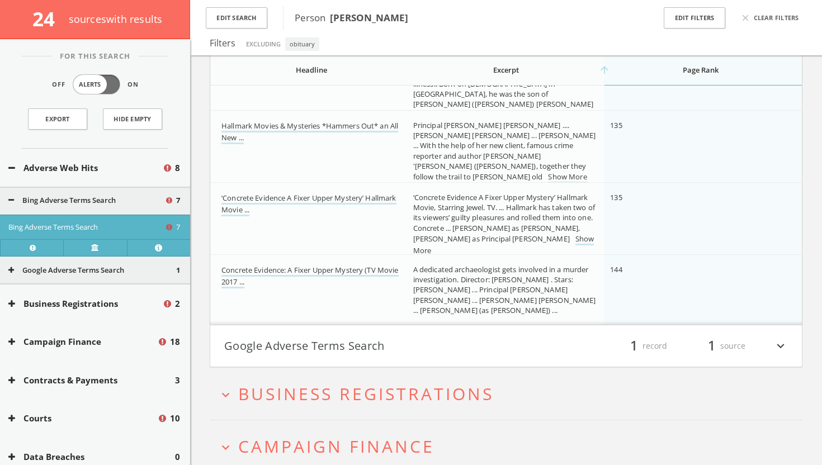
scroll to position [428, 0]
click at [308, 344] on button "Google Adverse Terms Search" at bounding box center [365, 344] width 282 height 19
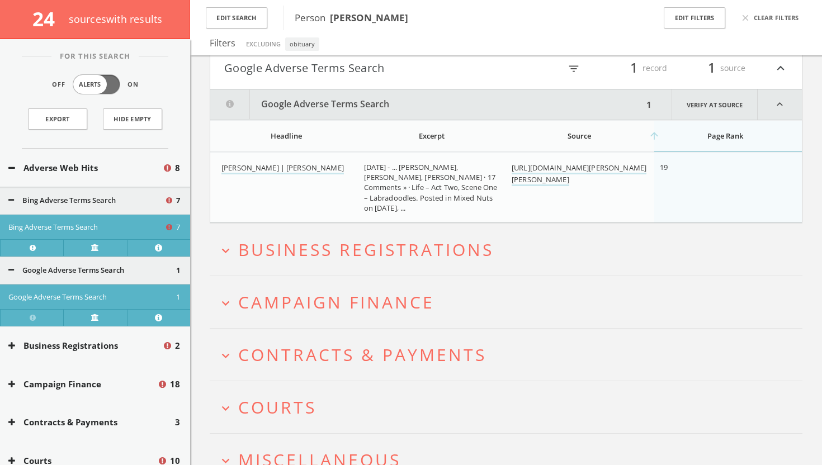
scroll to position [738, 0]
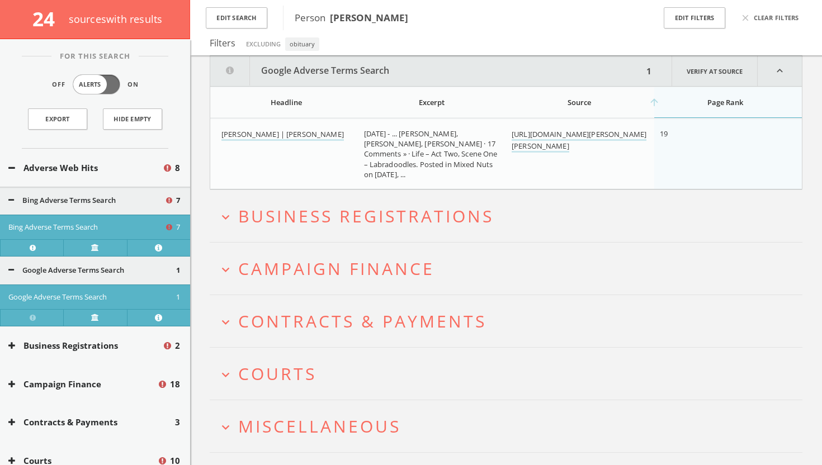
click at [230, 214] on icon "expand_more" at bounding box center [225, 217] width 15 height 15
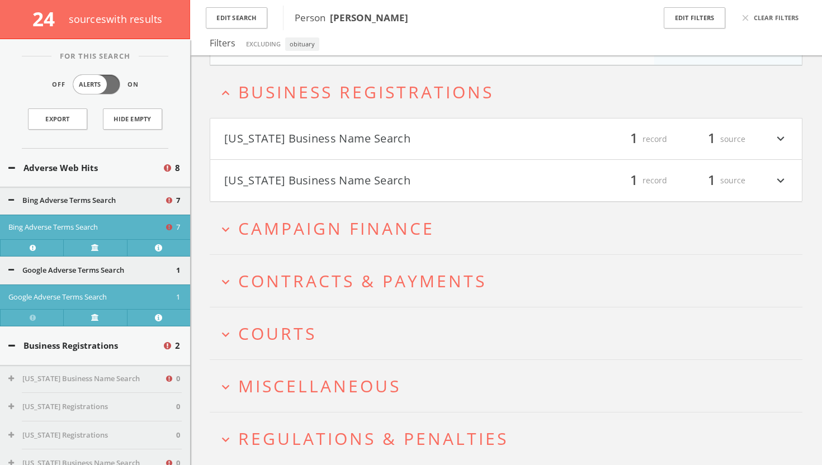
scroll to position [873, 0]
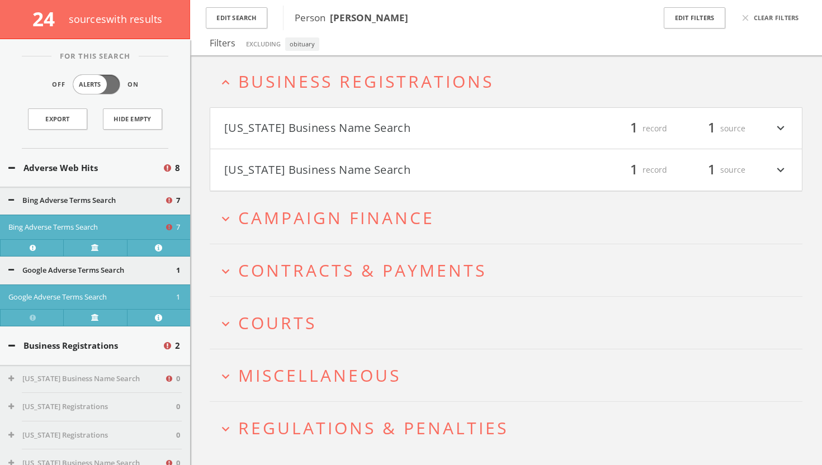
click at [229, 214] on icon "expand_more" at bounding box center [225, 218] width 15 height 15
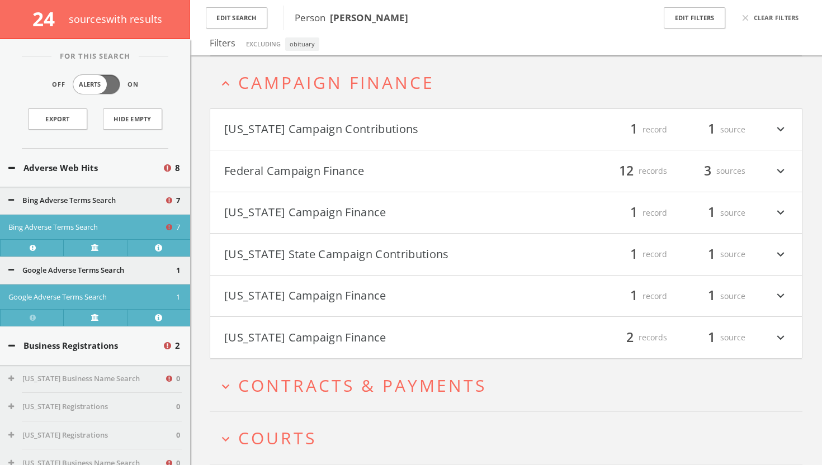
scroll to position [1009, 0]
click at [369, 178] on button "Federal Campaign Finance" at bounding box center [365, 169] width 282 height 19
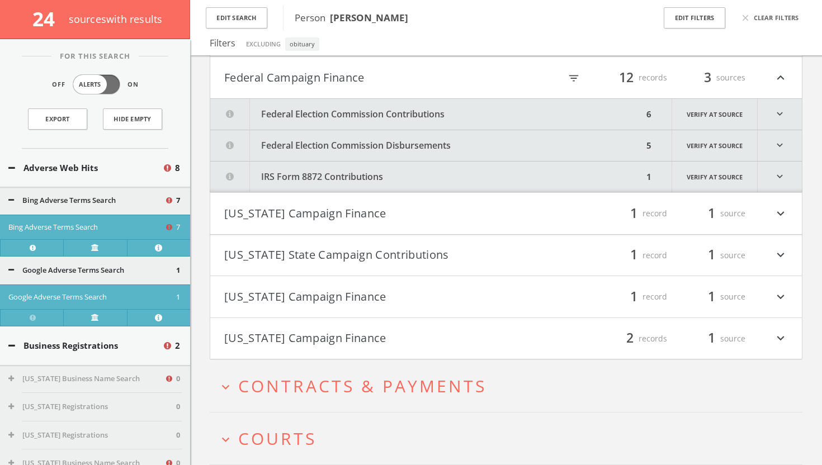
scroll to position [1103, 0]
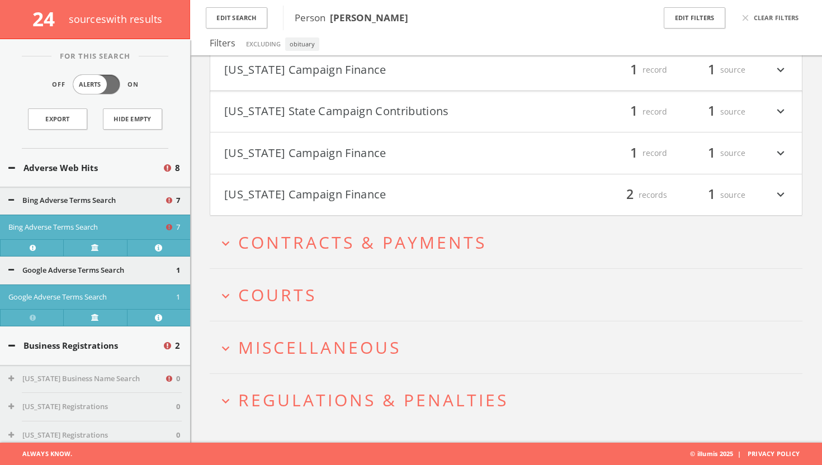
click at [279, 230] on h2 "expand_more Contracts & Payments" at bounding box center [506, 242] width 592 height 52
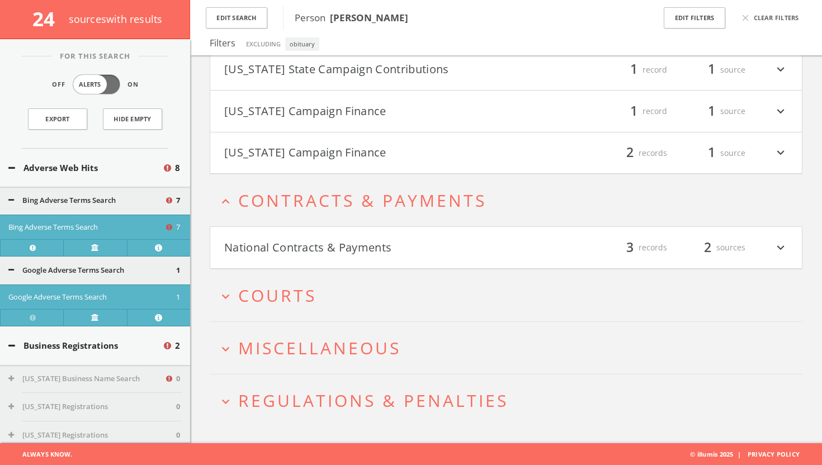
click at [264, 300] on span "Courts" at bounding box center [277, 295] width 78 height 23
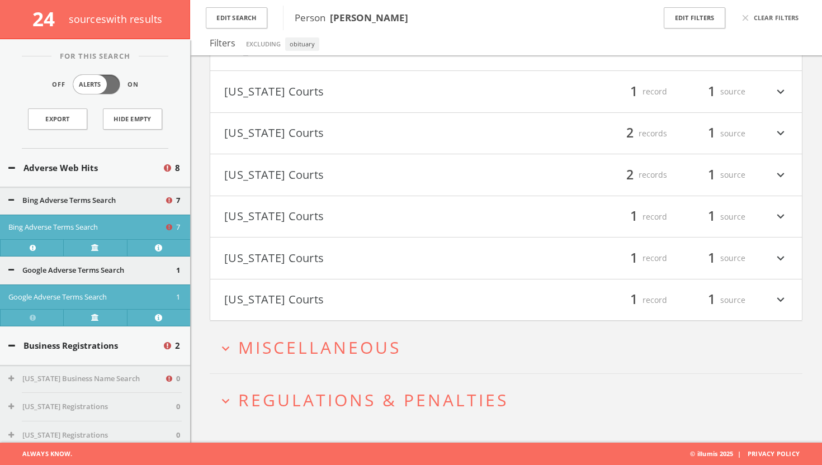
click at [267, 354] on span "Miscellaneous" at bounding box center [319, 347] width 163 height 23
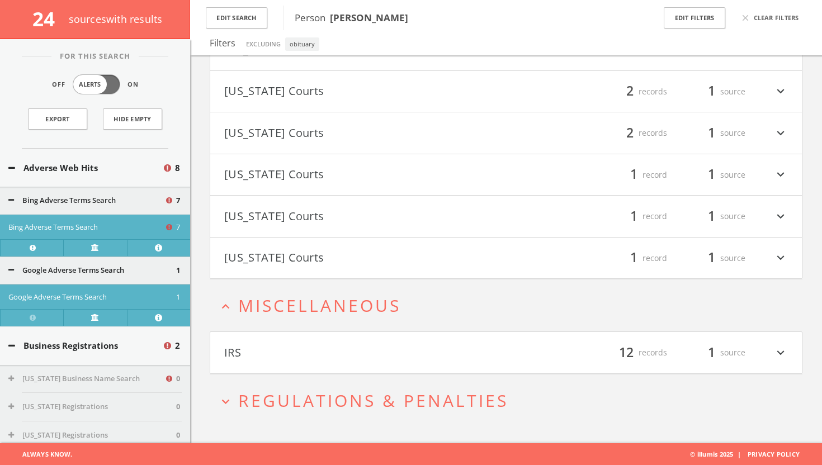
click at [275, 394] on span "Regulations & Penalties" at bounding box center [373, 400] width 270 height 23
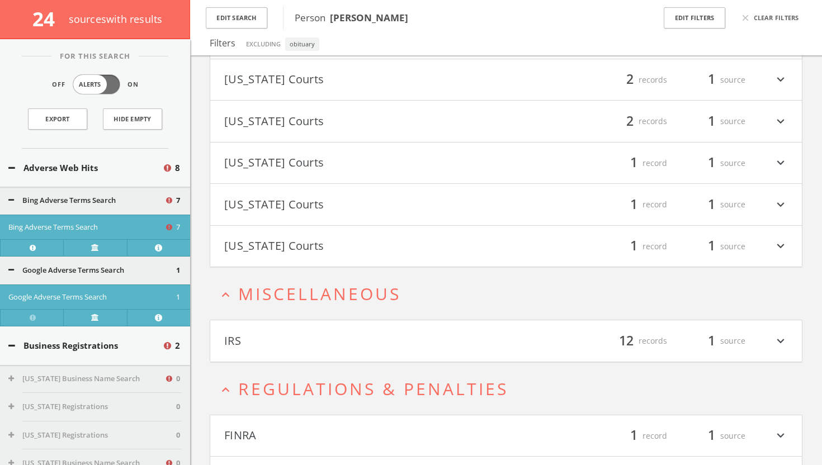
scroll to position [1705, 0]
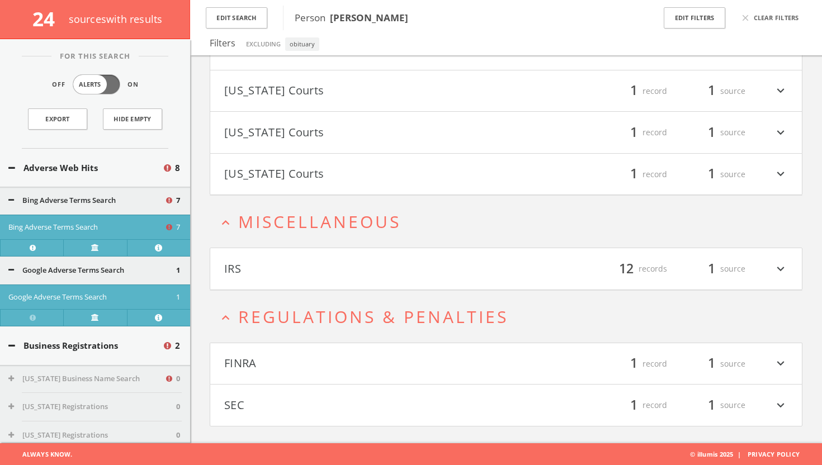
click at [280, 409] on button "SEC" at bounding box center [365, 405] width 282 height 19
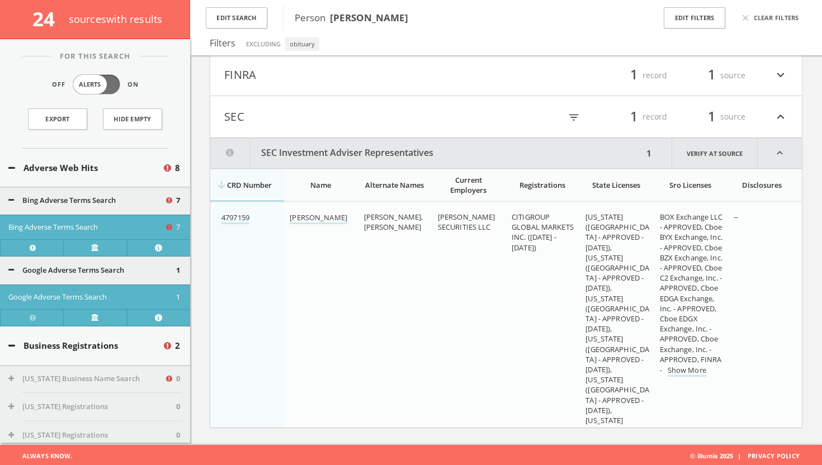
scroll to position [1996, 0]
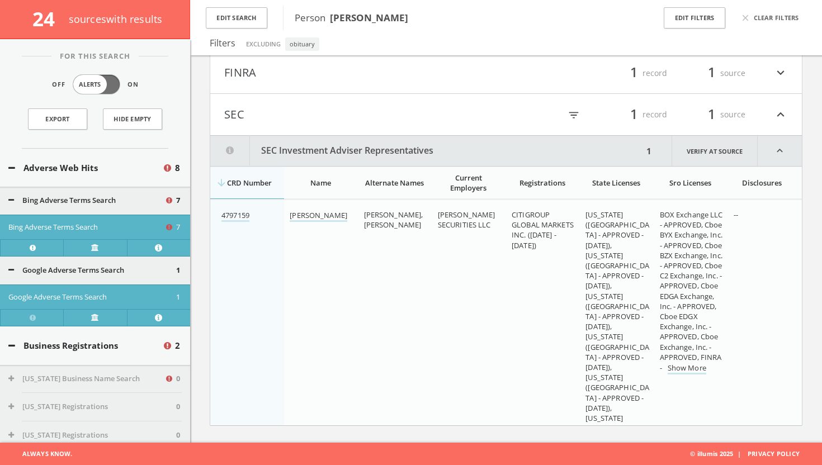
click at [391, 79] on button "FINRA" at bounding box center [365, 73] width 282 height 19
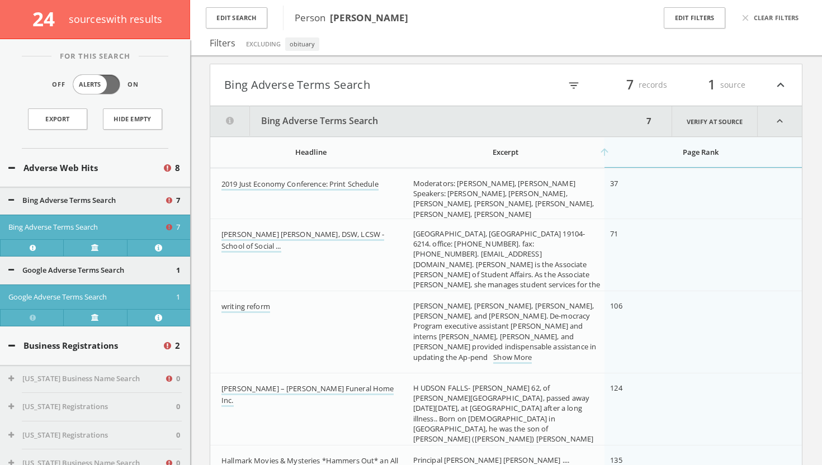
scroll to position [93, 0]
click at [795, 85] on h4 "Bing Adverse Terms Search filter_list 7 records 1 source expand_less" at bounding box center [505, 84] width 591 height 41
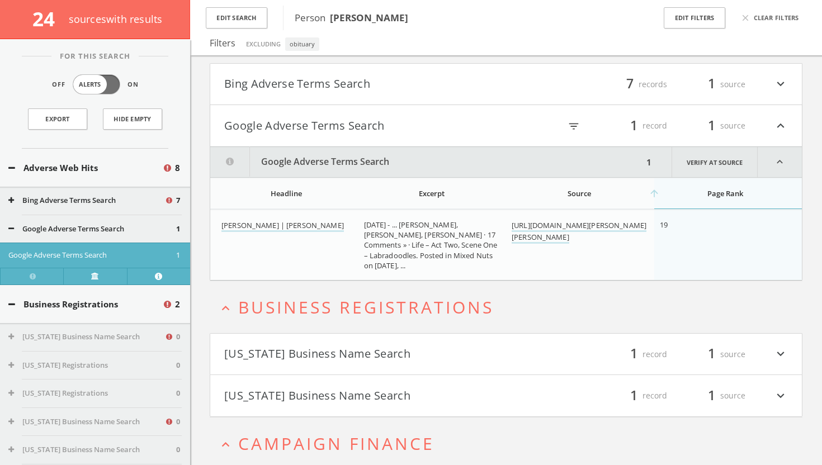
click at [787, 130] on h4 "Google Adverse Terms Search filter_list 1 record 1 source expand_less" at bounding box center [505, 125] width 591 height 41
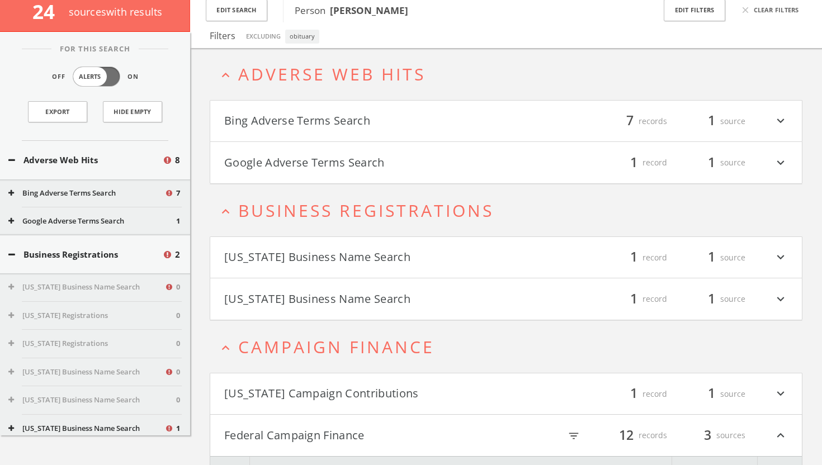
scroll to position [0, 0]
